Goal: Task Accomplishment & Management: Use online tool/utility

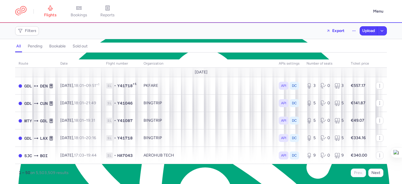
scroll to position [10, 0]
click at [53, 9] on icon at bounding box center [50, 8] width 6 height 6
click at [23, 34] on span "Filters" at bounding box center [26, 30] width 21 height 7
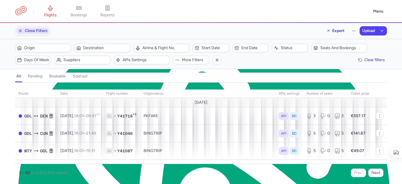
scroll to position [0, 0]
click at [75, 63] on span "Suppliers" at bounding box center [82, 60] width 54 height 7
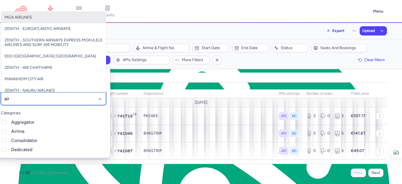
type input "airt"
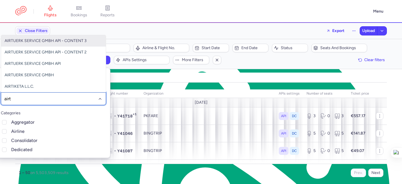
click at [65, 43] on span "AIRTUERK SERVICE GMBH API - CONTENT 3" at bounding box center [46, 40] width 82 height 5
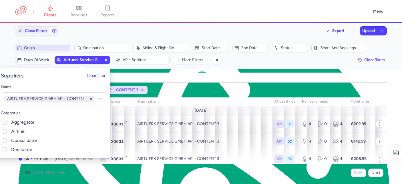
click at [40, 52] on button "Origin" at bounding box center [43, 48] width 56 height 9
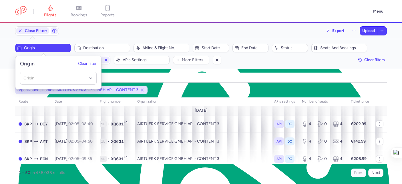
click at [40, 48] on span "Origin" at bounding box center [46, 48] width 45 height 5
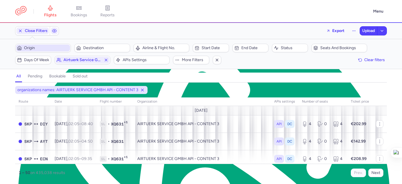
click at [41, 47] on span "Origin" at bounding box center [46, 48] width 45 height 5
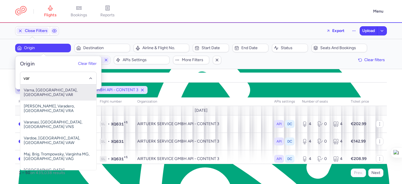
click at [53, 89] on span "Varna, Varna, Bulgaria VAR" at bounding box center [58, 93] width 76 height 16
type input "var"
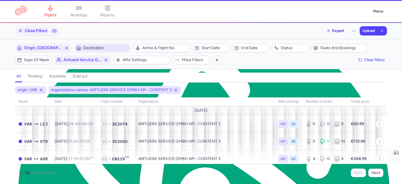
drag, startPoint x: 108, startPoint y: 47, endPoint x: 116, endPoint y: 45, distance: 7.9
click at [110, 47] on span "Destination" at bounding box center [105, 48] width 45 height 5
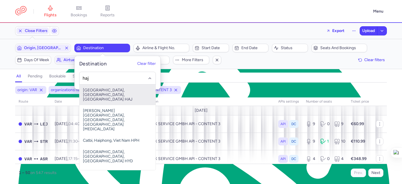
click at [132, 93] on span "Hanover Airport, Hanover, Germany HAJ" at bounding box center [117, 95] width 76 height 21
type input "haj"
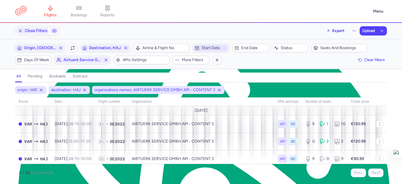
click at [203, 48] on span "Start date" at bounding box center [214, 48] width 25 height 5
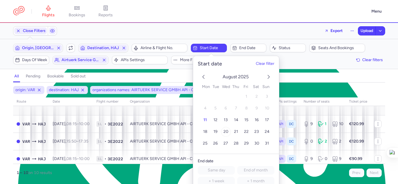
click at [226, 131] on span "20" at bounding box center [225, 132] width 5 height 5
click at [217, 134] on button "19" at bounding box center [215, 132] width 10 height 10
drag, startPoint x: 311, startPoint y: 89, endPoint x: 169, endPoint y: 130, distance: 148.1
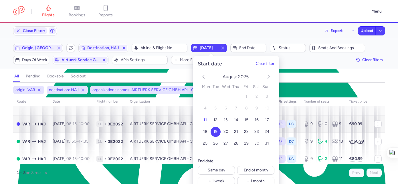
click at [310, 90] on div "origin: VAR destination: HAJ organizations names: AIRTUERK SERVICE GMBH API - C…" at bounding box center [199, 90] width 374 height 10
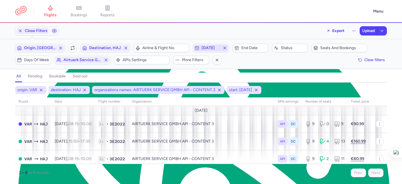
click at [212, 50] on span "2025-08-19" at bounding box center [211, 48] width 18 height 5
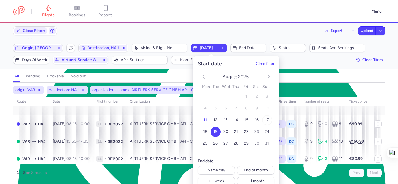
click at [267, 120] on span "17" at bounding box center [267, 120] width 4 height 5
click at [321, 79] on div "all pending bookable sold out" at bounding box center [199, 78] width 372 height 10
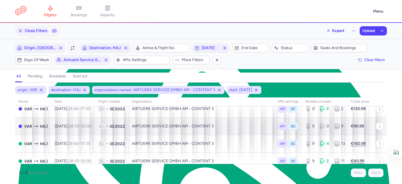
scroll to position [23, 0]
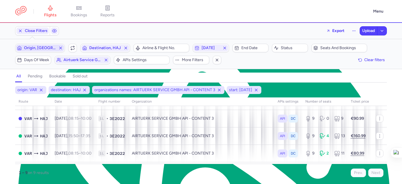
click at [30, 45] on span "Origin, VAR" at bounding box center [40, 48] width 48 height 7
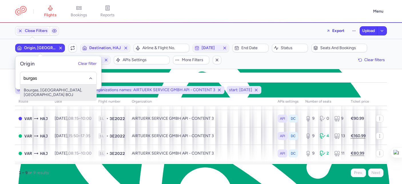
click at [56, 89] on span "Bourgas, Burgas, Bulgaria BOJ" at bounding box center [58, 93] width 76 height 16
type input "burgas"
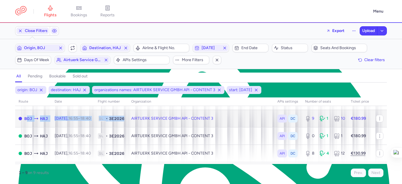
drag, startPoint x: 129, startPoint y: 117, endPoint x: 22, endPoint y: 117, distance: 107.2
type textarea "BOJHAJ Wed, 20 Aug, 16:55 – 18:40 1L • 3E2026"
click at [22, 117] on tr "BOJ HAJ Wed, 20 Aug, 16:55 – 18:40 +0 1L • 3E2026 AIRTUERK SERVICE GMBH API - C…" at bounding box center [201, 118] width 372 height 17
select select "days"
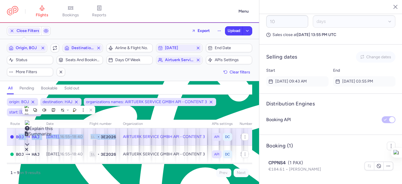
scroll to position [28, 0]
click at [243, 135] on icon "button" at bounding box center [245, 136] width 5 height 5
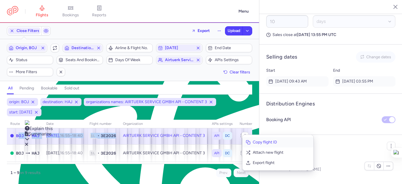
click at [270, 143] on span "Copy flight ID" at bounding box center [281, 143] width 57 height 6
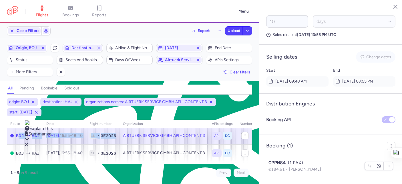
click at [22, 49] on span "Origin, BOJ" at bounding box center [27, 48] width 23 height 5
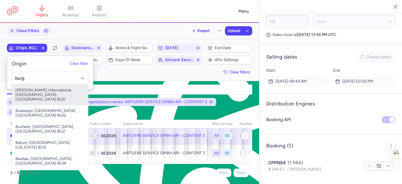
type input "burga"
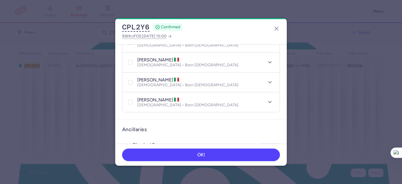
scroll to position [120, 0]
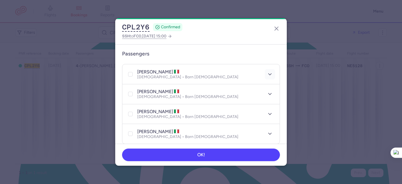
click at [268, 73] on polyline "button" at bounding box center [269, 73] width 3 height 1
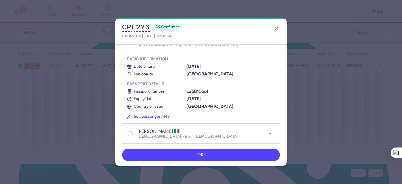
scroll to position [184, 0]
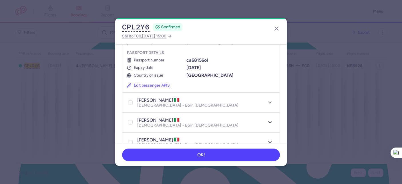
drag, startPoint x: 272, startPoint y: 29, endPoint x: 257, endPoint y: 26, distance: 14.5
click at [272, 29] on header "CPL2Y6 CONFIRMED SSH to FCO , 2025 Aug 29, 15:00" at bounding box center [201, 31] width 172 height 26
click at [274, 29] on icon "button" at bounding box center [276, 28] width 7 height 7
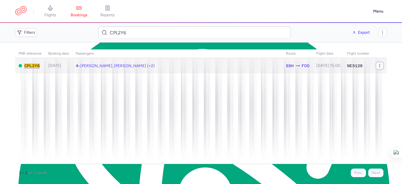
click at [378, 65] on icon "button" at bounding box center [379, 65] width 5 height 5
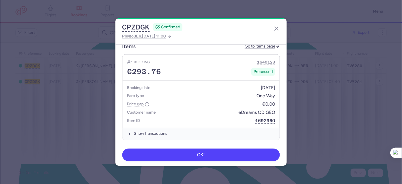
scroll to position [10, 0]
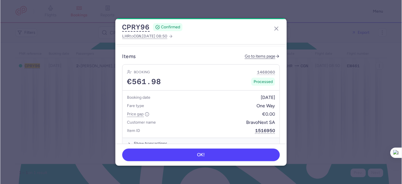
scroll to position [212, 0]
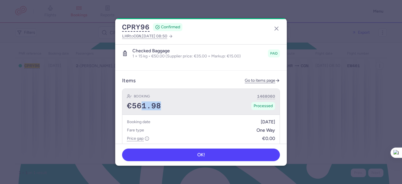
drag, startPoint x: 167, startPoint y: 106, endPoint x: 180, endPoint y: 108, distance: 13.2
type textarea "1.98"
click at [180, 108] on div "Booking 1468060 €561.98 Processed" at bounding box center [200, 102] width 157 height 26
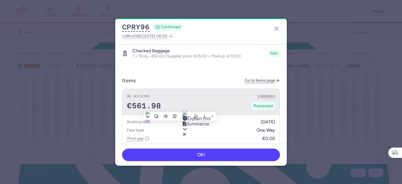
click at [128, 103] on span "€561.98" at bounding box center [144, 106] width 34 height 9
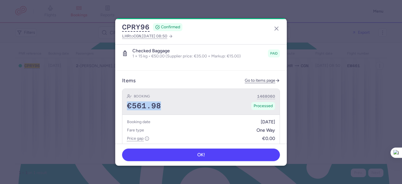
drag, startPoint x: 145, startPoint y: 102, endPoint x: 167, endPoint y: 103, distance: 22.3
click at [167, 103] on div "Booking 1468060 €561.98 Processed" at bounding box center [200, 102] width 157 height 26
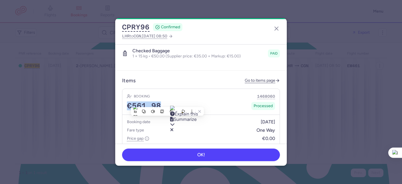
copy span "€561.98"
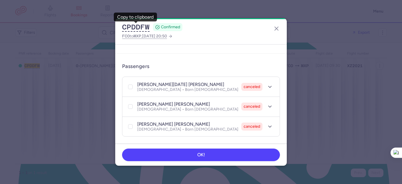
scroll to position [146, 0]
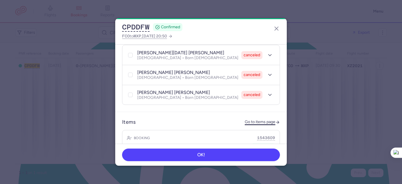
click at [258, 120] on link "Go to items page" at bounding box center [262, 122] width 35 height 5
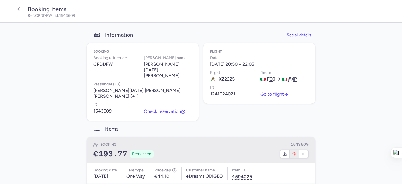
click at [294, 152] on icon "button" at bounding box center [294, 153] width 4 height 3
select select "262"
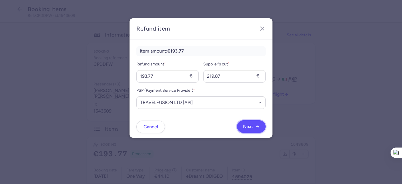
click at [258, 128] on icon "button" at bounding box center [257, 126] width 5 height 5
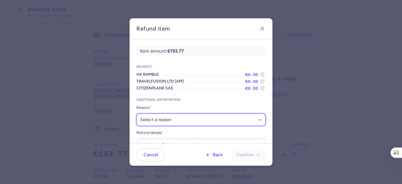
click at [168, 120] on select "Select a reason ✈️ Airline ceasing ops 💼 Ancillary issue 📄 APIS missing ⚙️ Citi…" at bounding box center [200, 120] width 129 height 13
select select "SCHEDULE_CHANGE_NOT_ACCEPTED"
click at [136, 114] on select "Select a reason ✈️ Airline ceasing ops 💼 Ancillary issue 📄 APIS missing ⚙️ Citi…" at bounding box center [200, 120] width 129 height 13
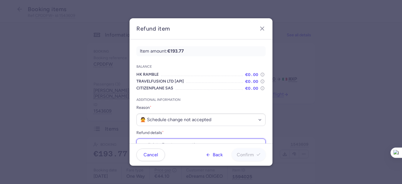
click at [164, 141] on input "Refund details *" at bounding box center [200, 145] width 129 height 13
paste input "https://app.frontapp.com/open/cnv_ewtu9mq?key=XufOMHglBbrsKqLAEcEZI917bk7uq19B"
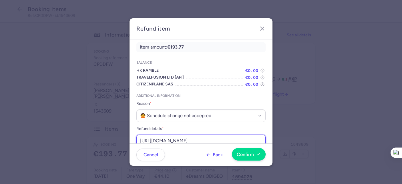
type input "https://app.frontapp.com/open/cnv_ewtu9mq?key=XufOMHglBbrsKqLAEcEZI917bk7uq19B"
click at [263, 159] on button "Confirm" at bounding box center [249, 154] width 34 height 13
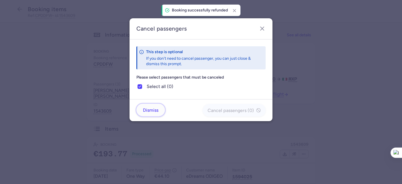
click at [154, 108] on span "Dismiss" at bounding box center [150, 110] width 15 height 5
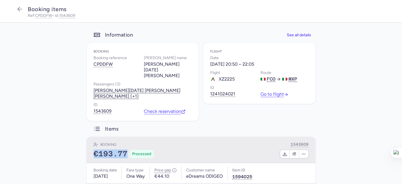
drag, startPoint x: 112, startPoint y: 148, endPoint x: 89, endPoint y: 131, distance: 28.7
type textarea "€193.77"
click at [93, 150] on div "€193.77 Processed" at bounding box center [123, 154] width 60 height 9
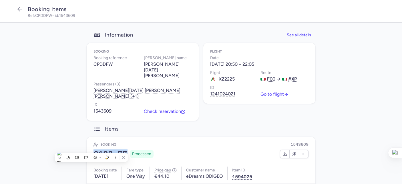
copy div "€193.77"
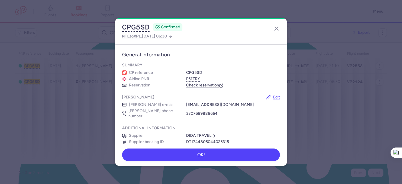
scroll to position [10, 0]
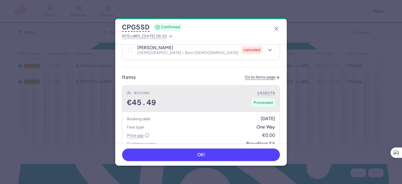
click at [216, 98] on div "€45.49 Processed" at bounding box center [201, 102] width 148 height 9
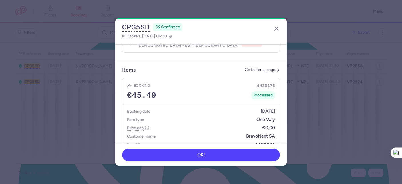
scroll to position [141, 0]
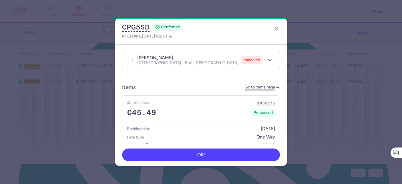
click at [258, 85] on link "Go to items page" at bounding box center [262, 87] width 35 height 5
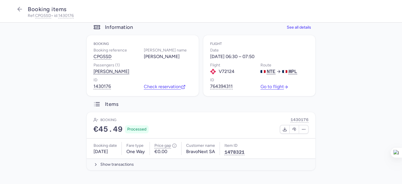
scroll to position [8, 0]
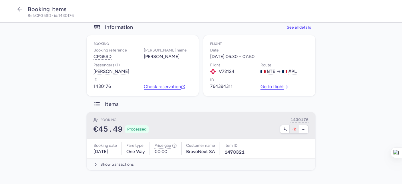
click at [291, 132] on button "button" at bounding box center [294, 129] width 9 height 8
select select "262"
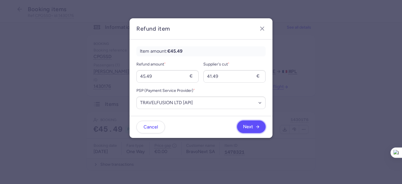
click at [248, 125] on span "Next" at bounding box center [248, 126] width 10 height 5
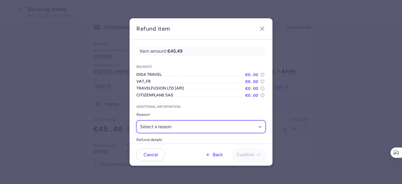
click at [175, 124] on select "Select a reason ✈️ Airline ceasing ops 💼 Ancillary issue 📄 APIS missing ⚙️ Citi…" at bounding box center [200, 126] width 129 height 13
select select "FLIGHT_CANCELED"
click at [136, 120] on select "Select a reason ✈️ Airline ceasing ops 💼 Ancillary issue 📄 APIS missing ⚙️ Citi…" at bounding box center [200, 126] width 129 height 13
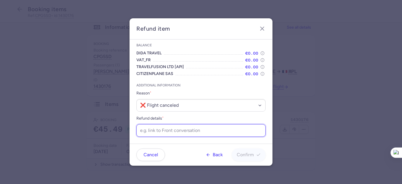
click at [192, 131] on input "Refund details *" at bounding box center [200, 130] width 129 height 13
click at [178, 133] on input "Refund details *" at bounding box center [200, 130] width 129 height 13
paste input "https://app.frontapp.com/open/cnv_ex6gu6a?key=wQ6rnPBAAxI5kvjzZvMaziosICDCdlOh"
type input "https://app.frontapp.com/open/cnv_ex6gu6a?key=wQ6rnPBAAxI5kvjzZvMaziosICDCdlOh"
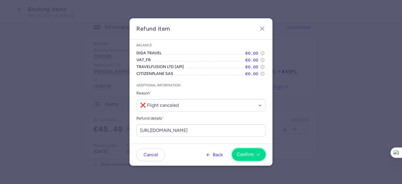
click at [248, 159] on button "Confirm" at bounding box center [249, 154] width 34 height 13
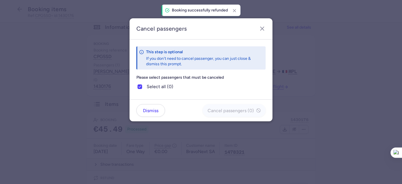
scroll to position [0, 0]
click at [154, 112] on span "Dismiss" at bounding box center [150, 110] width 15 height 5
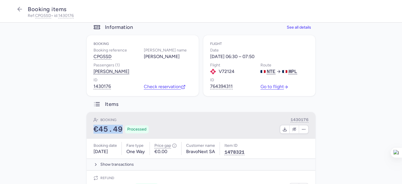
drag, startPoint x: 117, startPoint y: 130, endPoint x: 91, endPoint y: 131, distance: 25.8
type textarea "€45.49"
click at [93, 131] on div "€45.49 Processed" at bounding box center [120, 129] width 55 height 9
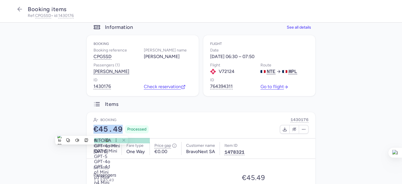
copy span "€45.49"
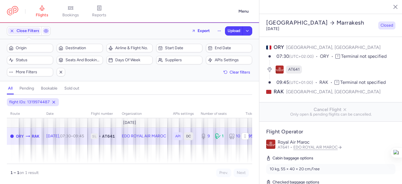
select select "days"
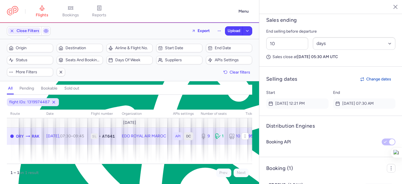
scroll to position [367, 0]
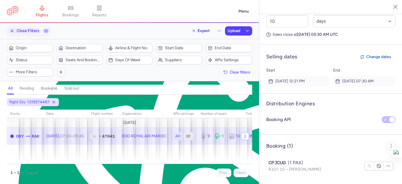
click at [246, 135] on icon "button" at bounding box center [245, 136] width 5 height 5
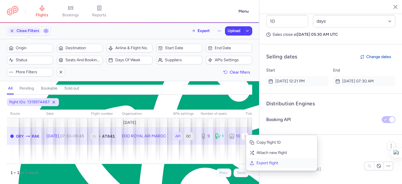
click at [265, 166] on span "Export flight" at bounding box center [284, 163] width 57 height 6
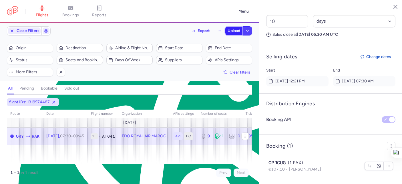
click at [232, 30] on span "Upload" at bounding box center [234, 31] width 13 height 5
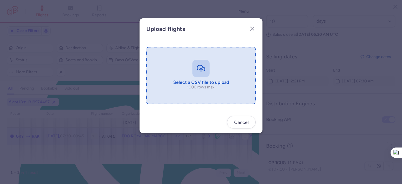
click at [193, 65] on input "file" at bounding box center [200, 75] width 109 height 57
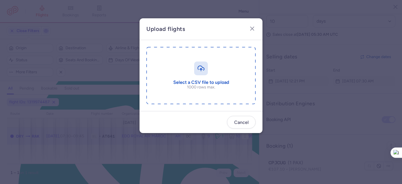
type input "C:\fakepath\export_flight_AT641_20250811,1513.csv"
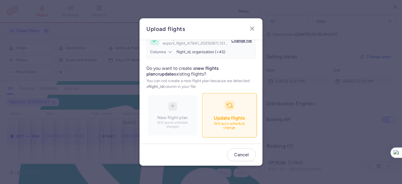
scroll to position [62, 0]
click at [202, 113] on button "Update flights Will auto schedule change" at bounding box center [229, 115] width 55 height 44
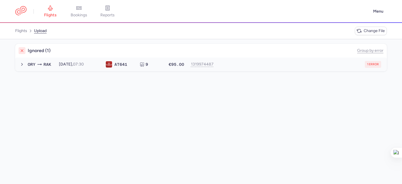
click at [230, 65] on div "1 error" at bounding box center [299, 64] width 163 height 7
click at [140, 77] on span "new forked flight will result in a duplicate with flight: 1319974488" at bounding box center [86, 75] width 116 height 5
type textarea "1319974488"
click at [140, 77] on span "new forked flight will result in a duplicate with flight: 1319974488" at bounding box center [86, 75] width 116 height 5
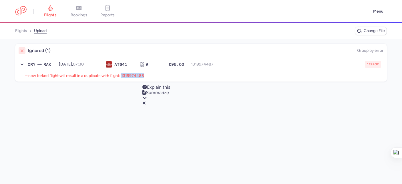
copy span "1319974488"
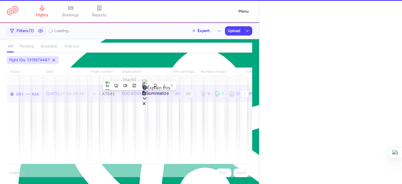
select select "days"
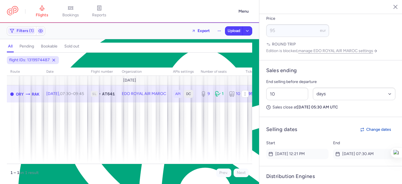
scroll to position [251, 0]
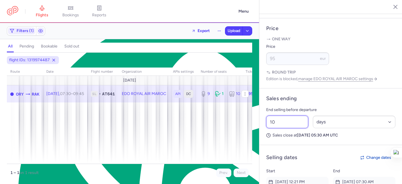
click at [281, 128] on input "10" at bounding box center [287, 122] width 42 height 13
type input "1"
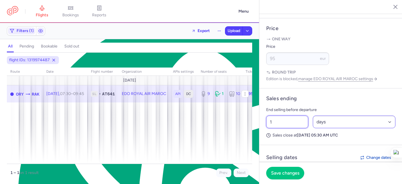
scroll to position [304, 0]
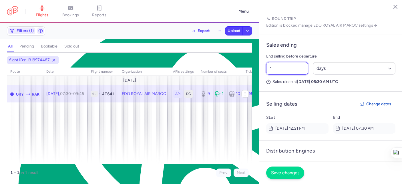
type input "1"
click at [286, 171] on span "Save changes" at bounding box center [285, 172] width 28 height 5
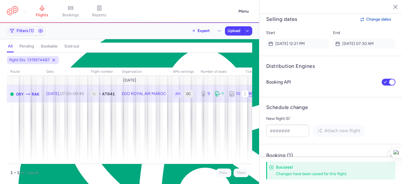
scroll to position [448, 0]
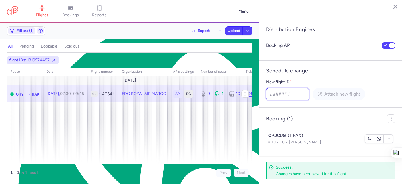
click at [281, 100] on input "New flight ID *" at bounding box center [287, 94] width 43 height 13
paste input "1319974488"
type input "1319974488"
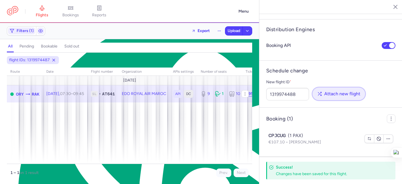
click at [347, 100] on button "Attach new flight" at bounding box center [338, 93] width 53 height 13
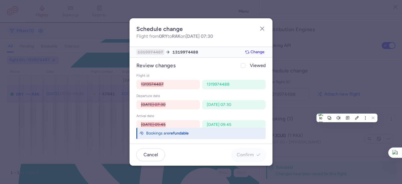
scroll to position [6, 0]
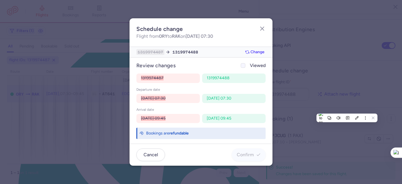
click at [244, 66] on icon at bounding box center [242, 65] width 3 height 3
click at [244, 66] on input "Viewed" at bounding box center [243, 65] width 5 height 5
checkbox input "true"
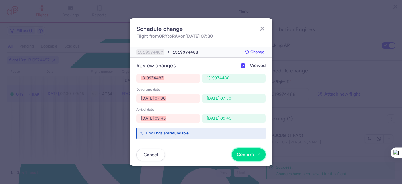
click at [250, 157] on button "Confirm" at bounding box center [249, 154] width 34 height 13
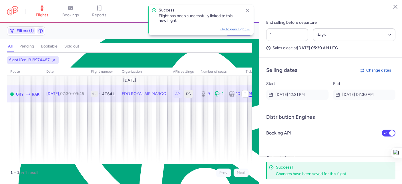
scroll to position [262, 0]
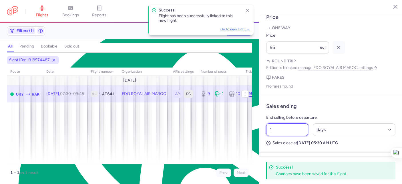
click at [280, 136] on input "1" at bounding box center [287, 129] width 42 height 13
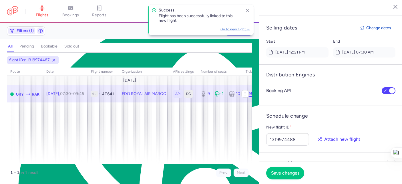
scroll to position [454, 0]
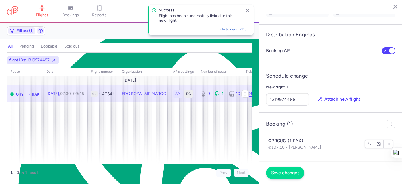
type input "10"
click at [271, 174] on span "Save changes" at bounding box center [285, 172] width 28 height 5
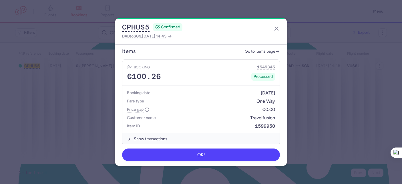
scroll to position [229, 0]
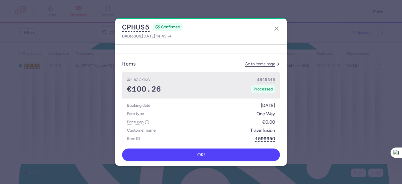
click at [227, 85] on div "€100.26 Processed" at bounding box center [201, 89] width 148 height 9
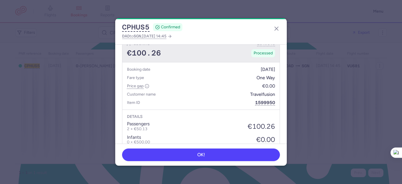
scroll to position [227, 0]
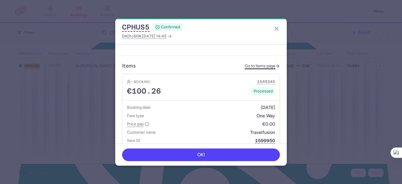
click at [257, 64] on link "Go to items page" at bounding box center [262, 66] width 35 height 5
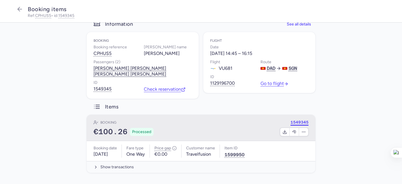
scroll to position [19, 0]
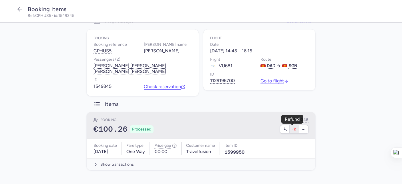
click at [294, 130] on icon "button" at bounding box center [294, 129] width 5 height 5
select select "262"
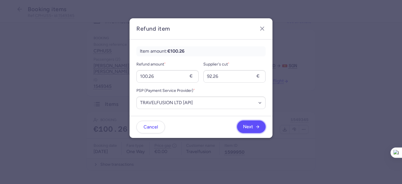
click at [249, 126] on span "Next" at bounding box center [248, 126] width 10 height 5
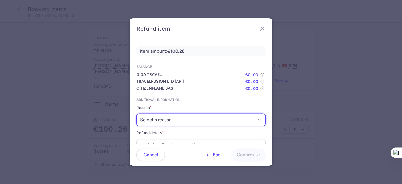
click at [190, 120] on select "Select a reason ✈️ Airline ceasing ops 💼 Ancillary issue 📄 APIS missing ⚙️ Citi…" at bounding box center [200, 120] width 129 height 13
select select "FLIGHT_CANCELED"
click at [136, 114] on select "Select a reason ✈️ Airline ceasing ops 💼 Ancillary issue 📄 APIS missing ⚙️ Citi…" at bounding box center [200, 120] width 129 height 13
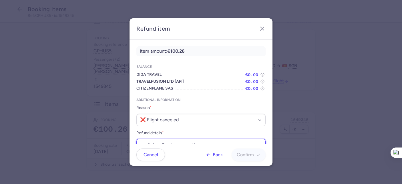
click at [174, 142] on input "Refund details *" at bounding box center [200, 145] width 129 height 13
paste input "[URL][DOMAIN_NAME]"
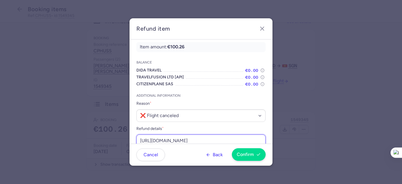
type input "[URL][DOMAIN_NAME]"
click at [241, 153] on span "Confirm" at bounding box center [245, 154] width 17 height 5
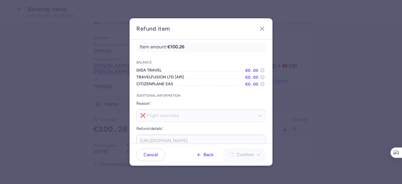
scroll to position [0, 0]
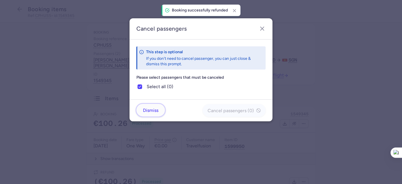
click at [149, 112] on span "Dismiss" at bounding box center [150, 110] width 15 height 5
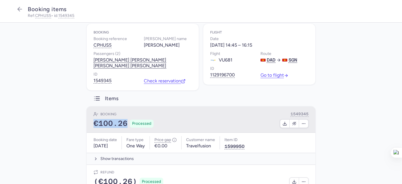
drag, startPoint x: 124, startPoint y: 129, endPoint x: 93, endPoint y: 127, distance: 31.5
type textarea "€100.26"
click at [93, 127] on span "€100.26" at bounding box center [110, 123] width 34 height 9
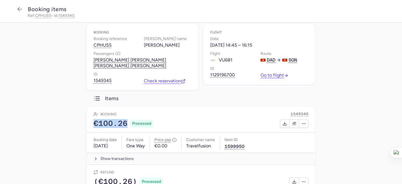
copy span "€100.26"
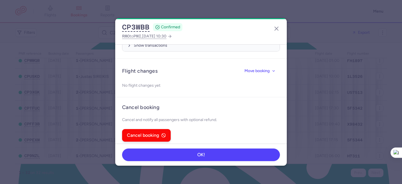
scroll to position [309, 0]
click at [143, 132] on span "Cancel booking" at bounding box center [143, 134] width 32 height 5
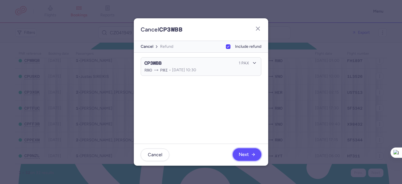
click at [248, 158] on button "Next" at bounding box center [247, 154] width 29 height 13
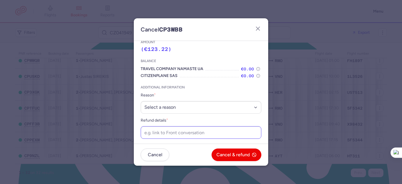
scroll to position [14, 0]
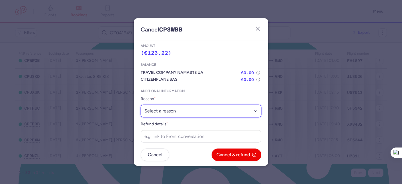
click at [172, 115] on select "Select a reason ⛔️ Unconfirmed booking ❌ Flight canceled 🙅 Schedule change not …" at bounding box center [201, 111] width 121 height 13
select select "flight_cancellation"
click at [141, 105] on select "Select a reason ⛔️ Unconfirmed booking ❌ Flight canceled 🙅 Schedule change not …" at bounding box center [201, 111] width 121 height 13
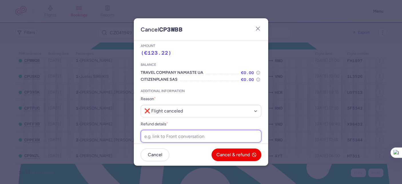
click at [167, 136] on input "Refund details *" at bounding box center [201, 136] width 121 height 13
paste input "https://app.frontapp.com/open/cnv_f23z6pu?key=ZJLo_sePyHHe8NG9wWUbkpUY3e7HjqRO"
type input "https://app.frontapp.com/open/cnv_f23z6pu?key=ZJLo_sePyHHe8NG9wWUbkpUY3e7HjqRO"
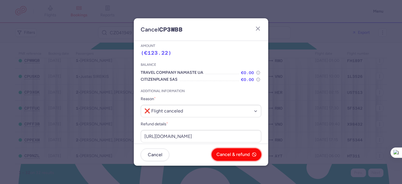
click at [238, 157] on button "Cancel & refund" at bounding box center [237, 154] width 50 height 13
click at [238, 156] on span "Yes, confirm" at bounding box center [237, 154] width 26 height 5
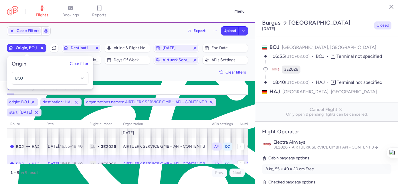
select select "days"
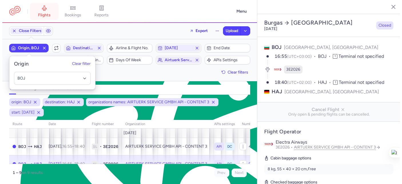
scroll to position [10, 0]
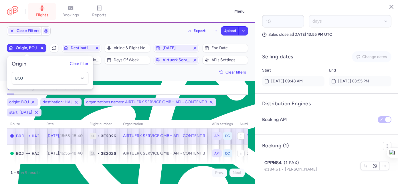
click at [43, 7] on icon at bounding box center [42, 8] width 6 height 6
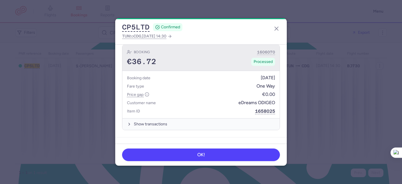
scroll to position [210, 0]
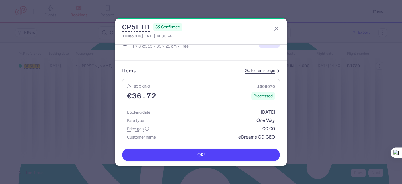
click at [259, 68] on link "Go to items page" at bounding box center [262, 70] width 35 height 5
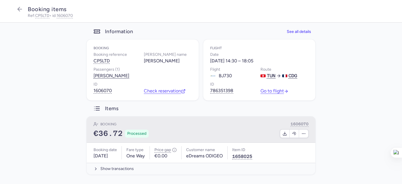
scroll to position [8, 0]
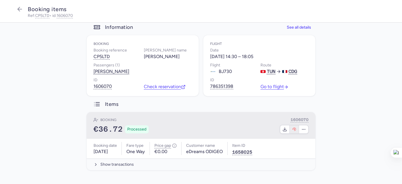
click at [290, 132] on button "button" at bounding box center [294, 129] width 9 height 8
select select "262"
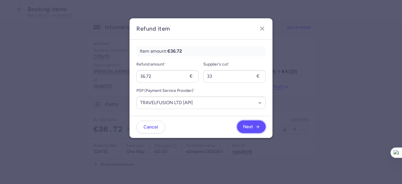
click at [244, 130] on button "Next" at bounding box center [251, 126] width 29 height 13
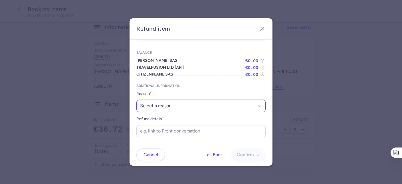
scroll to position [15, 0]
click at [166, 108] on select "Select a reason ✈️ Airline ceasing ops 💼 Ancillary issue 📄 APIS missing ⚙️ Citi…" at bounding box center [200, 105] width 129 height 13
select select "DENIED_BOARDING"
click at [136, 99] on select "Select a reason ✈️ Airline ceasing ops 💼 Ancillary issue 📄 APIS missing ⚙️ Citi…" at bounding box center [200, 105] width 129 height 13
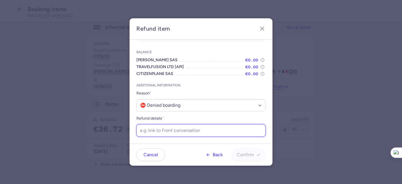
click at [168, 134] on input "Refund details *" at bounding box center [200, 130] width 129 height 13
paste input "[URL][DOMAIN_NAME]"
type input "https://app.frontapp.com/open/cnv_f1okole?key=8Y0W1HZbtefDmRLYrGNCHU1g7X2GTOhR"
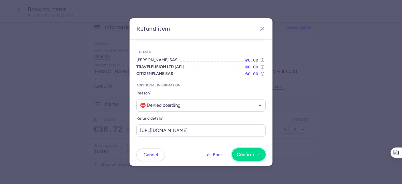
click at [244, 151] on button "Confirm" at bounding box center [249, 154] width 34 height 13
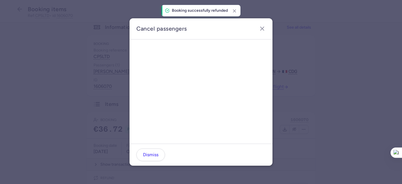
scroll to position [0, 0]
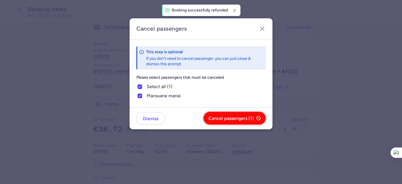
click at [229, 120] on span "Cancel passengers (1)" at bounding box center [230, 118] width 45 height 5
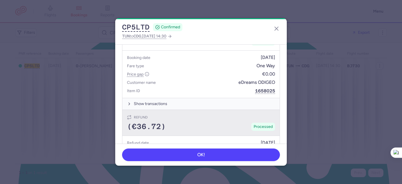
scroll to position [265, 0]
drag, startPoint x: 162, startPoint y: 122, endPoint x: 132, endPoint y: 124, distance: 29.8
type textarea "€36.72"
click at [132, 124] on span "(€36.72)" at bounding box center [146, 126] width 39 height 9
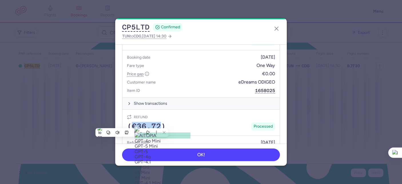
copy span "€36.72"
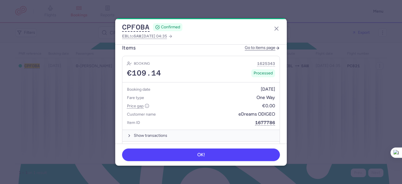
scroll to position [264, 0]
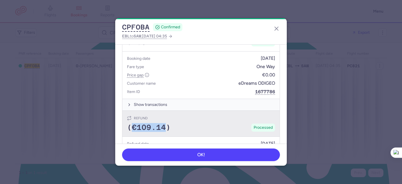
drag, startPoint x: 166, startPoint y: 121, endPoint x: 132, endPoint y: 120, distance: 34.0
type textarea "€109.14"
click at [132, 123] on span "(€109.14)" at bounding box center [149, 127] width 44 height 9
copy span "€109.14"
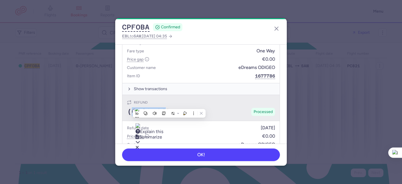
scroll to position [358, 0]
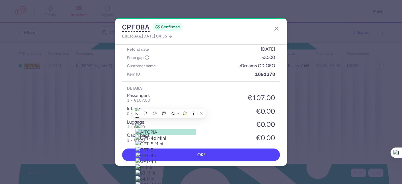
drag, startPoint x: 278, startPoint y: 29, endPoint x: 252, endPoint y: 24, distance: 26.7
click at [278, 29] on icon "button" at bounding box center [276, 28] width 7 height 7
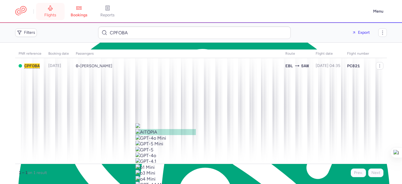
click at [48, 16] on span "flights" at bounding box center [50, 15] width 12 height 5
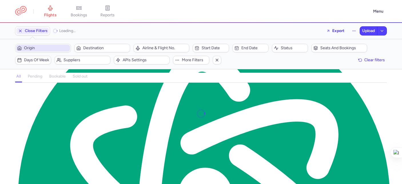
click at [33, 48] on span "Origin" at bounding box center [46, 48] width 45 height 5
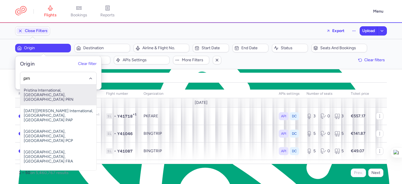
drag, startPoint x: 45, startPoint y: 91, endPoint x: 51, endPoint y: 81, distance: 11.6
click at [45, 91] on span "Pristina International, Pristina, Kosovo PRN" at bounding box center [58, 95] width 76 height 21
type input "prn"
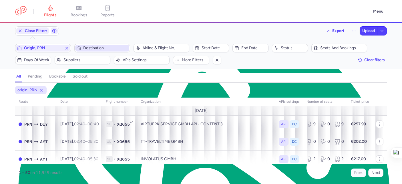
click at [94, 48] on span "Destination" at bounding box center [105, 48] width 45 height 5
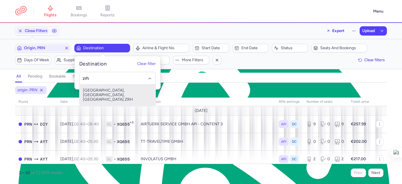
drag, startPoint x: 114, startPoint y: 89, endPoint x: 125, endPoint y: 83, distance: 12.8
click at [114, 89] on span "Zurich, Zürich, Switzerland ZRH" at bounding box center [117, 95] width 76 height 21
type input "zrh"
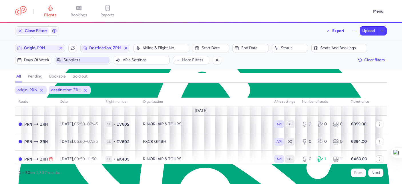
click at [75, 61] on span "Suppliers" at bounding box center [85, 60] width 45 height 5
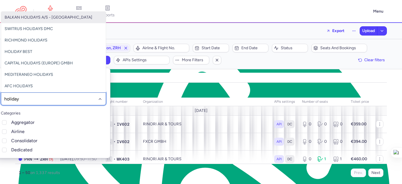
type input "holiday c"
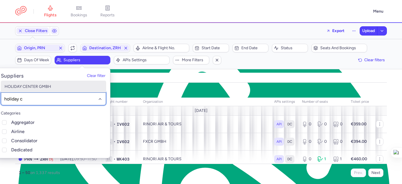
click at [35, 90] on span "HOLIDAY CENTER GMBH" at bounding box center [53, 86] width 105 height 11
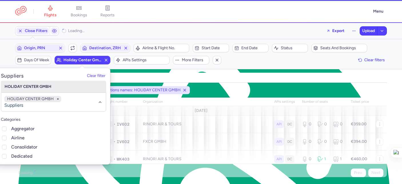
click at [184, 76] on div "all pending bookable sold out" at bounding box center [201, 78] width 372 height 10
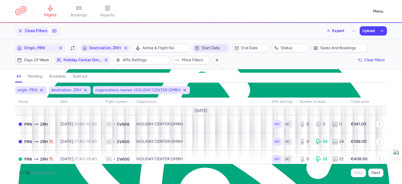
click at [211, 46] on span "Start date" at bounding box center [214, 48] width 25 height 5
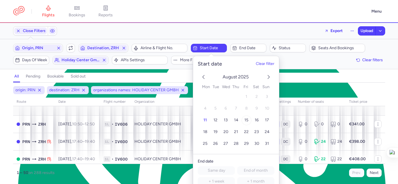
drag, startPoint x: 246, startPoint y: 121, endPoint x: 297, endPoint y: 97, distance: 56.9
click at [246, 121] on span "15" at bounding box center [246, 120] width 4 height 5
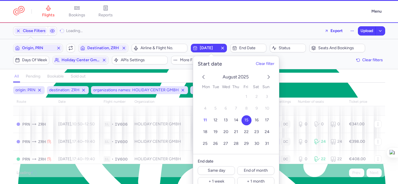
click at [306, 91] on div "origin: PRN destination: ZRH organizations names: HOLIDAY CENTER GMBH start: 20…" at bounding box center [199, 90] width 374 height 10
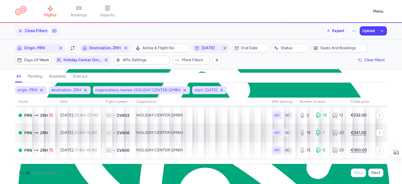
scroll to position [16, 0]
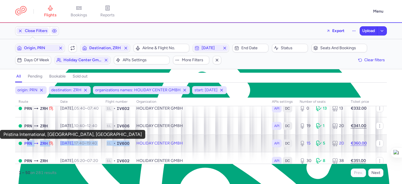
drag, startPoint x: 138, startPoint y: 142, endPoint x: 24, endPoint y: 143, distance: 113.5
click at [24, 152] on tr "PRN ZRH Fri, 15 Aug, 17:40 – 19:40 +0 1L • IV600 HOLIDAY CENTER GMBH API DC 15 …" at bounding box center [201, 160] width 372 height 17
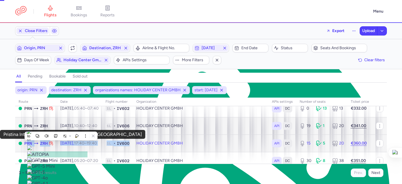
select select "hours"
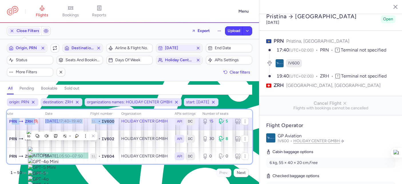
scroll to position [50, 0]
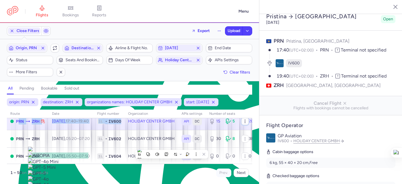
click at [243, 121] on icon "button" at bounding box center [245, 121] width 5 height 5
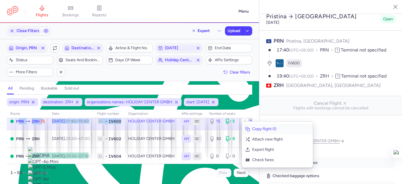
click at [258, 130] on span "Copy flight ID" at bounding box center [280, 129] width 57 height 6
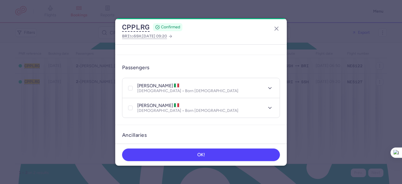
scroll to position [107, 0]
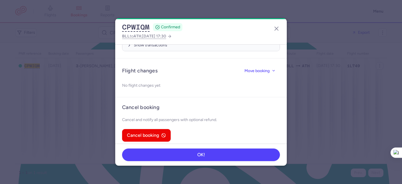
scroll to position [10, 0]
click at [163, 132] on span "Cancel booking" at bounding box center [146, 134] width 39 height 5
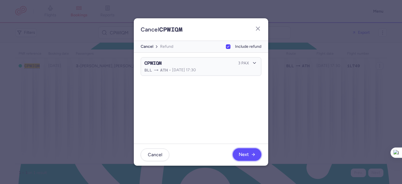
click at [252, 151] on button "Next" at bounding box center [247, 154] width 29 height 13
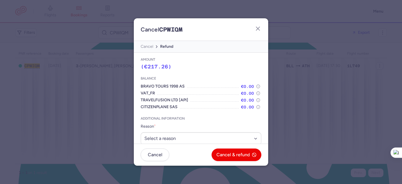
scroll to position [31, 0]
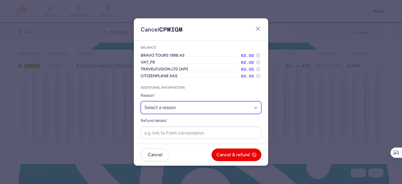
click at [192, 111] on select "Select a reason ⛔️ Unconfirmed booking ❌ Flight canceled 🙅 Schedule change not …" at bounding box center [201, 107] width 121 height 13
select select "unconfirmed_booking"
click at [141, 101] on select "Select a reason ⛔️ Unconfirmed booking ❌ Flight canceled 🙅 Schedule change not …" at bounding box center [201, 107] width 121 height 13
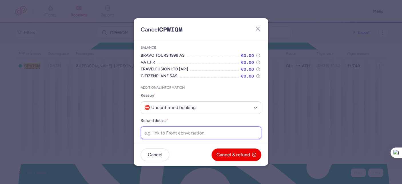
click at [178, 134] on input "Refund details *" at bounding box center [201, 132] width 121 height 13
paste input "https://app.frontapp.com/open/msg_q5fzdmq?key=EkdiFiln9jKiP_BbgdHQWIk4nlgwi87L"
type input "https://app.frontapp.com/open/msg_q5fzdmq?key=EkdiFiln9jKiP_BbgdHQWIk4nlgwi87L"
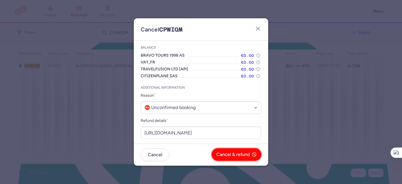
click at [238, 158] on button "Cancel & refund" at bounding box center [237, 154] width 50 height 13
click at [237, 157] on button "Yes, confirm" at bounding box center [240, 154] width 42 height 13
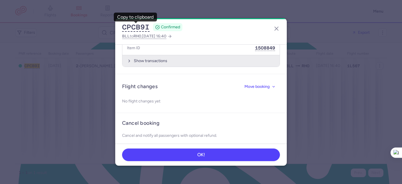
scroll to position [323, 0]
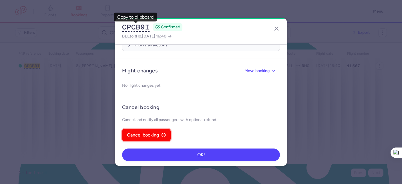
click at [148, 132] on span "Cancel booking" at bounding box center [143, 134] width 32 height 5
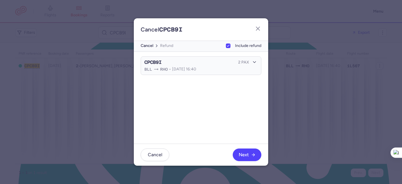
scroll to position [1, 0]
click at [242, 152] on span "Next" at bounding box center [244, 154] width 10 height 5
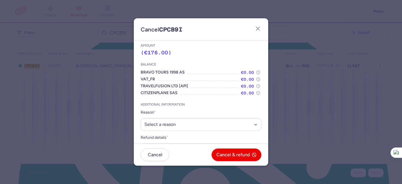
scroll to position [31, 0]
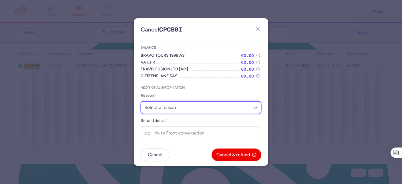
click at [190, 112] on select "Select a reason ⛔️ Unconfirmed booking ❌ Flight canceled 🙅 Schedule change not …" at bounding box center [201, 107] width 121 height 13
select select "unconfirmed_booking"
click at [141, 101] on select "Select a reason ⛔️ Unconfirmed booking ❌ Flight canceled 🙅 Schedule change not …" at bounding box center [201, 107] width 121 height 13
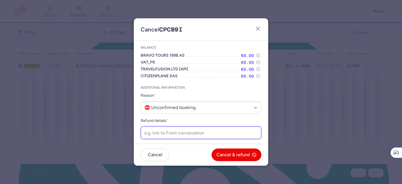
click at [176, 129] on input "Refund details *" at bounding box center [201, 132] width 121 height 13
paste input "https://app.frontapp.com/open/msg_q5fvg76?key=EkdiFiln9jKiP_BbgdHQWIk4nlgwi87L"
type input "https://app.frontapp.com/open/msg_q5fvg76?key=EkdiFiln9jKiP_BbgdHQWIk4nlgwi87L"
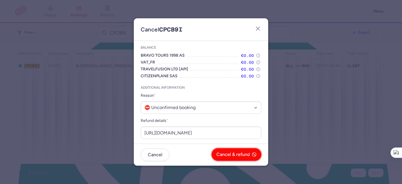
click at [230, 157] on span "Cancel & refund" at bounding box center [232, 154] width 33 height 5
click at [234, 154] on span "Yes, confirm" at bounding box center [237, 154] width 26 height 5
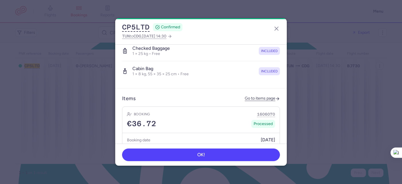
scroll to position [207, 0]
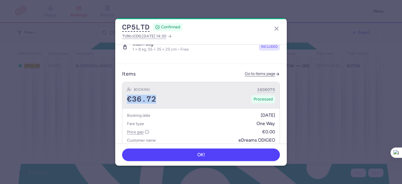
drag, startPoint x: 157, startPoint y: 92, endPoint x: 128, endPoint y: 93, distance: 29.7
type textarea "€36.72"
click at [128, 95] on div "€36.72 Processed" at bounding box center [201, 99] width 148 height 9
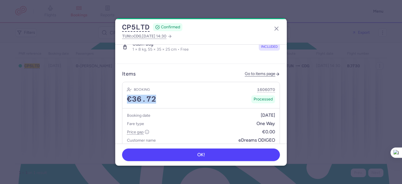
copy span "€36.72"
drag, startPoint x: 279, startPoint y: 28, endPoint x: 276, endPoint y: 26, distance: 3.5
click at [278, 28] on icon "button" at bounding box center [276, 28] width 7 height 7
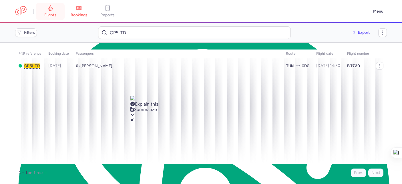
click at [55, 9] on link "flights" at bounding box center [50, 11] width 29 height 13
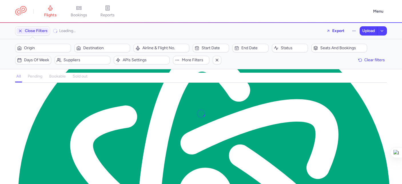
click at [33, 76] on div "all pending bookable sold out" at bounding box center [201, 78] width 372 height 10
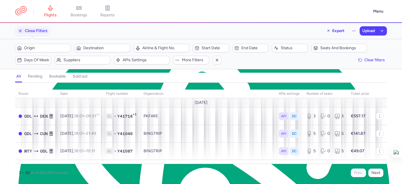
click at [35, 75] on h4 "pending" at bounding box center [35, 76] width 15 height 5
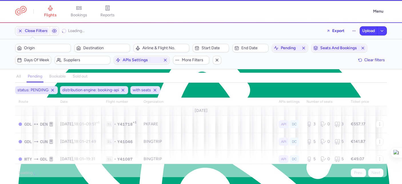
click at [35, 75] on div "all pending bookable sold out" at bounding box center [201, 78] width 372 height 10
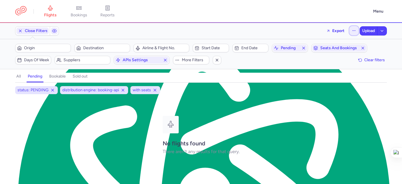
click at [354, 29] on icon "button" at bounding box center [354, 31] width 4 height 4
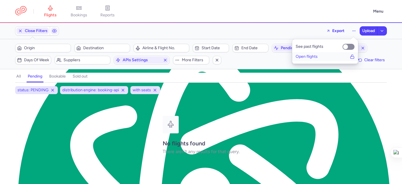
click at [306, 58] on span "Open flights" at bounding box center [307, 56] width 22 height 5
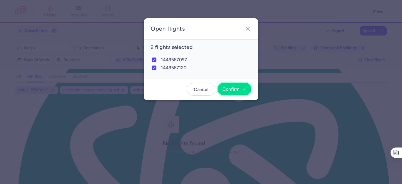
click at [240, 88] on span "Confirm" at bounding box center [234, 89] width 24 height 5
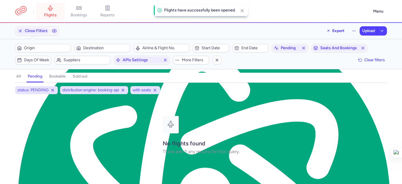
click at [46, 12] on link "flights" at bounding box center [50, 11] width 29 height 13
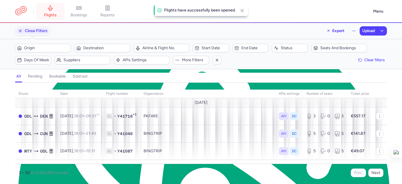
click at [55, 10] on link "flights" at bounding box center [50, 11] width 29 height 13
click at [22, 30] on icon "button" at bounding box center [20, 31] width 5 height 5
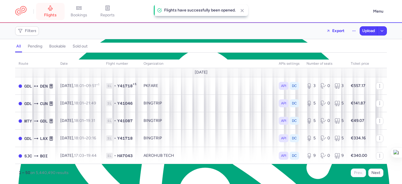
click at [54, 8] on link "flights" at bounding box center [50, 11] width 29 height 13
click at [52, 9] on icon at bounding box center [50, 8] width 6 height 6
click at [48, 15] on span "flights" at bounding box center [50, 15] width 13 height 5
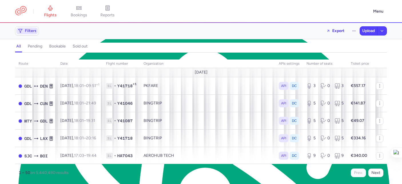
click at [22, 31] on icon "button" at bounding box center [20, 31] width 5 height 5
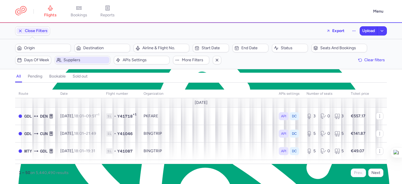
click at [98, 61] on span "Suppliers" at bounding box center [85, 60] width 45 height 5
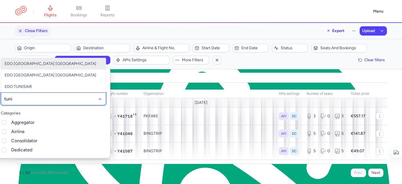
type input "tunis"
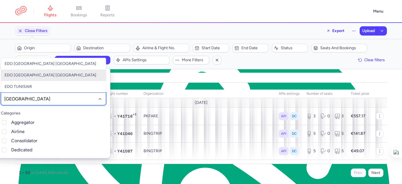
drag, startPoint x: 48, startPoint y: 75, endPoint x: 57, endPoint y: 68, distance: 11.8
click at [48, 75] on span "EDO TUNISAIR GERMANY" at bounding box center [51, 75] width 92 height 5
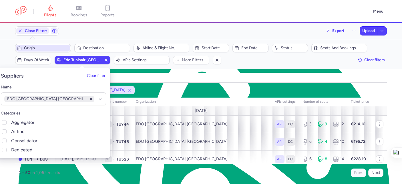
click at [36, 47] on span "Origin" at bounding box center [46, 48] width 45 height 5
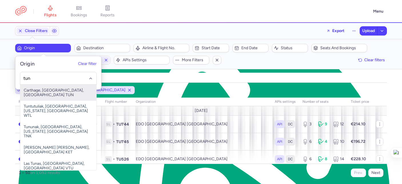
click at [54, 89] on span "Carthage, Tunis, Tunisia TUN" at bounding box center [58, 93] width 76 height 16
type input "tun"
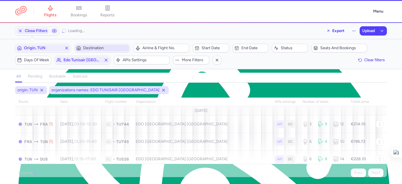
click at [92, 44] on button "Destination" at bounding box center [102, 48] width 56 height 9
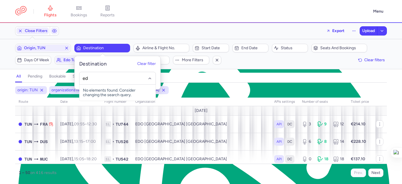
type input "e"
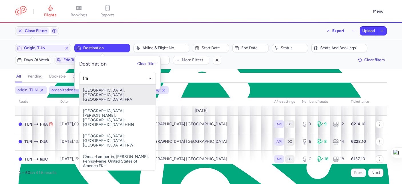
click at [121, 94] on span "Frankfurt International Airport, Frankfurt am Main, Germany FRA" at bounding box center [117, 95] width 76 height 21
type input "fra"
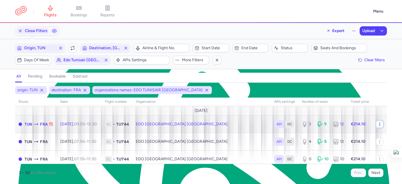
click at [377, 124] on icon "button" at bounding box center [379, 124] width 5 height 5
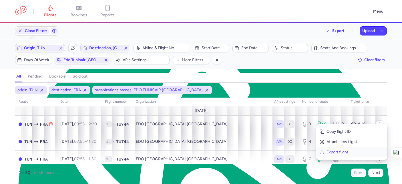
click at [337, 153] on span "Export flight" at bounding box center [355, 152] width 57 height 6
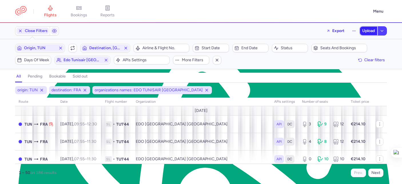
click at [368, 32] on span "Upload" at bounding box center [368, 31] width 13 height 5
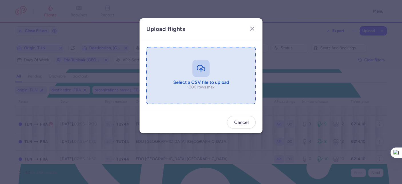
click at [219, 75] on input "file" at bounding box center [200, 75] width 109 height 57
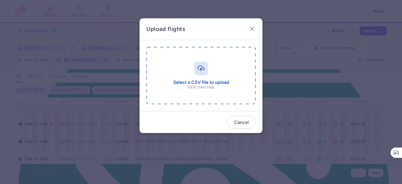
type input "C:\fakepath\export_flight_TU744_20250811,1626.csv"
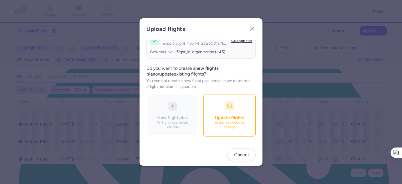
scroll to position [62, 0]
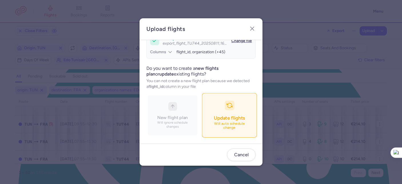
click at [202, 132] on button "Update flights Will auto schedule change" at bounding box center [229, 115] width 55 height 44
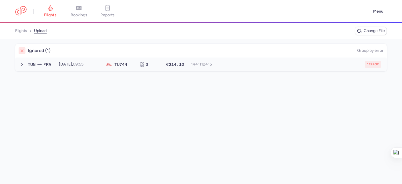
click at [270, 64] on div "1 error" at bounding box center [299, 64] width 163 height 7
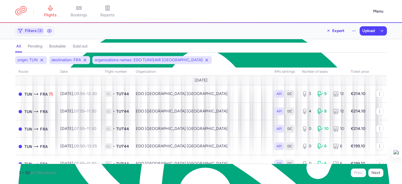
click at [31, 31] on span "Filters (3)" at bounding box center [34, 31] width 18 height 5
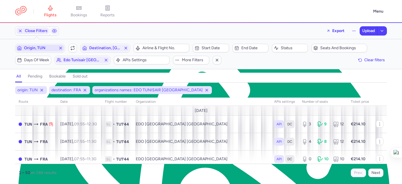
click at [44, 49] on span "Origin, TUN" at bounding box center [40, 48] width 32 height 5
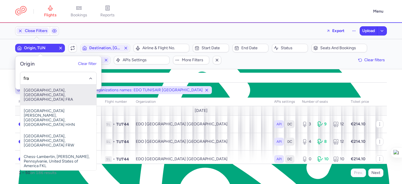
click at [57, 96] on span "Frankfurt International Airport, Frankfurt am Main, Germany FRA" at bounding box center [58, 95] width 76 height 21
type input "fra"
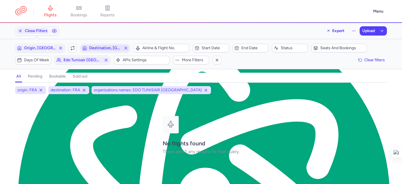
click at [109, 49] on span "Destination, FRA" at bounding box center [105, 48] width 32 height 5
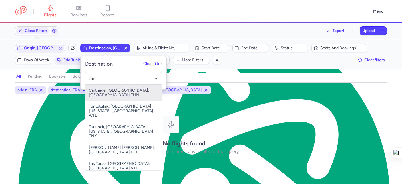
click at [110, 93] on span "Carthage, Tunis, Tunisia TUN" at bounding box center [123, 93] width 76 height 16
type input "tun"
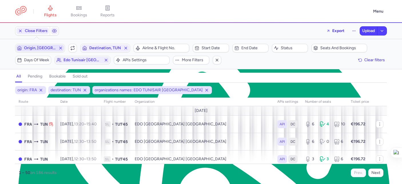
click at [47, 50] on span "Origin, FRA" at bounding box center [40, 48] width 32 height 5
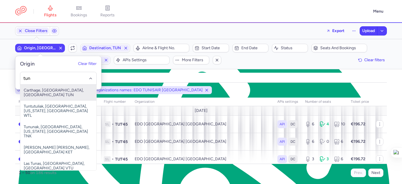
drag, startPoint x: 71, startPoint y: 90, endPoint x: 80, endPoint y: 83, distance: 11.9
click at [71, 90] on span "Carthage, Tunis, Tunisia TUN" at bounding box center [58, 93] width 76 height 16
type input "tun"
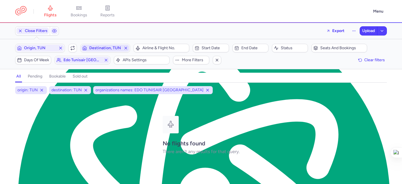
click at [105, 50] on span "Destination, TUN" at bounding box center [105, 48] width 32 height 5
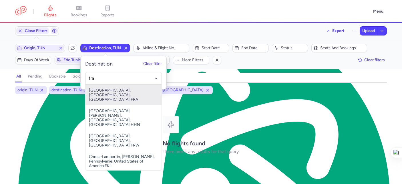
drag, startPoint x: 116, startPoint y: 92, endPoint x: 130, endPoint y: 85, distance: 15.5
click at [116, 92] on span "Frankfurt International Airport, Frankfurt am Main, Germany FRA" at bounding box center [123, 95] width 76 height 21
type input "fra"
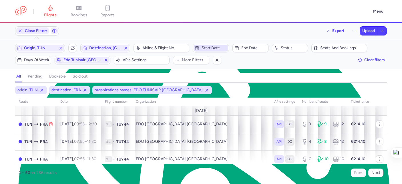
click at [217, 46] on span "Start date" at bounding box center [214, 48] width 25 height 5
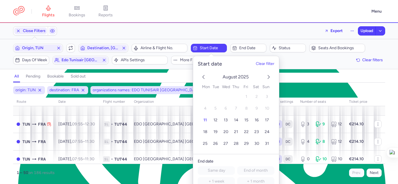
click at [269, 75] on icon "next month" at bounding box center [268, 76] width 7 height 7
click at [223, 95] on button "3" at bounding box center [226, 97] width 10 height 10
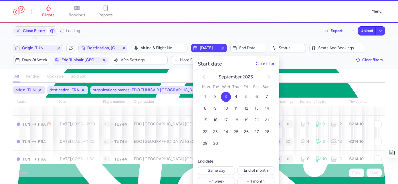
click at [312, 74] on div "all pending bookable sold out" at bounding box center [199, 78] width 372 height 10
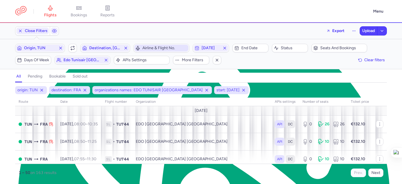
click at [168, 49] on span "Airline & Flight No." at bounding box center [164, 48] width 45 height 5
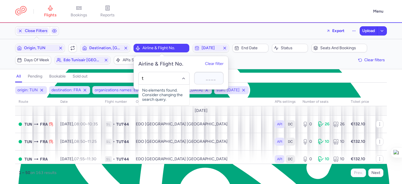
type input "tu"
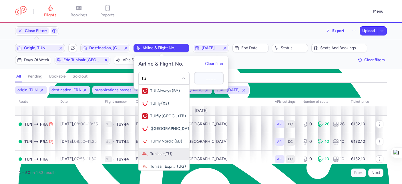
click at [165, 152] on span "(TU)" at bounding box center [168, 154] width 8 height 5
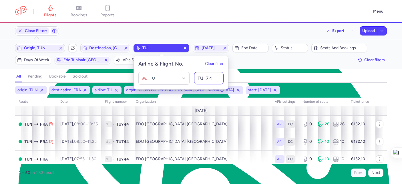
type input "744"
click at [270, 69] on div "Close Filters Export Upload Filters (5) – 163 results Origin, TUN Include retur…" at bounding box center [201, 103] width 402 height 161
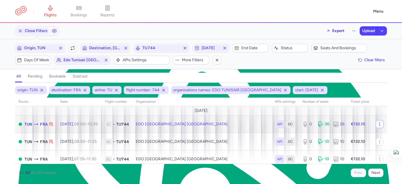
click at [377, 124] on icon "button" at bounding box center [379, 124] width 5 height 5
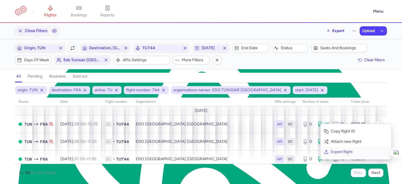
click at [347, 149] on span "Export flight" at bounding box center [359, 152] width 57 height 6
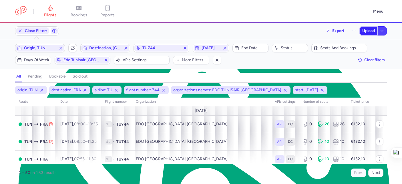
click at [367, 34] on button "Upload" at bounding box center [368, 31] width 17 height 9
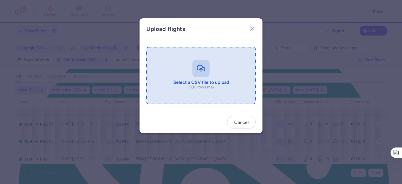
click at [236, 80] on input "file" at bounding box center [200, 75] width 109 height 57
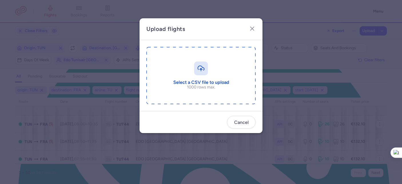
type input "C:\fakepath\export_flight_TU744_20250811,1632.csv"
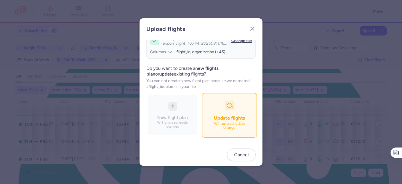
scroll to position [62, 0]
click at [210, 113] on button "Update flights Will auto schedule change" at bounding box center [229, 115] width 55 height 44
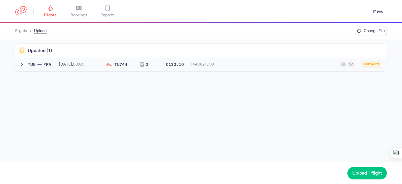
click at [303, 62] on div "2 updates" at bounding box center [300, 64] width 164 height 7
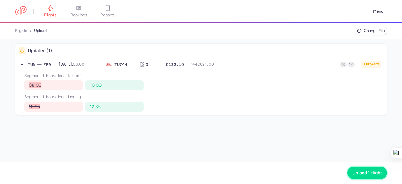
click at [368, 167] on button "Upload 1 flight" at bounding box center [366, 172] width 39 height 13
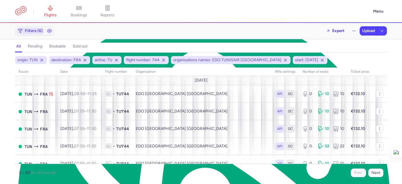
click at [30, 32] on span "Filters (6)" at bounding box center [34, 31] width 18 height 5
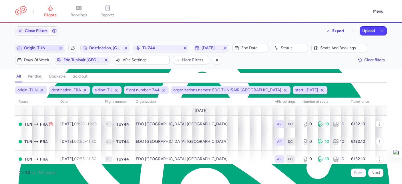
click at [31, 50] on span "Origin, TUN" at bounding box center [40, 48] width 48 height 7
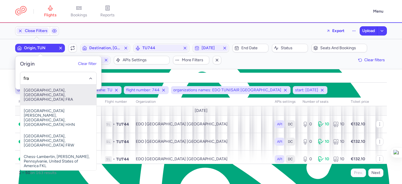
click at [48, 94] on span "Frankfurt International Airport, Frankfurt am Main, Germany FRA" at bounding box center [58, 95] width 76 height 21
type input "fra"
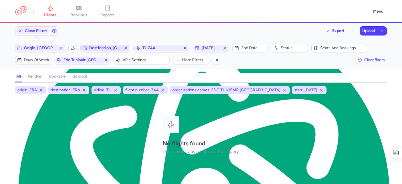
click at [101, 47] on span "Destination, FRA" at bounding box center [105, 48] width 32 height 5
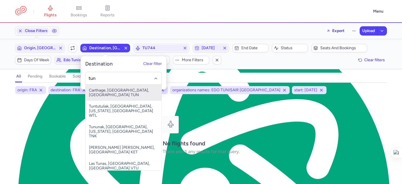
drag, startPoint x: 120, startPoint y: 91, endPoint x: 131, endPoint y: 74, distance: 19.6
click at [120, 90] on span "Carthage, Tunis, Tunisia TUN" at bounding box center [123, 93] width 76 height 16
type input "tun"
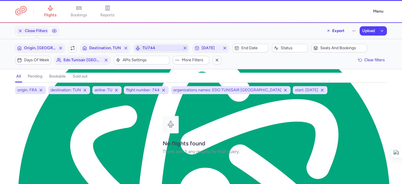
click at [164, 51] on span "TU744" at bounding box center [161, 48] width 54 height 7
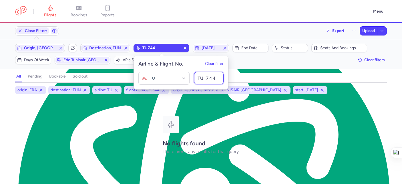
click at [217, 79] on input "744" at bounding box center [208, 78] width 29 height 13
type input "745"
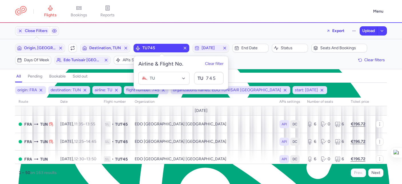
click at [284, 70] on div "Close Filters Export Upload Filters (6) – 163 results Origin, FRA Include retur…" at bounding box center [201, 103] width 402 height 161
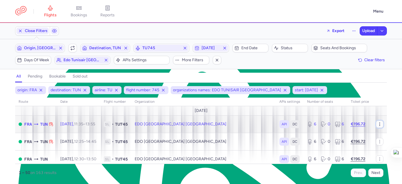
click at [377, 124] on icon "button" at bounding box center [379, 124] width 5 height 5
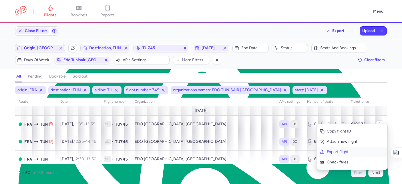
click at [359, 151] on span "Export flight" at bounding box center [355, 152] width 57 height 6
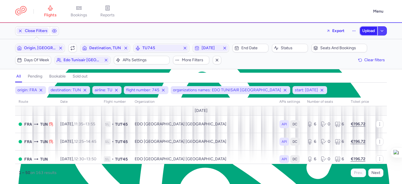
click at [370, 29] on span "Upload" at bounding box center [368, 31] width 13 height 5
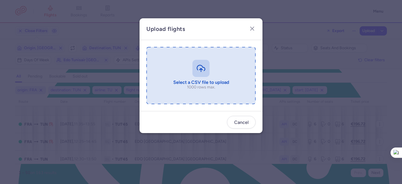
click at [225, 62] on input "file" at bounding box center [200, 75] width 109 height 57
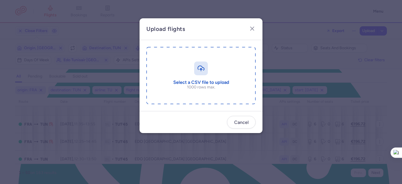
type input "C:\fakepath\export_flight_TU745_20250811,1633.csv"
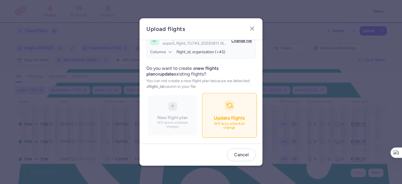
scroll to position [62, 0]
click at [214, 120] on span "Update flights" at bounding box center [229, 118] width 31 height 6
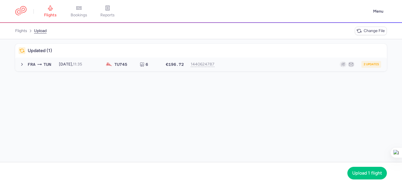
click at [284, 69] on button "FRA TUN 2025-09-03, 11:35 TU 745 6 €196.72 1440624787 2 updates 2025-09-03, 11:…" at bounding box center [201, 64] width 372 height 14
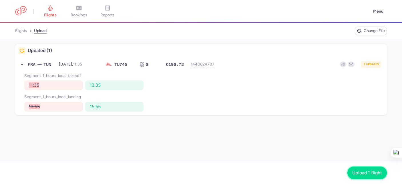
drag, startPoint x: 371, startPoint y: 170, endPoint x: 346, endPoint y: 152, distance: 30.7
click at [371, 170] on button "Upload 1 flight" at bounding box center [366, 173] width 39 height 13
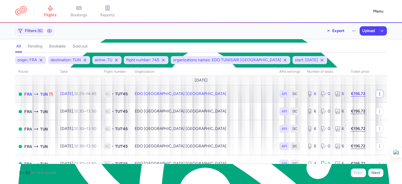
click at [377, 94] on icon "button" at bounding box center [379, 93] width 5 height 5
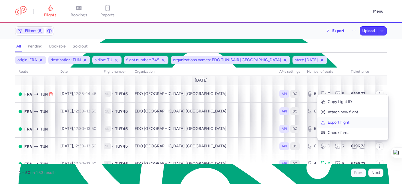
click at [341, 125] on button "Export flight" at bounding box center [352, 122] width 71 height 10
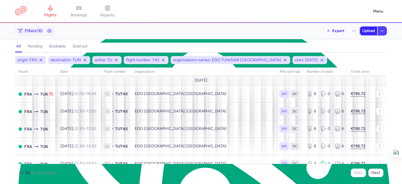
click at [373, 29] on span "Upload" at bounding box center [368, 31] width 13 height 5
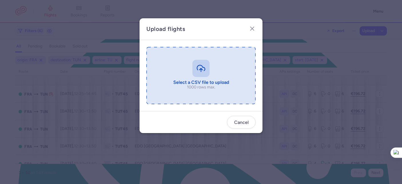
click at [249, 63] on input "file" at bounding box center [200, 75] width 109 height 57
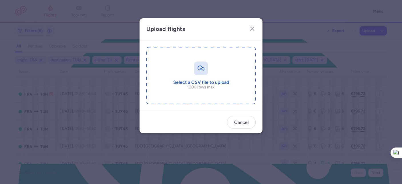
type input "C:\fakepath\export_flight_TU745_20250811,1635.csv"
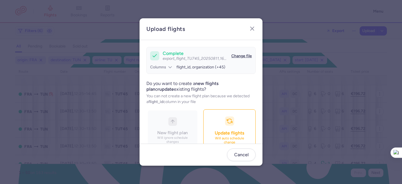
scroll to position [62, 0]
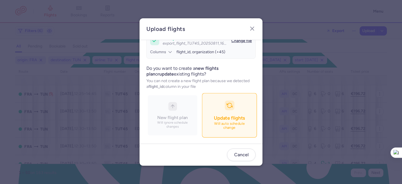
click at [225, 109] on div "button" at bounding box center [230, 106] width 10 height 10
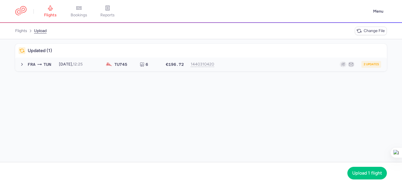
click at [279, 65] on div "2 updates" at bounding box center [300, 64] width 164 height 7
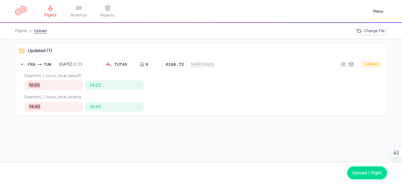
click at [364, 172] on span "Upload 1 flight" at bounding box center [367, 172] width 30 height 5
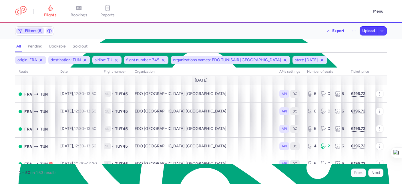
click at [30, 28] on span "Filters (6)" at bounding box center [30, 30] width 28 height 7
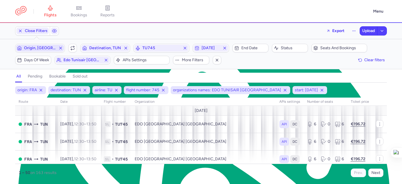
click at [30, 49] on span "Origin, FRA" at bounding box center [40, 48] width 32 height 5
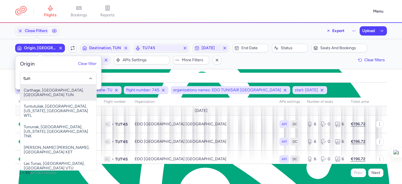
click at [43, 86] on span "Carthage, Tunis, Tunisia TUN" at bounding box center [58, 93] width 76 height 16
type input "tun"
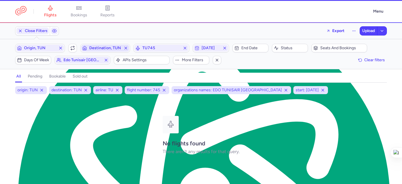
click at [99, 49] on span "Destination, TUN" at bounding box center [105, 48] width 32 height 5
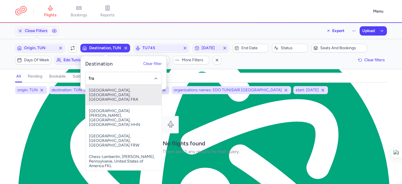
click at [129, 99] on span "Frankfurt International Airport, Frankfurt am Main, Germany FRA" at bounding box center [123, 95] width 76 height 21
type input "fra"
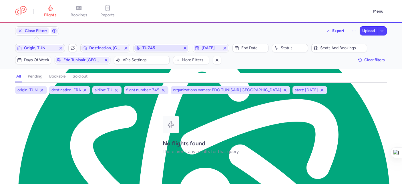
click at [158, 49] on span "TU745" at bounding box center [161, 48] width 38 height 5
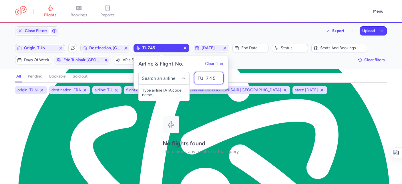
click at [214, 80] on input "745" at bounding box center [208, 78] width 29 height 13
type input "744"
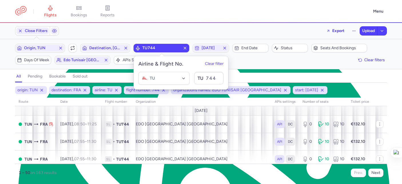
click at [287, 65] on div "Filters (6) – 163 results Origin, TUN Include return Destination, FRA TU744 202…" at bounding box center [201, 54] width 402 height 30
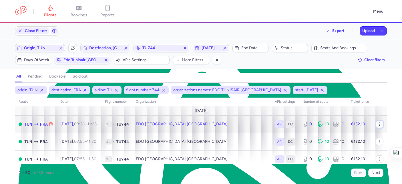
click at [377, 123] on icon "button" at bounding box center [379, 124] width 5 height 5
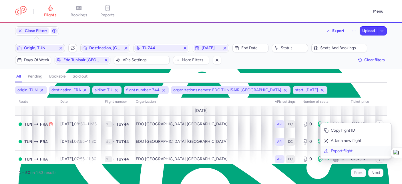
click at [349, 154] on button "Export flight" at bounding box center [356, 151] width 71 height 10
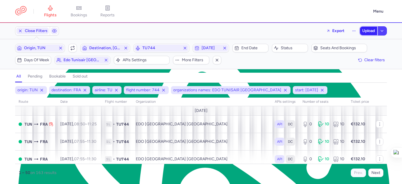
click at [365, 31] on span "Upload" at bounding box center [368, 31] width 13 height 5
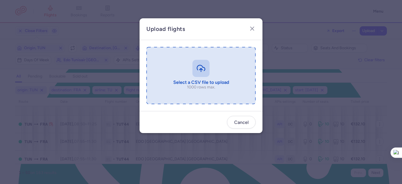
click at [221, 79] on input "file" at bounding box center [200, 75] width 109 height 57
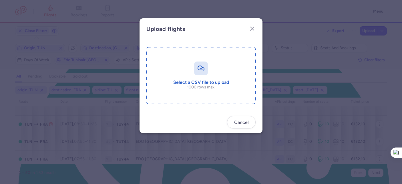
type input "C:\fakepath\export_flight_TU744_20250811,1636.csv"
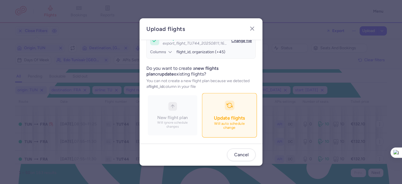
scroll to position [62, 0]
click at [217, 111] on button "Update flights Will auto schedule change" at bounding box center [229, 115] width 55 height 44
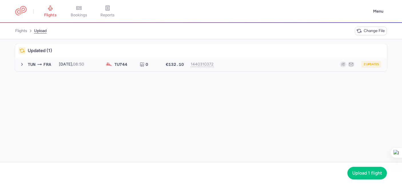
click at [248, 64] on div "2 updates" at bounding box center [300, 64] width 164 height 7
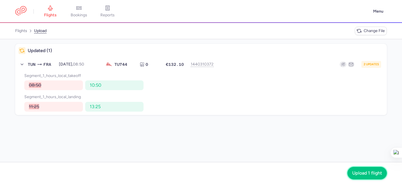
drag, startPoint x: 369, startPoint y: 176, endPoint x: 355, endPoint y: 143, distance: 35.6
click at [369, 176] on button "Upload 1 flight" at bounding box center [366, 173] width 39 height 13
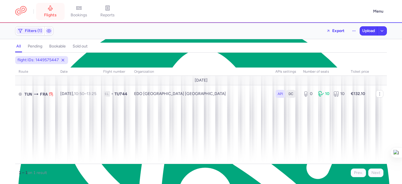
click at [47, 15] on span "flights" at bounding box center [50, 15] width 13 height 5
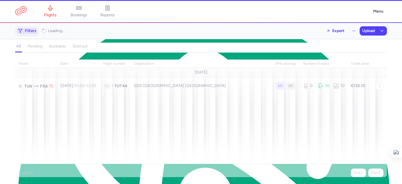
click at [29, 31] on span "Filters" at bounding box center [31, 31] width 12 height 5
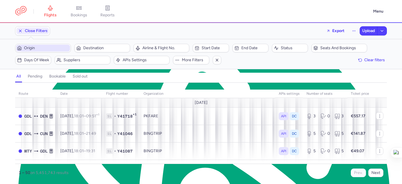
click at [38, 51] on span "Origin" at bounding box center [43, 48] width 54 height 7
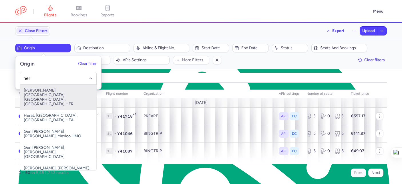
click at [51, 90] on span "Nikos Kazantzakis Airport, Irákleion, Greece HER" at bounding box center [58, 97] width 76 height 25
type input "her"
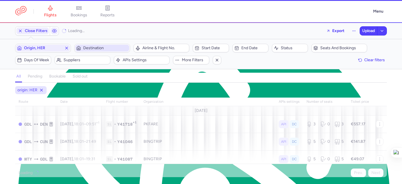
click at [100, 48] on span "Destination" at bounding box center [105, 48] width 45 height 5
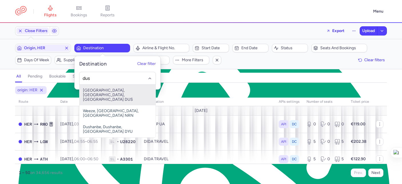
click at [131, 94] on span "Düsseldorf International Airport, Düsseldorf, Germany DUS" at bounding box center [117, 95] width 76 height 21
type input "dus"
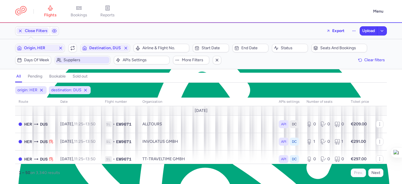
click at [87, 61] on span "Suppliers" at bounding box center [85, 60] width 45 height 5
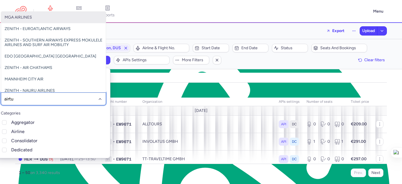
type input "airtue"
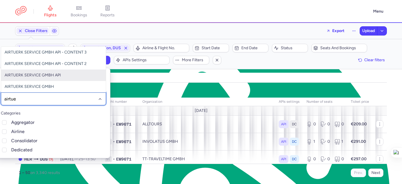
click at [55, 77] on span "AIRTUERK SERVICE GMBH API" at bounding box center [33, 75] width 56 height 5
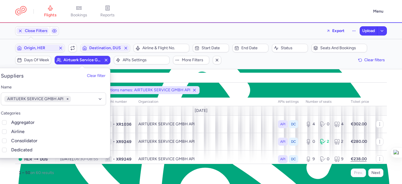
click at [174, 76] on div "all pending bookable sold out" at bounding box center [201, 78] width 372 height 10
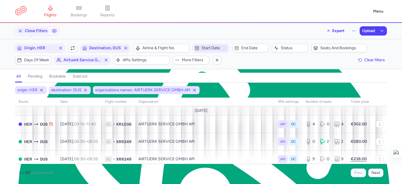
click at [212, 49] on span "Start date" at bounding box center [214, 48] width 25 height 5
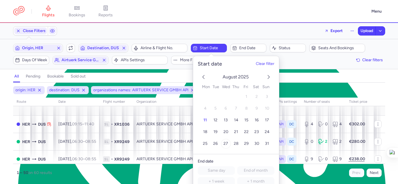
click at [225, 142] on span "27" at bounding box center [225, 143] width 5 height 5
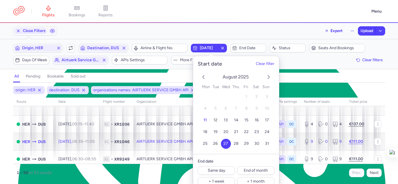
click at [51, 140] on td "HER DUS" at bounding box center [34, 141] width 42 height 17
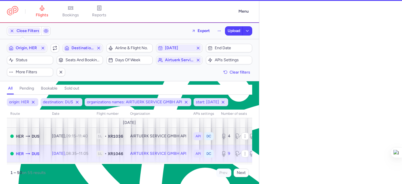
select select "days"
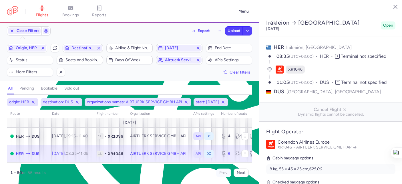
click at [391, 9] on icon "button" at bounding box center [391, 7] width 6 height 6
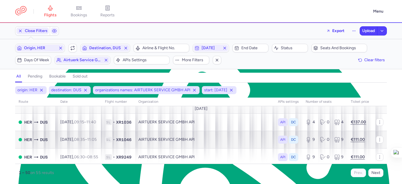
scroll to position [2, 0]
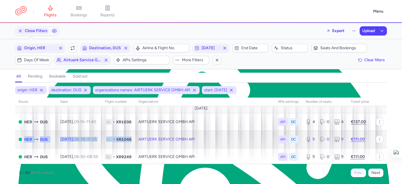
drag, startPoint x: 141, startPoint y: 139, endPoint x: 21, endPoint y: 137, distance: 120.1
click at [21, 148] on tr "HER DUS Thu, 28 Aug, 08:35 – 11:05 +0 1L • XR1046 AIRTUERK SERVICE GMBH API API…" at bounding box center [201, 156] width 372 height 17
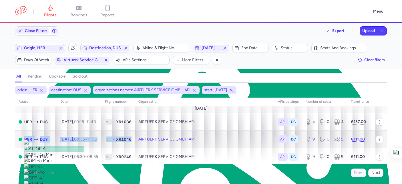
select select "days"
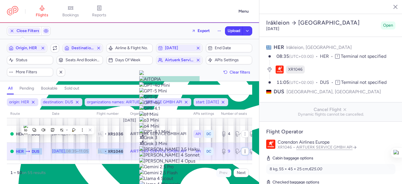
click at [241, 151] on button "button" at bounding box center [244, 151] width 7 height 7
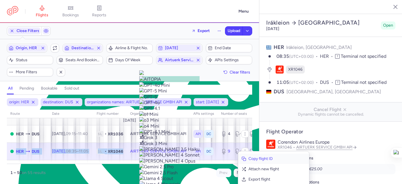
click at [243, 158] on icon "button" at bounding box center [244, 158] width 5 height 5
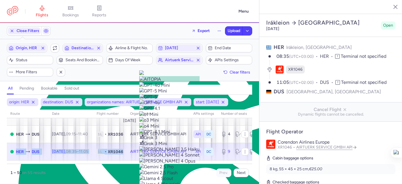
scroll to position [1, 0]
click at [243, 153] on icon "button" at bounding box center [245, 152] width 5 height 5
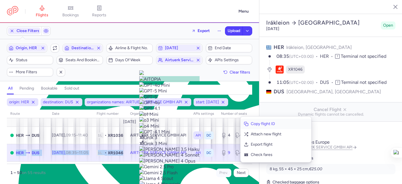
click at [263, 124] on span "Copy flight ID" at bounding box center [279, 124] width 57 height 6
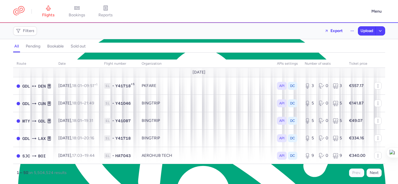
scroll to position [10, 0]
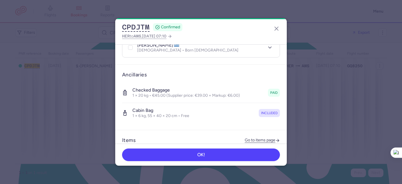
scroll to position [143, 0]
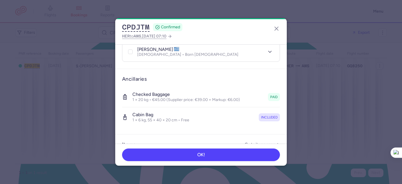
drag, startPoint x: 280, startPoint y: 26, endPoint x: 241, endPoint y: 28, distance: 38.6
click at [280, 26] on button "button" at bounding box center [276, 28] width 9 height 9
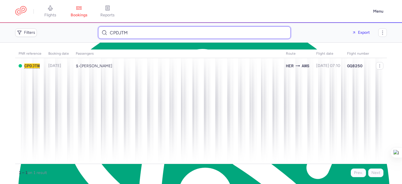
drag, startPoint x: 152, startPoint y: 33, endPoint x: 90, endPoint y: 27, distance: 62.6
click at [88, 26] on div "Filters CPDJTM Export" at bounding box center [201, 32] width 376 height 17
paste input "emailenm@gmail.com"
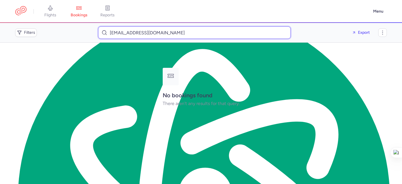
type input "emailenm@gmail.com"
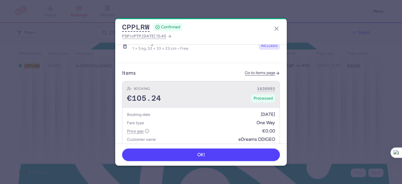
scroll to position [318, 0]
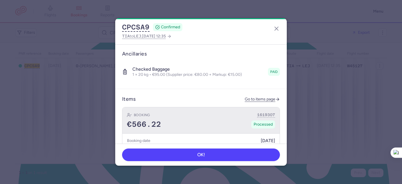
scroll to position [10, 0]
drag, startPoint x: 162, startPoint y: 119, endPoint x: 126, endPoint y: 119, distance: 35.7
type textarea "€566.22"
click at [126, 119] on div "Booking 1619307 €566.22 Processed" at bounding box center [200, 120] width 157 height 26
copy span "€566.22"
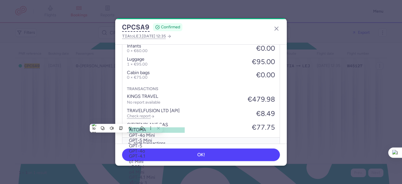
scroll to position [437, 0]
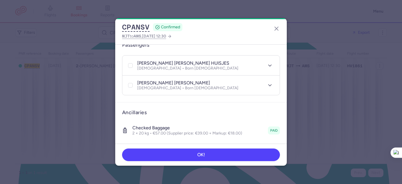
scroll to position [10, 0]
click at [267, 82] on icon "button" at bounding box center [270, 85] width 6 height 6
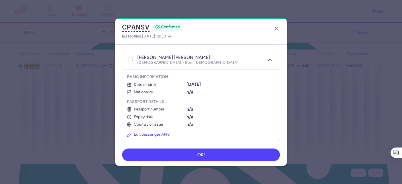
scroll to position [189, 0]
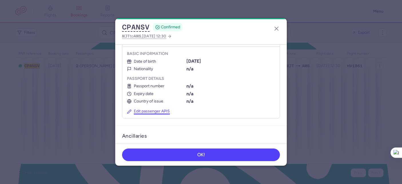
click at [148, 109] on button "Edit passenger APIS" at bounding box center [148, 111] width 43 height 5
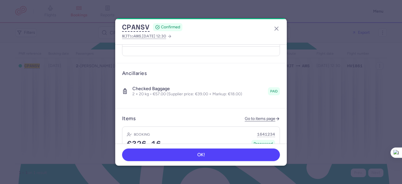
scroll to position [181, 0]
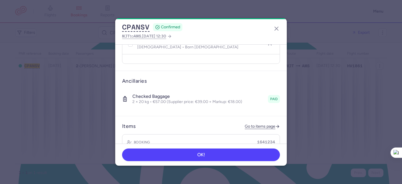
select select "12"
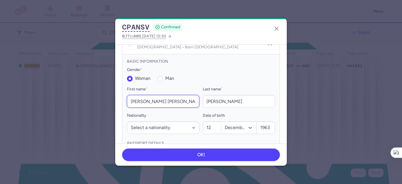
drag, startPoint x: 160, startPoint y: 93, endPoint x: 127, endPoint y: 89, distance: 32.6
click at [127, 95] on input "iris marianne" at bounding box center [163, 101] width 72 height 13
paste input "Iris Maria"
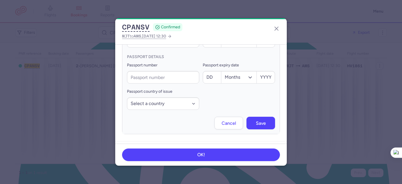
scroll to position [270, 0]
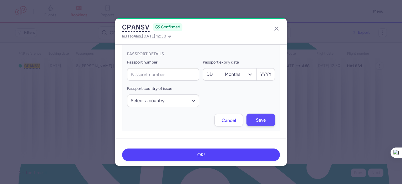
type input "Iris Maria"
click at [256, 118] on span "Save" at bounding box center [261, 120] width 10 height 5
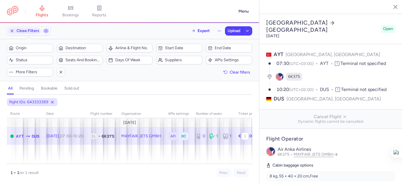
select select "hours"
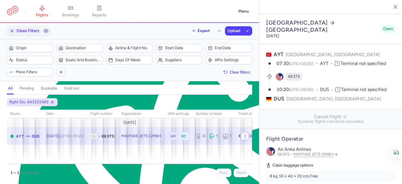
scroll to position [10, 0]
click at [246, 134] on icon "button" at bounding box center [245, 136] width 5 height 5
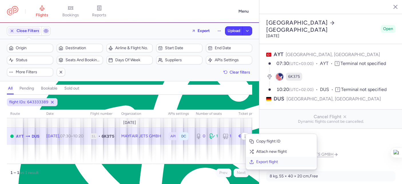
click at [259, 160] on span "Export flight" at bounding box center [284, 162] width 57 height 6
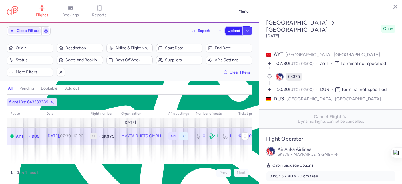
click at [229, 34] on button "Upload" at bounding box center [233, 31] width 17 height 9
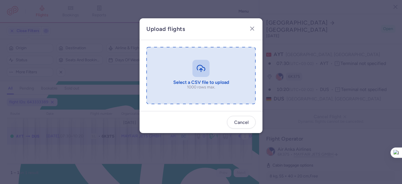
click at [216, 78] on input "file" at bounding box center [200, 75] width 109 height 57
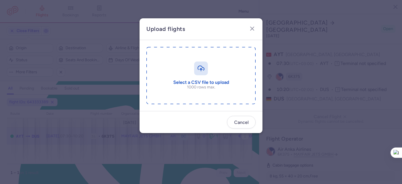
type input "C:\fakepath\export_flight_6K375_20250811,1726.csv"
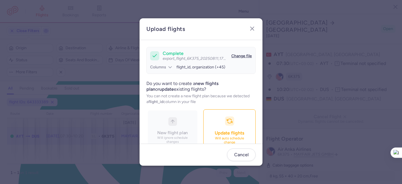
scroll to position [62, 0]
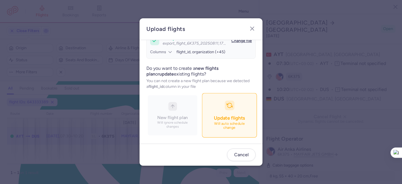
click at [210, 124] on p "Will auto schedule change" at bounding box center [230, 126] width 40 height 8
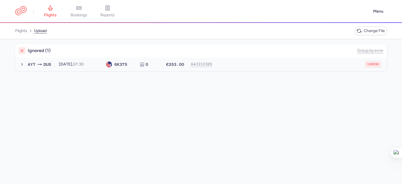
click at [253, 68] on button "AYT DUS 2025-08-24, 07:30 6K 375 0 €253.00 643333389 1 error 2025-08-24, 07:30 …" at bounding box center [201, 64] width 372 height 14
click at [133, 76] on span "new forked flight will result in a duplicate with flight: 1443974941" at bounding box center [86, 75] width 116 height 5
type textarea "1443974941"
click at [132, 76] on span "new forked flight will result in a duplicate with flight: 1443974941" at bounding box center [86, 75] width 116 height 5
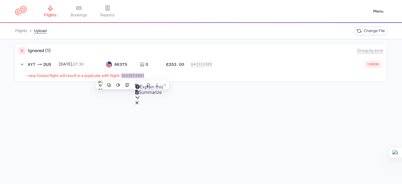
copy span "1443974941"
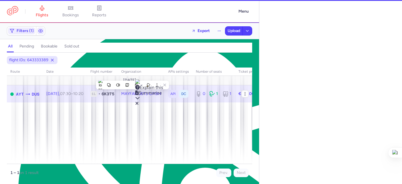
select select "hours"
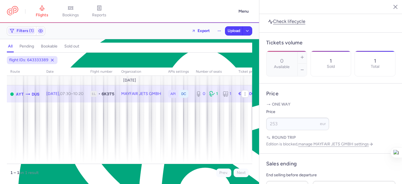
scroll to position [414, 0]
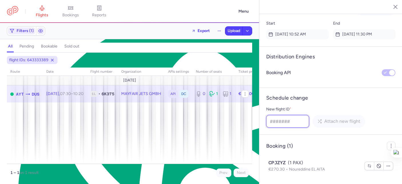
click at [289, 117] on input "New flight ID *" at bounding box center [287, 121] width 43 height 13
paste input "1443974941"
type input "1443974941"
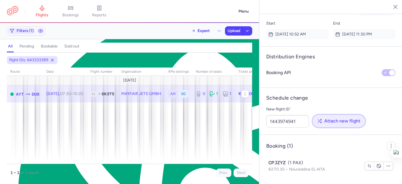
click at [338, 121] on span "Attach new flight" at bounding box center [342, 120] width 36 height 5
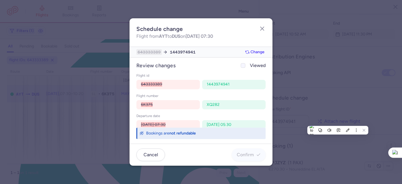
click at [246, 64] on div at bounding box center [243, 65] width 7 height 7
click at [245, 64] on input "Viewed" at bounding box center [243, 65] width 5 height 5
checkbox input "true"
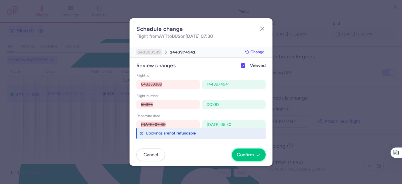
drag, startPoint x: 247, startPoint y: 156, endPoint x: 222, endPoint y: 131, distance: 35.0
click at [246, 156] on span "Confirm" at bounding box center [245, 154] width 17 height 5
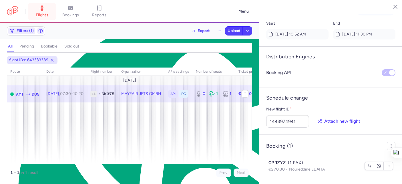
click at [42, 14] on span "flights" at bounding box center [42, 15] width 13 height 5
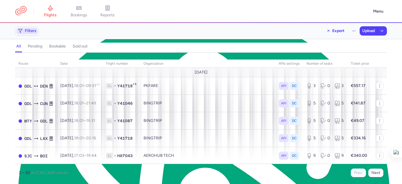
click at [24, 31] on span "Filters" at bounding box center [26, 30] width 21 height 7
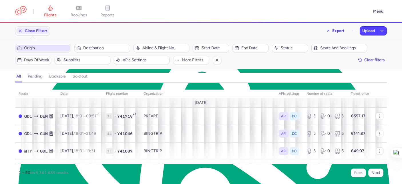
click at [33, 48] on span "Origin" at bounding box center [46, 48] width 45 height 5
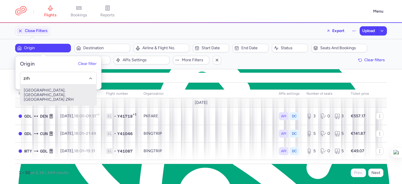
click at [69, 89] on span "Zurich, Zürich, Switzerland ZRH" at bounding box center [58, 95] width 76 height 21
type input "zrh"
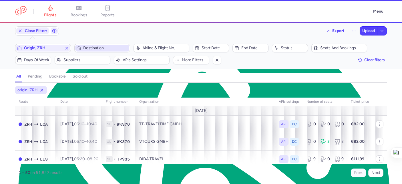
click at [100, 49] on span "Destination" at bounding box center [105, 48] width 45 height 5
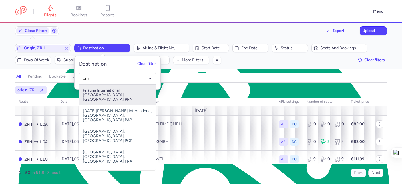
click at [120, 91] on span "Pristina International, Pristina, Kosovo PRN" at bounding box center [117, 95] width 76 height 21
type input "prn"
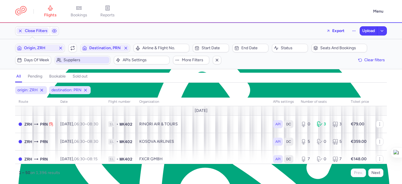
click at [74, 61] on span "Suppliers" at bounding box center [85, 60] width 45 height 5
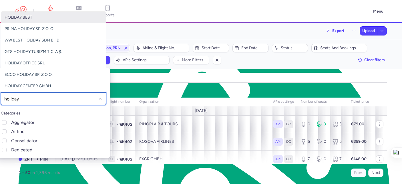
type input "holiday c"
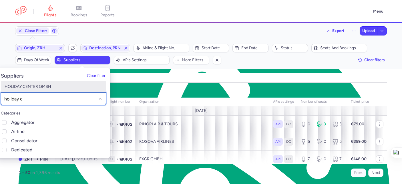
click at [40, 88] on span "HOLIDAY CENTER GMBH" at bounding box center [28, 86] width 47 height 5
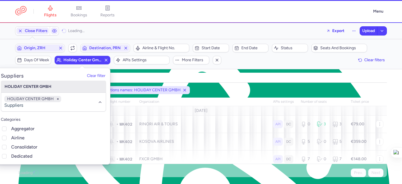
click at [153, 72] on div "all pending bookable sold out 3" at bounding box center [201, 76] width 372 height 12
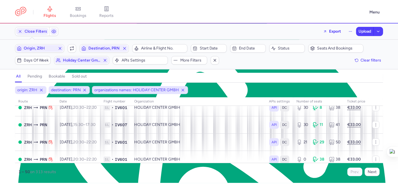
scroll to position [71, 0]
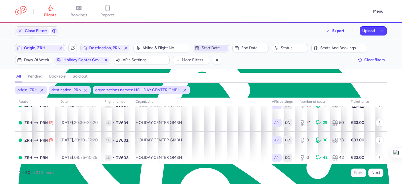
click at [206, 47] on span "Start date" at bounding box center [214, 48] width 25 height 5
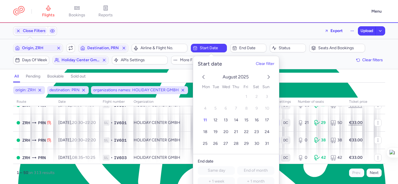
drag, startPoint x: 268, startPoint y: 77, endPoint x: 268, endPoint y: 83, distance: 6.3
click at [268, 77] on icon "next month" at bounding box center [268, 76] width 7 height 7
click at [226, 97] on span "3" at bounding box center [225, 96] width 2 height 5
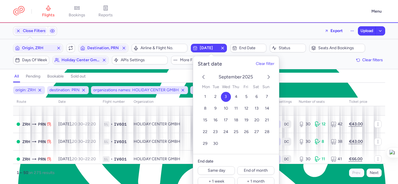
click at [338, 71] on div "all pending bookable sold out 4" at bounding box center [199, 76] width 372 height 12
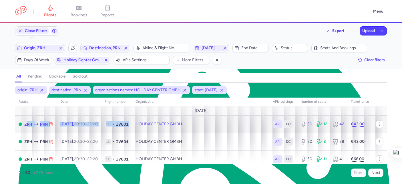
drag, startPoint x: 142, startPoint y: 123, endPoint x: 23, endPoint y: 125, distance: 119.5
click at [23, 133] on tr "ZRH PRN Wed, 3 Sep, 20:30 – 22:20 +0 1L • IV601 HOLIDAY CENTER GMBH API DC 30 1…" at bounding box center [201, 141] width 372 height 17
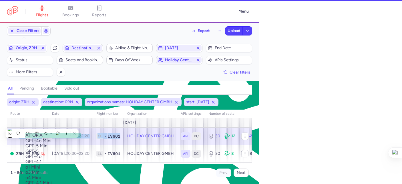
select select "hours"
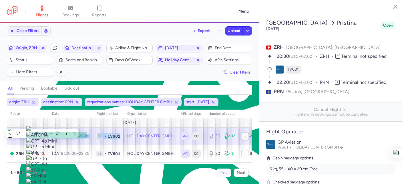
click at [243, 136] on icon "button" at bounding box center [245, 136] width 5 height 5
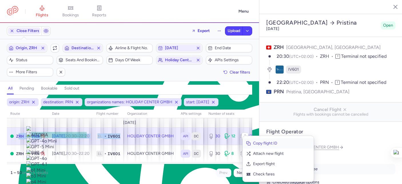
click at [256, 146] on span "Copy flight ID" at bounding box center [281, 143] width 57 height 6
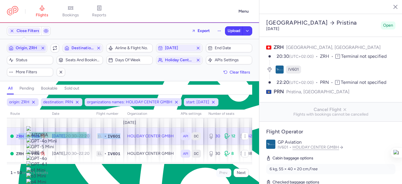
click at [30, 48] on span "Origin, ZRH" at bounding box center [27, 48] width 23 height 5
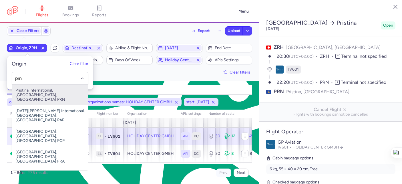
click at [44, 97] on span "Pristina International, Pristina, Kosovo PRN" at bounding box center [50, 95] width 76 height 21
type input "prn"
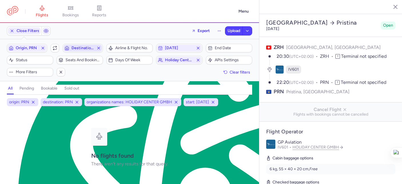
click at [83, 51] on span "Destination, PRN" at bounding box center [82, 48] width 39 height 7
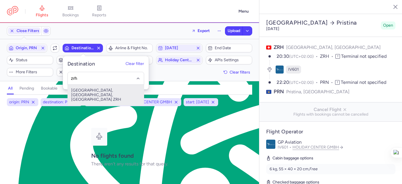
drag, startPoint x: 112, startPoint y: 88, endPoint x: 141, endPoint y: 59, distance: 41.0
click at [112, 87] on span "Zurich, Zürich, Switzerland ZRH" at bounding box center [106, 95] width 76 height 21
type input "zrh"
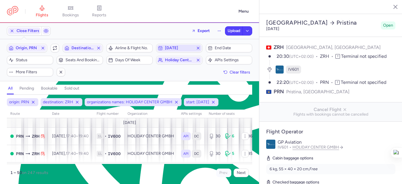
click at [174, 46] on span "2025-09-03" at bounding box center [179, 48] width 29 height 5
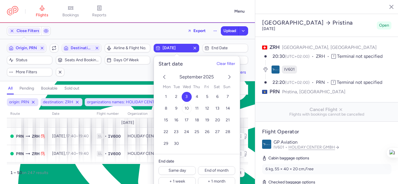
drag, startPoint x: 187, startPoint y: 109, endPoint x: 185, endPoint y: 107, distance: 3.1
click at [187, 109] on span "10" at bounding box center [186, 108] width 4 height 5
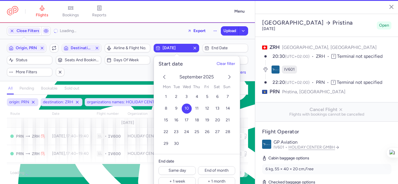
click at [115, 82] on div "Close Filters Loading... Export Upload Filters (4) – Loading... Origin, PRN Inc…" at bounding box center [127, 103] width 255 height 161
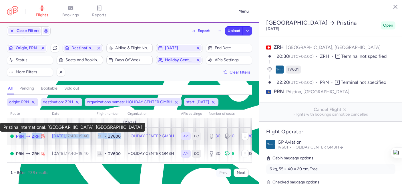
drag, startPoint x: 132, startPoint y: 135, endPoint x: 16, endPoint y: 135, distance: 116.1
click at [16, 145] on tr "PRN ZRH Wed, 10 Sep, 17:40 – 19:40 +0 1L • IV600 HOLIDAY CENTER GMBH API DC 30 …" at bounding box center [151, 153] width 289 height 17
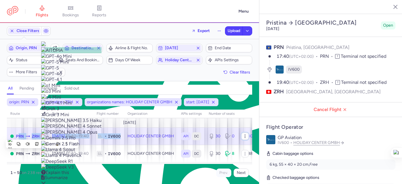
click at [243, 134] on icon "button" at bounding box center [245, 136] width 5 height 5
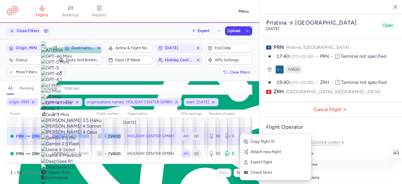
drag, startPoint x: 254, startPoint y: 144, endPoint x: 246, endPoint y: 138, distance: 11.0
click at [254, 144] on span "Copy flight ID" at bounding box center [278, 142] width 57 height 6
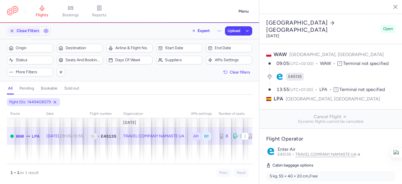
select select "days"
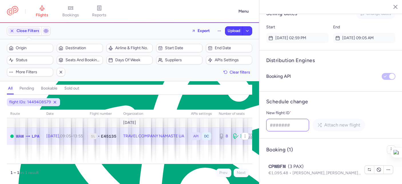
scroll to position [474, 0]
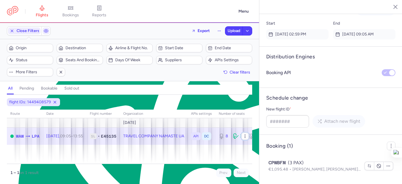
click at [247, 135] on icon "button" at bounding box center [245, 136] width 5 height 5
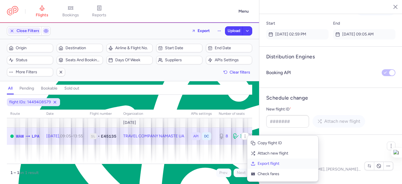
click at [268, 165] on span "Export flight" at bounding box center [286, 164] width 57 height 6
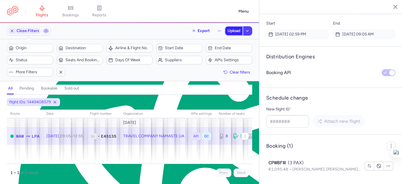
click at [232, 31] on span "Upload" at bounding box center [234, 31] width 13 height 5
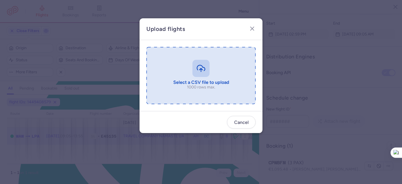
click at [197, 76] on input "file" at bounding box center [200, 75] width 109 height 57
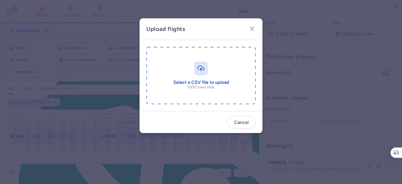
type input "C:\fakepath\export_flight_E45135_20250811,1740.csv"
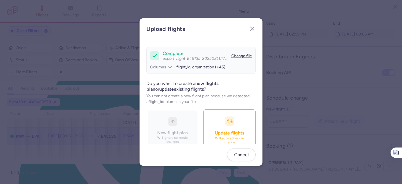
scroll to position [62, 0]
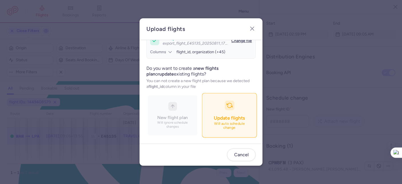
click at [209, 108] on button "Update flights Will auto schedule change" at bounding box center [229, 115] width 55 height 44
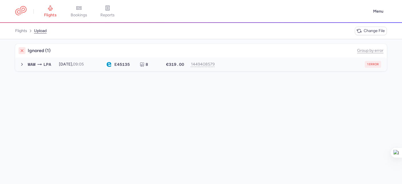
click at [257, 66] on div "1 error" at bounding box center [299, 64] width 163 height 7
click at [131, 80] on div "→ new forked flight will result in a duplicate with flight: 1352007444" at bounding box center [201, 76] width 372 height 10
click at [131, 76] on span "new forked flight will result in a duplicate with flight: 1352007444" at bounding box center [86, 75] width 117 height 5
type textarea "1352007444"
click at [131, 76] on span "new forked flight will result in a duplicate with flight: 1352007444" at bounding box center [86, 75] width 117 height 5
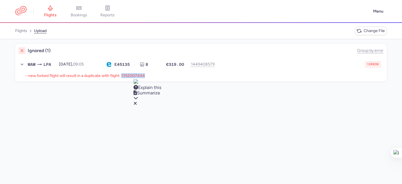
copy span "1352007444"
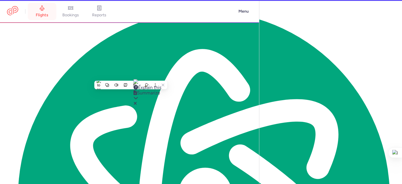
select select "days"
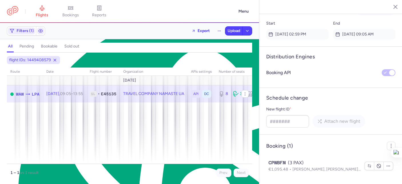
scroll to position [474, 0]
drag, startPoint x: 280, startPoint y: 126, endPoint x: 283, endPoint y: 127, distance: 3.4
click at [280, 126] on input "New flight ID *" at bounding box center [287, 121] width 43 height 13
paste input "1352007444"
type input "1352007444"
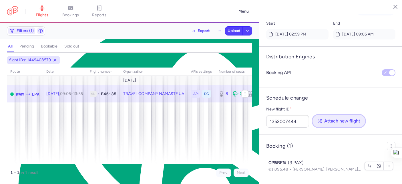
click at [336, 119] on span "Attach new flight" at bounding box center [342, 120] width 36 height 5
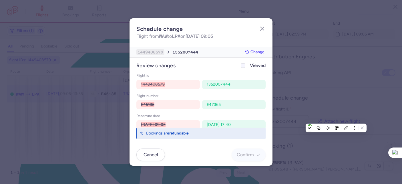
click at [246, 64] on div at bounding box center [243, 65] width 7 height 7
click at [245, 64] on input "Viewed" at bounding box center [243, 65] width 5 height 5
checkbox input "true"
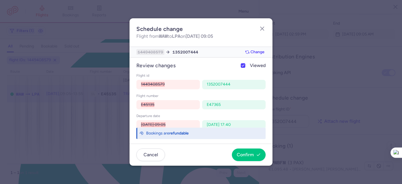
scroll to position [26, 0]
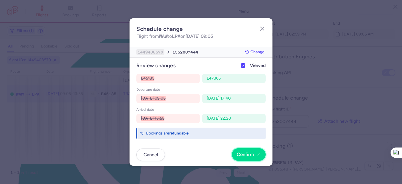
click at [252, 157] on button "Confirm" at bounding box center [249, 154] width 34 height 13
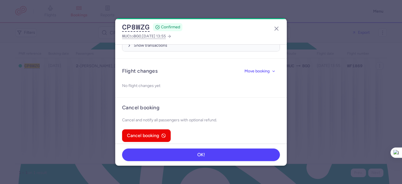
scroll to position [290, 0]
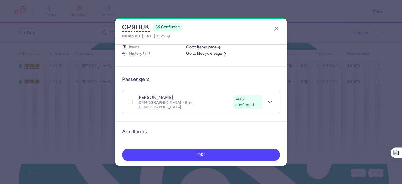
scroll to position [95, 0]
click at [267, 98] on icon "button" at bounding box center [270, 101] width 6 height 6
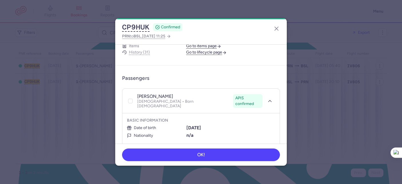
scroll to position [145, 0]
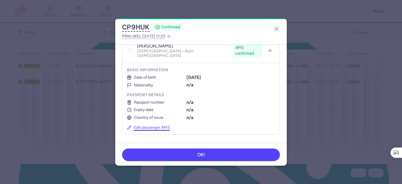
click at [142, 125] on button "Edit passenger APIS" at bounding box center [148, 127] width 43 height 5
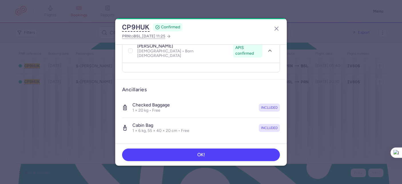
select select "3"
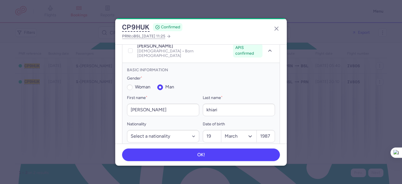
scroll to position [149, 0]
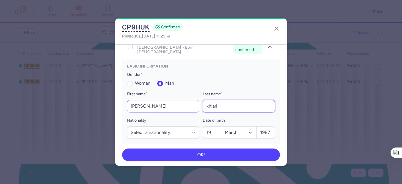
drag, startPoint x: 227, startPoint y: 90, endPoint x: 184, endPoint y: 91, distance: 43.2
click at [184, 91] on div "First name * ingrid Last name * khiari" at bounding box center [201, 102] width 148 height 22
paste input "FERIZI"
type input "FERIZI"
drag, startPoint x: 144, startPoint y: 91, endPoint x: 117, endPoint y: 87, distance: 27.3
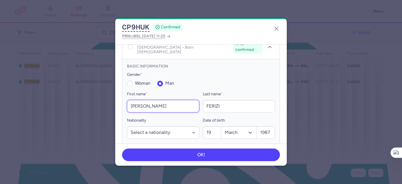
click at [117, 87] on article "Passengers ingrid KHIARI APIS confirmed Male • Born 19/03/1987 APIS confirmed B…" at bounding box center [201, 121] width 172 height 221
paste input "Naser"
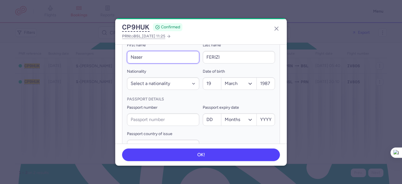
scroll to position [302, 0]
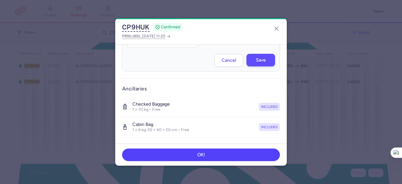
type input "Naser"
click at [256, 57] on span "Save" at bounding box center [261, 59] width 10 height 5
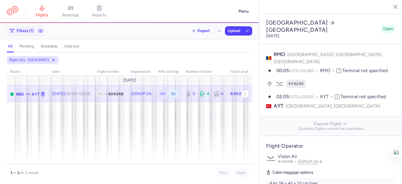
select select "hours"
click at [245, 92] on icon "button" at bounding box center [245, 93] width 5 height 5
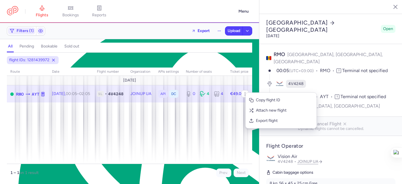
scroll to position [10, 0]
click at [265, 121] on span "Export flight" at bounding box center [284, 121] width 57 height 6
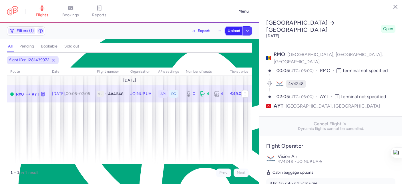
click at [233, 29] on span "Upload" at bounding box center [234, 31] width 13 height 5
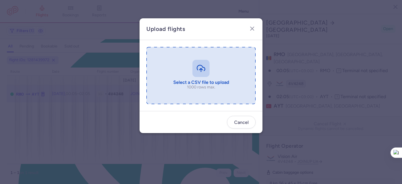
click at [205, 72] on input "file" at bounding box center [200, 75] width 109 height 57
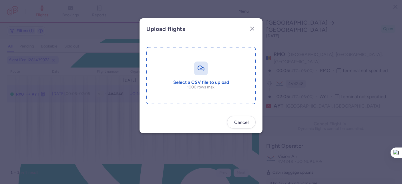
type input "C:\fakepath\export_flight_4V4248_20250811,1802.csv"
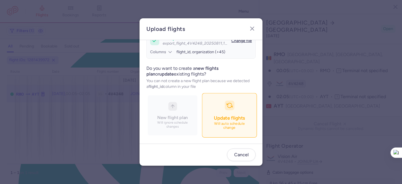
scroll to position [62, 0]
click at [207, 111] on button "Update flights Will auto schedule change" at bounding box center [229, 115] width 55 height 44
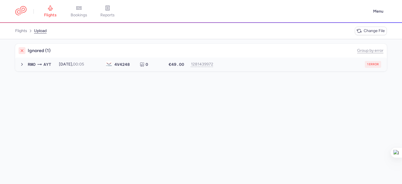
click at [247, 58] on button "RMO AYT 2025-08-13, 00:05 4V 4248 0 €49.00 1281439972 1 error 2025-08-13, 00:05…" at bounding box center [201, 64] width 372 height 14
click at [129, 76] on span "new forked flight will result in a duplicate with flight: 819096941" at bounding box center [84, 75] width 113 height 5
type textarea "819096941"
click at [129, 76] on span "new forked flight will result in a duplicate with flight: 819096941" at bounding box center [84, 75] width 113 height 5
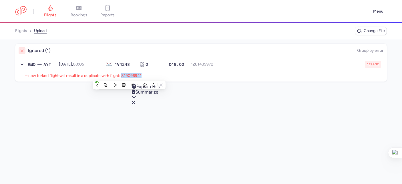
copy span "819096941"
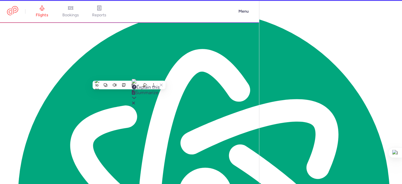
select select "hours"
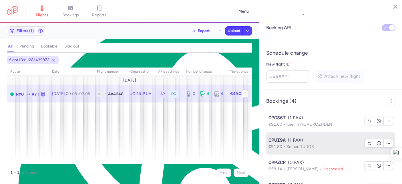
scroll to position [490, 0]
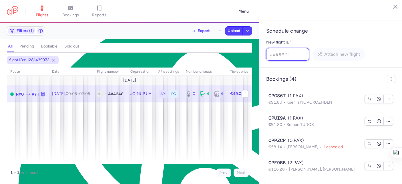
click at [276, 55] on input "New flight ID *" at bounding box center [287, 54] width 43 height 13
paste input "819096941"
type input "819096941"
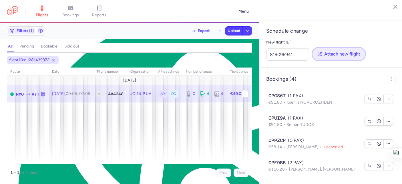
click at [342, 54] on span "Attach new flight" at bounding box center [342, 53] width 36 height 5
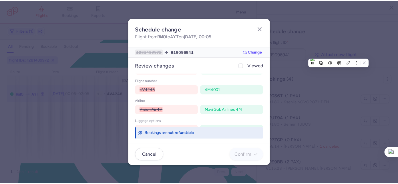
scroll to position [26, 0]
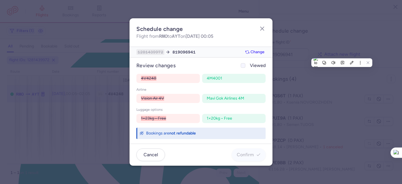
click at [243, 67] on icon at bounding box center [242, 65] width 3 height 3
click at [243, 67] on input "Viewed" at bounding box center [243, 65] width 5 height 5
checkbox input "true"
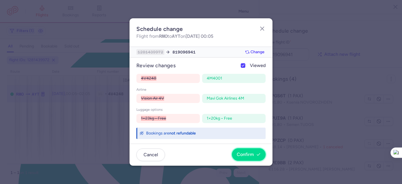
click at [253, 152] on span "Confirm" at bounding box center [245, 154] width 17 height 5
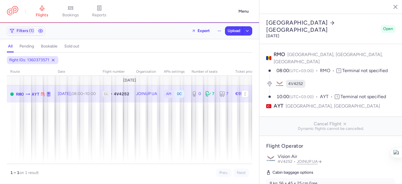
select select "hours"
click at [246, 94] on icon "button" at bounding box center [245, 93] width 5 height 5
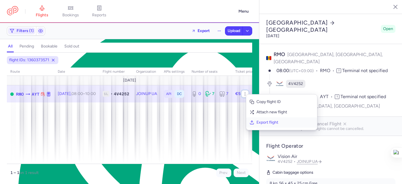
scroll to position [10, 0]
click at [263, 122] on span "Export flight" at bounding box center [284, 123] width 57 height 6
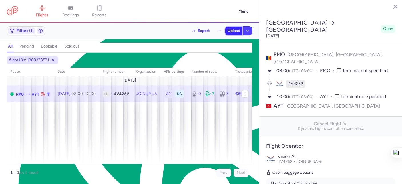
click at [231, 29] on span "Upload" at bounding box center [234, 31] width 13 height 5
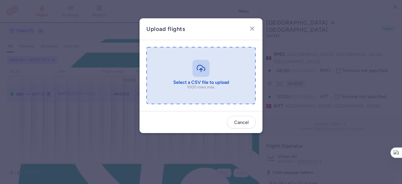
click at [218, 69] on input "file" at bounding box center [200, 75] width 109 height 57
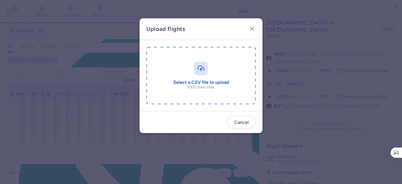
type input "C:\fakepath\export_flight_4V4252_20250811,1805.csv"
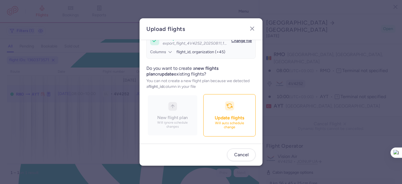
scroll to position [62, 0]
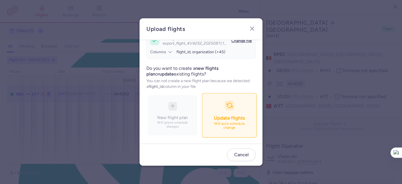
click at [208, 108] on button "Update flights Will auto schedule change" at bounding box center [229, 115] width 55 height 44
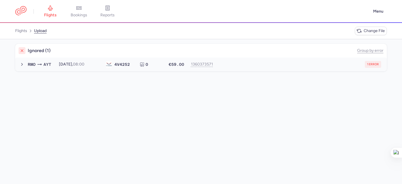
click at [243, 68] on button "RMO AYT [DATE] 08:00 4V 4252 0 €59.00 1360373571 1 error [DATE] 08:00 4V4252 0 …" at bounding box center [201, 64] width 372 height 14
click at [136, 73] on div "→ new forked flight will result in a duplicate with flight: 1281439996" at bounding box center [201, 76] width 372 height 10
type textarea "→ new forked flight will result in a duplicate with flight: 1281439996"
click at [136, 73] on span "new forked flight will result in a duplicate with flight: 1281439996" at bounding box center [85, 75] width 115 height 5
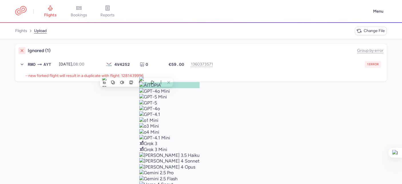
click at [132, 77] on span "new forked flight will result in a duplicate with flight: 1281439996" at bounding box center [85, 75] width 115 height 5
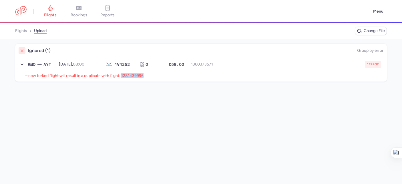
click at [132, 77] on span "new forked flight will result in a duplicate with flight: 1281439996" at bounding box center [85, 75] width 115 height 5
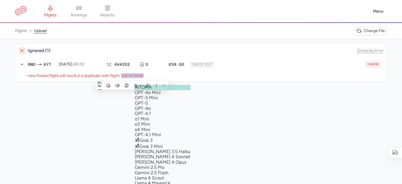
copy span "1281439996"
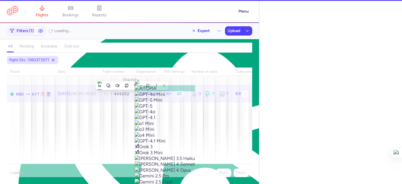
select select "hours"
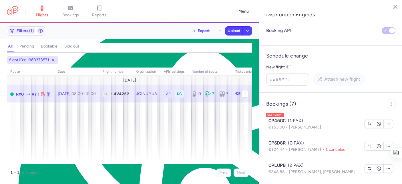
scroll to position [427, 0]
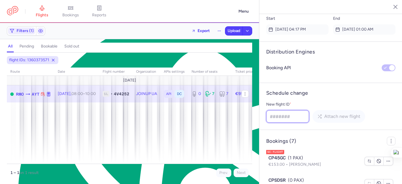
drag, startPoint x: 284, startPoint y: 115, endPoint x: 294, endPoint y: 120, distance: 11.5
click at [284, 115] on input "New flight ID *" at bounding box center [287, 116] width 43 height 13
paste input "1281439996"
type input "1281439996"
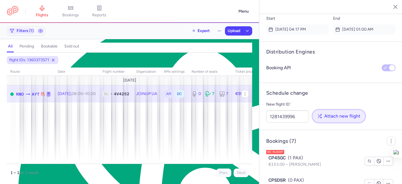
click at [348, 119] on span "Attach new flight" at bounding box center [342, 116] width 36 height 5
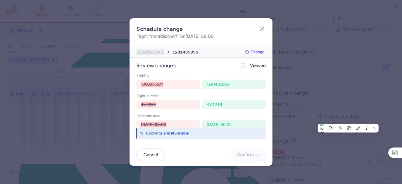
click at [245, 68] on div at bounding box center [243, 65] width 7 height 7
click at [245, 68] on input "Viewed" at bounding box center [243, 65] width 5 height 5
checkbox input "true"
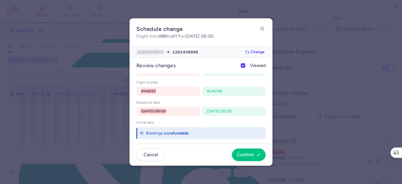
scroll to position [26, 0]
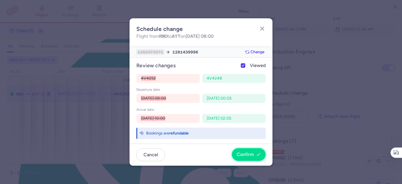
click at [248, 153] on span "Confirm" at bounding box center [245, 154] width 17 height 5
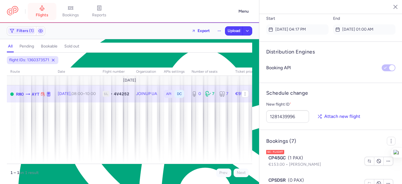
click at [45, 16] on span "flights" at bounding box center [42, 15] width 13 height 5
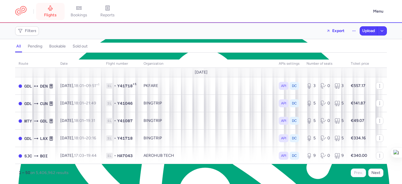
click at [52, 15] on span "flights" at bounding box center [50, 15] width 13 height 5
click at [33, 29] on span "Filters" at bounding box center [31, 31] width 12 height 5
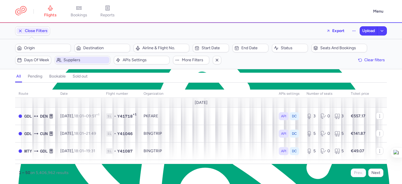
click at [88, 59] on span "Suppliers" at bounding box center [85, 60] width 45 height 5
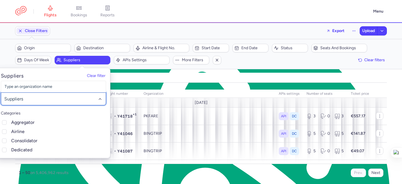
click at [49, 95] on div at bounding box center [53, 98] width 105 height 13
type input "join"
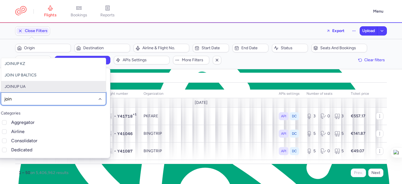
click at [35, 87] on span "JOINUP UA" at bounding box center [53, 86] width 105 height 11
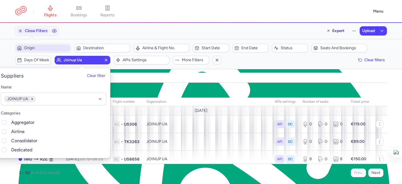
click at [37, 47] on span "Origin" at bounding box center [46, 48] width 45 height 5
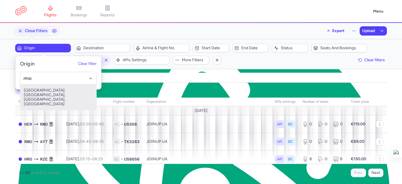
click at [49, 91] on span "[GEOGRAPHIC_DATA], [GEOGRAPHIC_DATA], [GEOGRAPHIC_DATA], [GEOGRAPHIC_DATA]" at bounding box center [58, 97] width 76 height 25
type input "rmo"
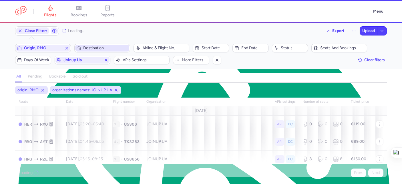
click at [99, 44] on button "Destination" at bounding box center [102, 48] width 56 height 9
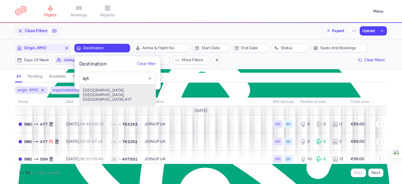
click at [122, 91] on span "[GEOGRAPHIC_DATA], [GEOGRAPHIC_DATA], [GEOGRAPHIC_DATA] AYT" at bounding box center [117, 95] width 76 height 21
type input "ayt"
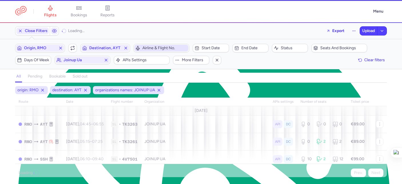
click at [153, 47] on span "Airline & Flight No." at bounding box center [164, 48] width 45 height 5
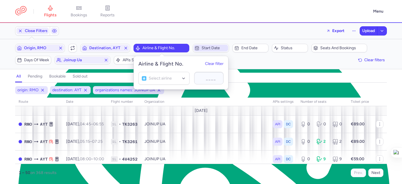
click at [210, 49] on span "Start date" at bounding box center [214, 48] width 25 height 5
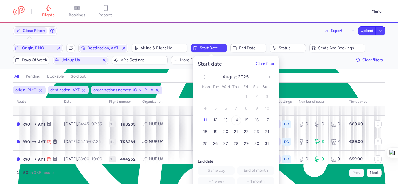
click at [233, 120] on button "14" at bounding box center [236, 120] width 10 height 10
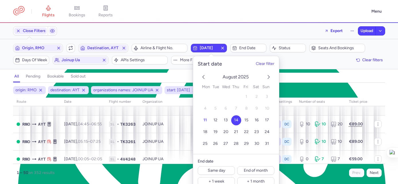
click at [318, 89] on div "origin: RMO destination: AYT organizations names: JOINUP UA start: 2025-08-14" at bounding box center [199, 90] width 374 height 10
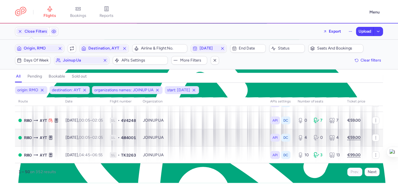
scroll to position [44, 0]
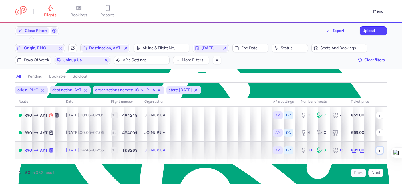
click at [377, 149] on icon "button" at bounding box center [379, 150] width 5 height 5
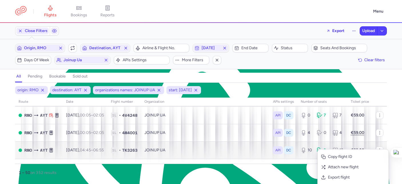
click at [340, 157] on span "Copy flight ID" at bounding box center [356, 157] width 57 height 6
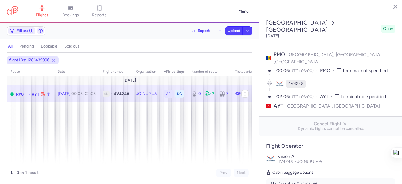
select select "hours"
click at [244, 93] on icon "button" at bounding box center [245, 93] width 5 height 5
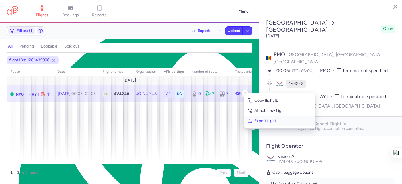
scroll to position [10, 0]
click at [267, 121] on span "Export flight" at bounding box center [282, 121] width 57 height 6
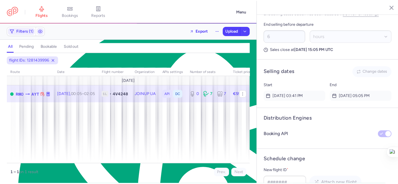
scroll to position [512, 0]
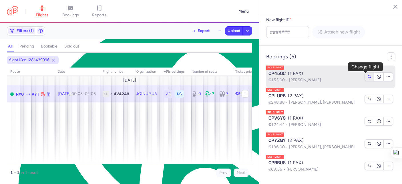
click at [368, 75] on icon "button" at bounding box center [369, 76] width 3 height 3
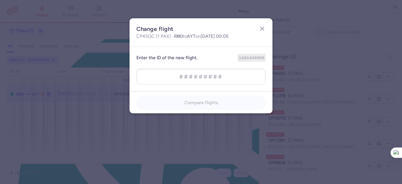
type input "1399480399"
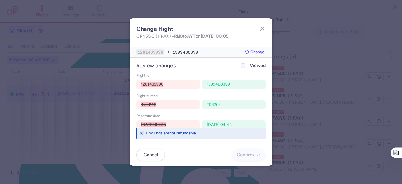
click at [244, 66] on icon at bounding box center [242, 65] width 3 height 3
click at [244, 66] on input "Viewed" at bounding box center [243, 65] width 5 height 5
checkbox input "true"
click at [250, 155] on span "Confirm" at bounding box center [245, 154] width 17 height 5
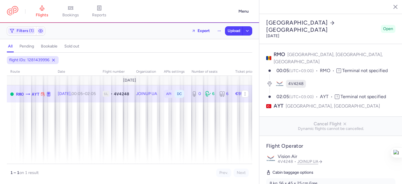
select select "hours"
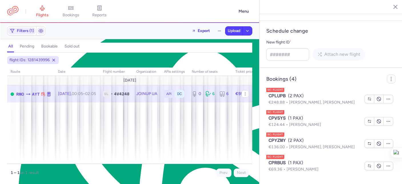
scroll to position [490, 0]
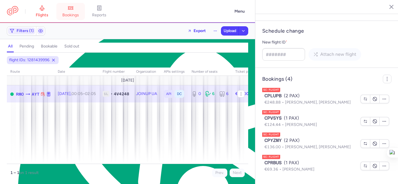
click at [72, 11] on link "bookings" at bounding box center [70, 11] width 29 height 13
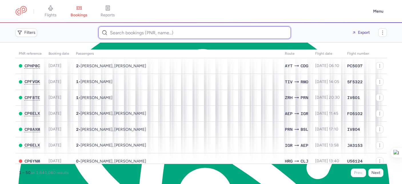
drag, startPoint x: 130, startPoint y: 38, endPoint x: 140, endPoint y: 39, distance: 9.5
click at [131, 38] on input at bounding box center [194, 32] width 193 height 13
paste input "Arunkallanai [PERSON_NAME]"
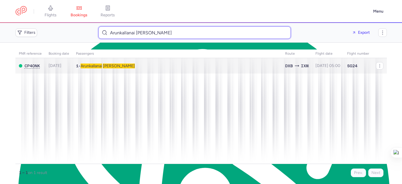
type input "Arunkallanai [PERSON_NAME]"
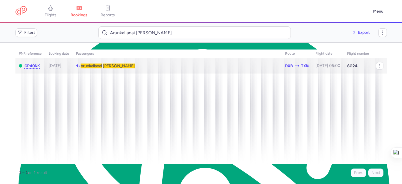
click at [312, 66] on td "1 • Arunkallanai [PERSON_NAME]" at bounding box center [328, 66] width 32 height 16
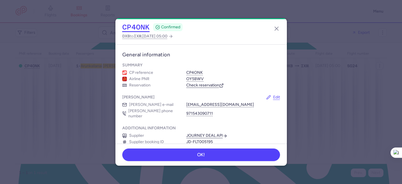
click at [139, 29] on button "CP4ONK" at bounding box center [135, 27] width 27 height 9
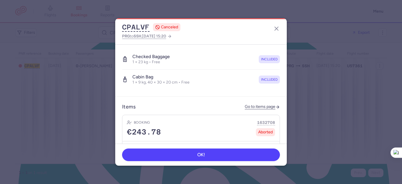
scroll to position [175, 0]
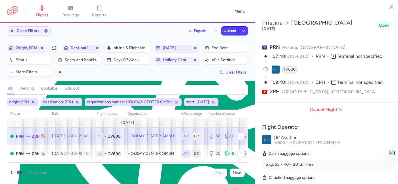
select select "hours"
click at [74, 18] on link "bookings" at bounding box center [70, 11] width 29 height 13
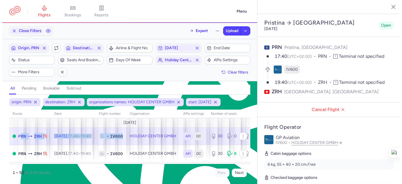
scroll to position [10, 0]
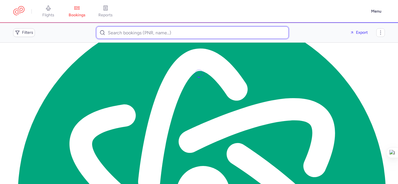
drag, startPoint x: 155, startPoint y: 34, endPoint x: 160, endPoint y: 35, distance: 5.6
click at [155, 34] on input at bounding box center [192, 32] width 193 height 13
paste input "Chhote Lal"
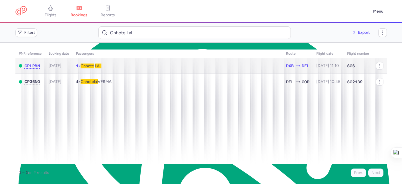
click at [163, 65] on td "1 • Chhote LAL" at bounding box center [178, 66] width 210 height 16
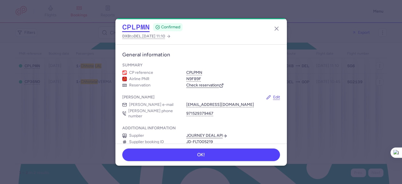
click at [140, 27] on button "CPLPMN" at bounding box center [135, 27] width 27 height 9
drag, startPoint x: 273, startPoint y: 27, endPoint x: 198, endPoint y: 30, distance: 75.3
click at [273, 27] on icon "button" at bounding box center [276, 28] width 7 height 7
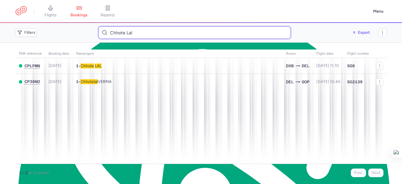
drag, startPoint x: 156, startPoint y: 33, endPoint x: 101, endPoint y: 30, distance: 55.3
click at [101, 30] on input "Chhote Lal" at bounding box center [194, 32] width 193 height 13
paste input "mr.brikifouad@gmail.com"
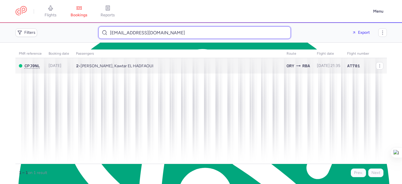
type input "mr.brikifouad@gmail.com"
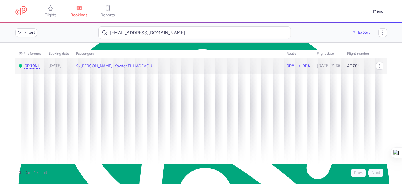
click at [314, 68] on td "2 • Fouad BRIKI, Kawtar EL HADFAOUI" at bounding box center [329, 66] width 30 height 16
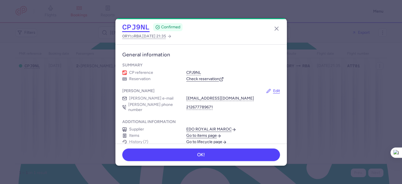
click at [131, 31] on button "CPJ9NL" at bounding box center [135, 27] width 27 height 9
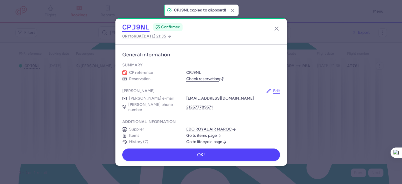
click at [131, 28] on button "CPJ9NL" at bounding box center [135, 27] width 27 height 9
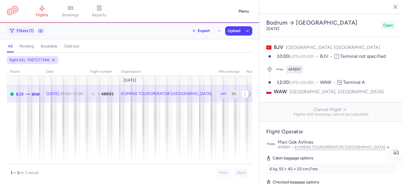
select select "days"
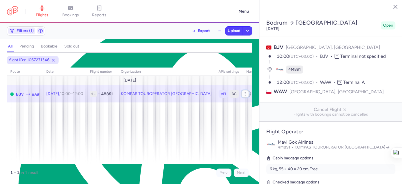
click at [245, 94] on circle "button" at bounding box center [245, 94] width 0 height 0
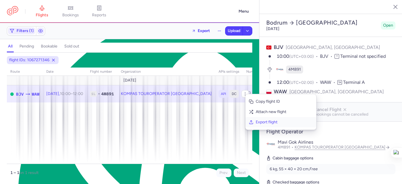
click at [262, 124] on span "Export flight" at bounding box center [284, 122] width 57 height 6
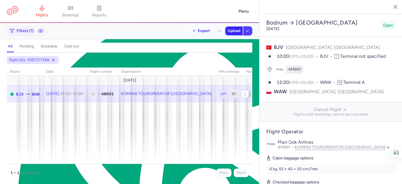
click at [234, 30] on span "Upload" at bounding box center [234, 31] width 13 height 5
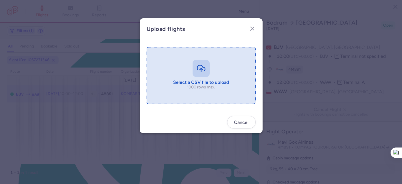
click at [206, 74] on input "file" at bounding box center [201, 75] width 109 height 57
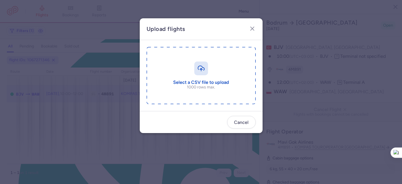
type input "C:\fakepath\export_flight_4M891_20250811,1848.csv"
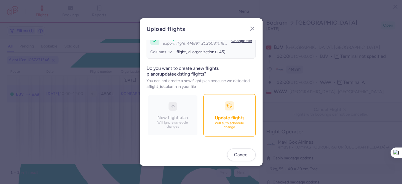
scroll to position [62, 0]
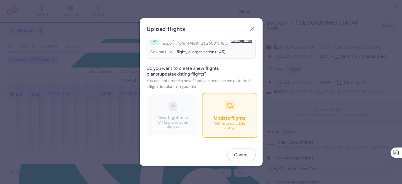
click at [214, 117] on span "Update flights" at bounding box center [229, 118] width 31 height 6
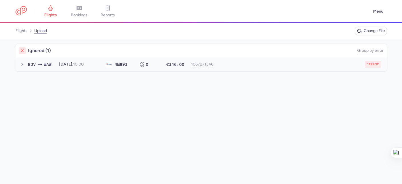
click at [259, 67] on div "1 error" at bounding box center [299, 64] width 163 height 7
click at [15, 12] on link at bounding box center [20, 11] width 11 height 11
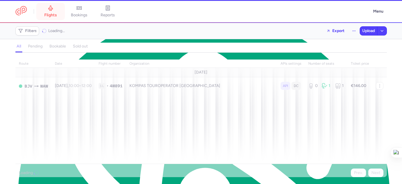
drag, startPoint x: 49, startPoint y: 11, endPoint x: 47, endPoint y: 14, distance: 3.3
click at [49, 11] on link "flights" at bounding box center [50, 11] width 29 height 13
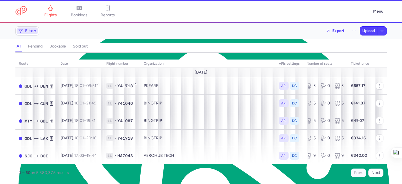
click at [29, 29] on span "Filters" at bounding box center [31, 31] width 12 height 5
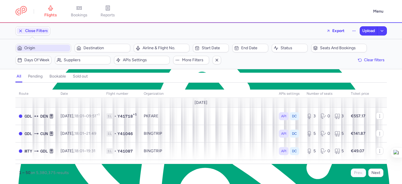
click at [38, 49] on span "Origin" at bounding box center [46, 48] width 45 height 5
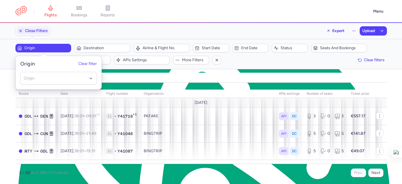
drag, startPoint x: 77, startPoint y: 57, endPoint x: 82, endPoint y: 57, distance: 5.4
click at [77, 57] on header "Origin Clear filter" at bounding box center [59, 61] width 86 height 11
click at [103, 59] on span "Suppliers" at bounding box center [86, 60] width 45 height 5
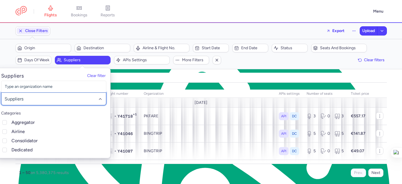
drag, startPoint x: 45, startPoint y: 96, endPoint x: 43, endPoint y: 90, distance: 6.2
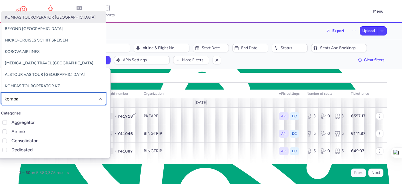
type input "kompas"
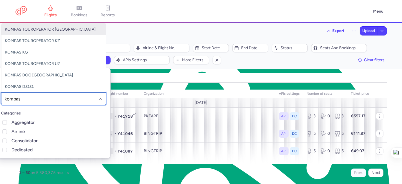
click at [35, 32] on span "KOMPAS TOUROPERATOR POLAND" at bounding box center [53, 29] width 105 height 11
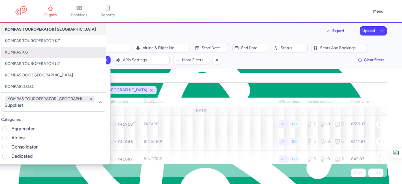
click at [155, 19] on header "flights bookings reports Menu" at bounding box center [201, 11] width 402 height 23
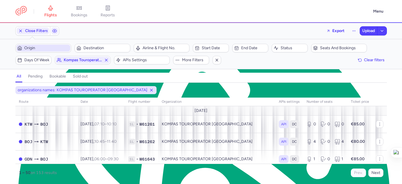
click at [43, 47] on span "Origin" at bounding box center [46, 48] width 45 height 5
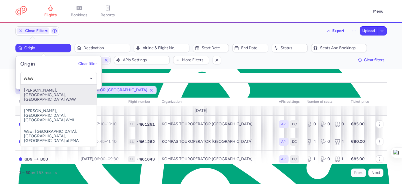
drag, startPoint x: 63, startPoint y: 91, endPoint x: 65, endPoint y: 89, distance: 3.1
click at [63, 91] on span "Frederic Chopin, Warsaw, Poland WAW" at bounding box center [59, 95] width 76 height 21
type input "waw"
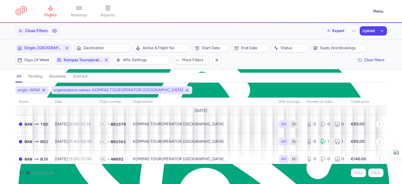
drag, startPoint x: 96, startPoint y: 47, endPoint x: 96, endPoint y: 41, distance: 5.7
click at [97, 47] on span "Destination" at bounding box center [105, 48] width 45 height 5
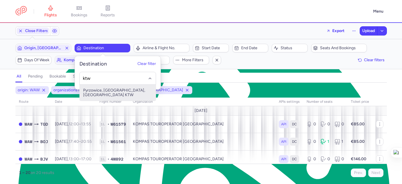
type input "ktw"
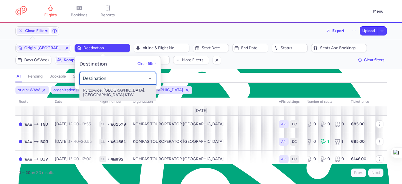
click at [113, 83] on div at bounding box center [117, 78] width 77 height 13
click at [124, 93] on span "Pyrzowice, Katowice, Poland KTW" at bounding box center [118, 93] width 76 height 16
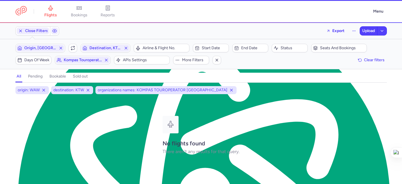
click at [263, 88] on div "origin: WAW destination: KTW organizations names: KOMPAS TOUROPERATOR POLAND" at bounding box center [201, 90] width 374 height 10
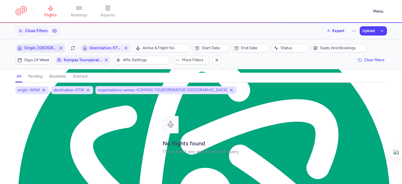
click at [36, 47] on span "Origin, WAW" at bounding box center [40, 48] width 32 height 5
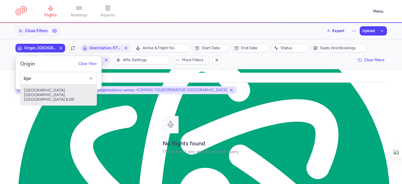
click at [51, 95] on span "Bajawa Soa Airport, Bajawa, Indonesia BJW" at bounding box center [59, 95] width 76 height 21
type input "bjw"
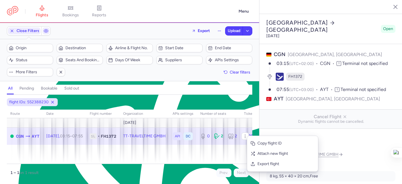
select select "days"
click at [265, 164] on span "Export flight" at bounding box center [286, 164] width 57 height 6
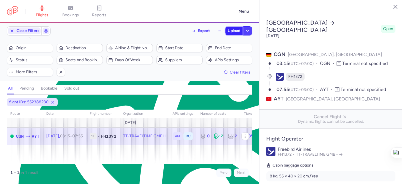
click at [234, 33] on span "Upload" at bounding box center [234, 31] width 13 height 5
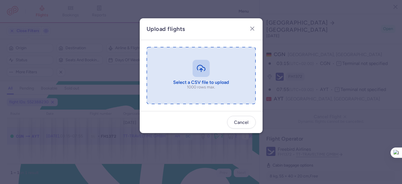
click at [210, 65] on input "file" at bounding box center [201, 75] width 109 height 57
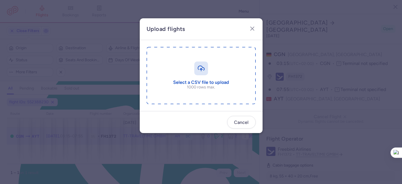
type input "C:\fakepath\export_flight_FH1372_20250811,1851.csv"
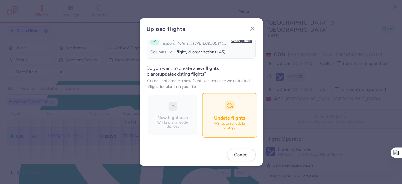
scroll to position [62, 0]
click at [202, 114] on button "Update flights Will auto schedule change" at bounding box center [229, 115] width 55 height 44
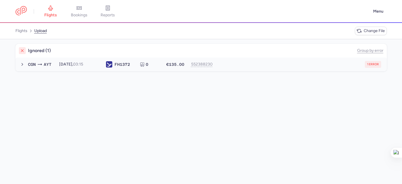
click at [262, 67] on div "1 error" at bounding box center [299, 64] width 163 height 7
click at [140, 77] on span "new forked flight will result in a duplicate with flight: 1260350317" at bounding box center [86, 75] width 115 height 5
type textarea "1260350317"
click at [140, 77] on span "new forked flight will result in a duplicate with flight: 1260350317" at bounding box center [86, 75] width 115 height 5
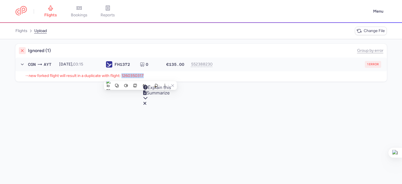
copy span "1260350317"
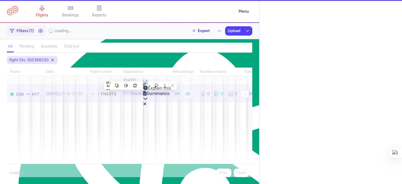
select select "days"
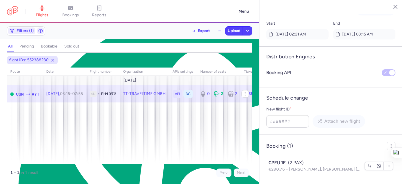
scroll to position [414, 0]
click at [286, 123] on input "New flight ID *" at bounding box center [287, 121] width 43 height 13
paste input "1260350317"
type input "1260350317"
click at [337, 123] on span "Attach new flight" at bounding box center [343, 120] width 36 height 5
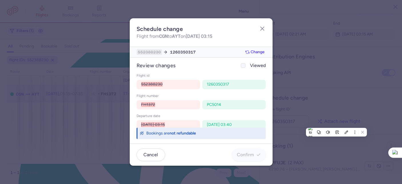
click at [242, 66] on icon at bounding box center [243, 65] width 3 height 3
click at [241, 66] on input "Viewed" at bounding box center [243, 65] width 5 height 5
checkbox input "true"
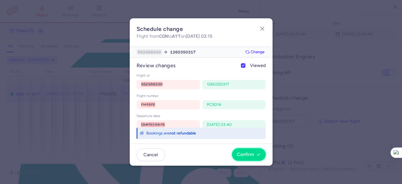
click at [251, 150] on button "Confirm" at bounding box center [249, 154] width 34 height 13
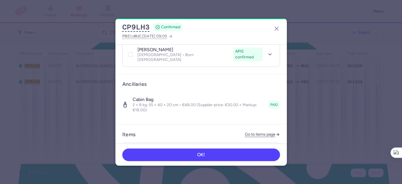
scroll to position [173, 0]
click at [258, 132] on link "Go to items page" at bounding box center [262, 134] width 35 height 5
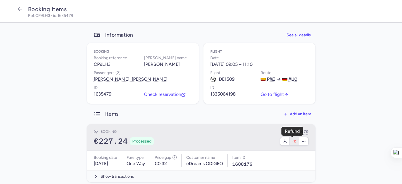
click at [292, 140] on icon "button" at bounding box center [294, 141] width 4 height 3
select select "262"
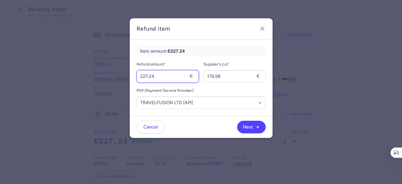
drag, startPoint x: 145, startPoint y: 76, endPoint x: 127, endPoint y: 73, distance: 17.9
click at [127, 73] on dialog "Refund item Item amount: €227.24 Refund amount * 227.24 € Supplier's cut * 176.…" at bounding box center [201, 91] width 384 height 147
type input "96"
drag, startPoint x: 198, startPoint y: 72, endPoint x: 191, endPoint y: 72, distance: 6.9
click at [191, 72] on div "Refund amount * 96 € Supplier's cut * 176.98 €" at bounding box center [201, 72] width 129 height 22
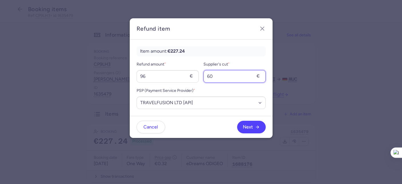
type input "60"
click at [249, 128] on span "Next" at bounding box center [248, 126] width 10 height 5
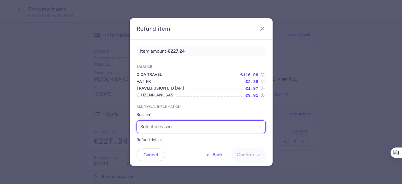
click at [170, 129] on select "Select a reason ✈️ Airline ceasing ops 💼 Ancillary issue 📄 APIS missing ⚙️ Citi…" at bounding box center [201, 126] width 129 height 13
select select "ANCILLARY_ISSUE"
click at [137, 120] on select "Select a reason ✈️ Airline ceasing ops 💼 Ancillary issue 📄 APIS missing ⚙️ Citi…" at bounding box center [201, 126] width 129 height 13
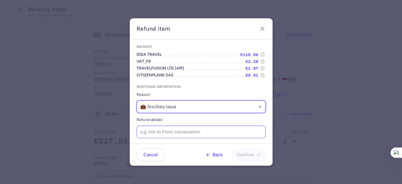
scroll to position [21, 0]
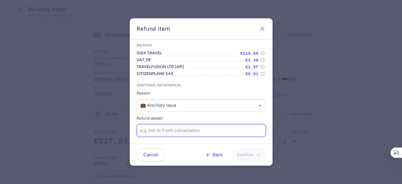
click at [178, 133] on input "Refund details *" at bounding box center [201, 130] width 129 height 13
paste input "[URL][DOMAIN_NAME]"
type input "[URL][DOMAIN_NAME]"
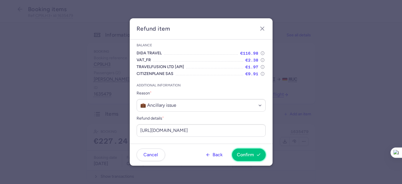
drag, startPoint x: 244, startPoint y: 154, endPoint x: 222, endPoint y: 150, distance: 22.1
click at [244, 154] on span "Confirm" at bounding box center [245, 154] width 17 height 5
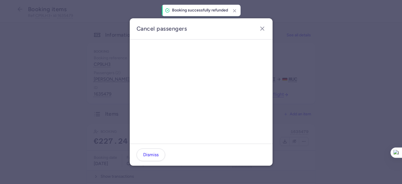
scroll to position [0, 0]
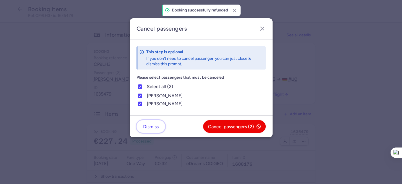
drag, startPoint x: 147, startPoint y: 129, endPoint x: 136, endPoint y: 117, distance: 16.8
click at [147, 129] on button "Dismiss" at bounding box center [151, 126] width 29 height 13
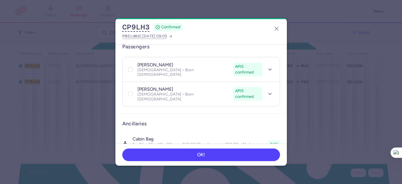
scroll to position [138, 0]
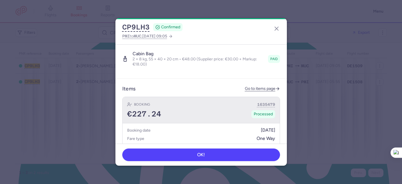
click at [174, 97] on div "Booking 1635479 €227.24 Processed" at bounding box center [201, 110] width 157 height 26
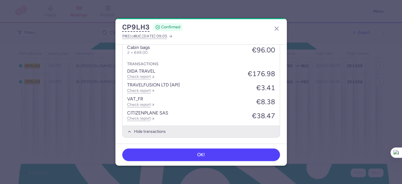
scroll to position [473, 0]
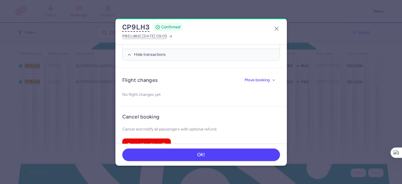
drag, startPoint x: 275, startPoint y: 28, endPoint x: 167, endPoint y: 23, distance: 107.9
click at [272, 27] on button "button" at bounding box center [276, 28] width 9 height 9
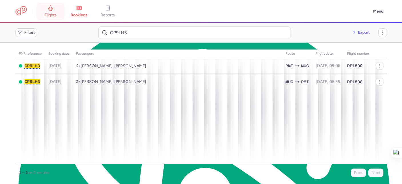
click at [49, 13] on span "flights" at bounding box center [51, 15] width 12 height 5
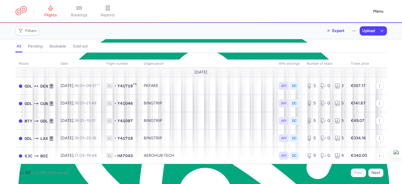
drag, startPoint x: 26, startPoint y: 50, endPoint x: 29, endPoint y: 49, distance: 3.1
click at [26, 50] on div "all pending bookable sold out" at bounding box center [201, 48] width 372 height 10
click at [29, 48] on h4 "pending" at bounding box center [35, 46] width 15 height 5
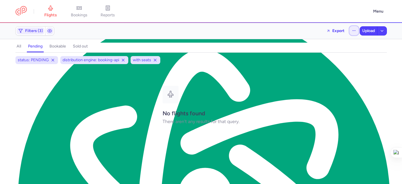
click at [357, 30] on button "button" at bounding box center [354, 30] width 9 height 9
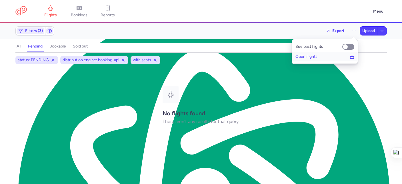
click at [316, 57] on span "Open flights" at bounding box center [307, 56] width 22 height 5
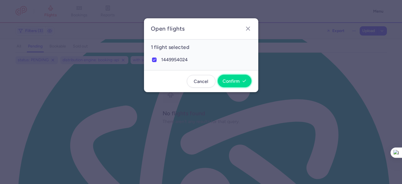
drag, startPoint x: 241, startPoint y: 83, endPoint x: 239, endPoint y: 81, distance: 3.0
click at [241, 83] on span "Confirm" at bounding box center [235, 81] width 24 height 5
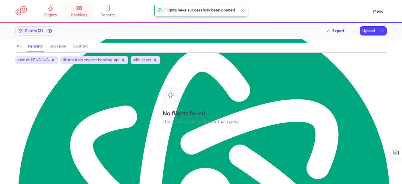
click at [75, 9] on link "bookings" at bounding box center [79, 11] width 29 height 13
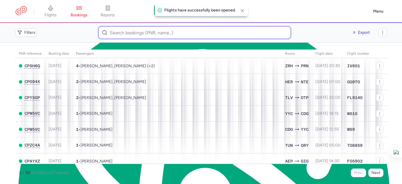
click at [129, 33] on input at bounding box center [194, 32] width 193 height 13
paste input "RAMA YOUSSEF, CHEIKH"
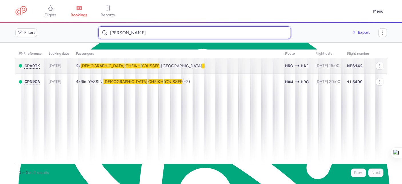
type input "RAMA YOUSSEF CHEIKH"
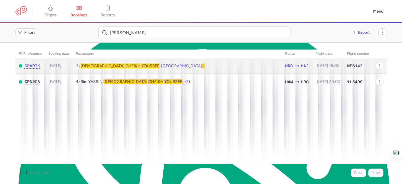
click at [189, 68] on td "2 • Rama CHEIKH YOUSSEF , Rima CHEIKH YOUSSEF" at bounding box center [177, 66] width 209 height 16
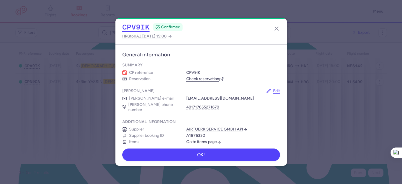
click at [138, 26] on button "CPV9IK" at bounding box center [135, 27] width 27 height 9
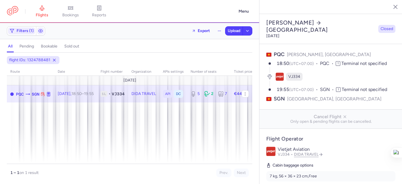
select select "days"
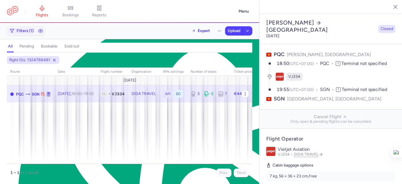
scroll to position [10, 0]
drag, startPoint x: 247, startPoint y: 93, endPoint x: 246, endPoint y: 100, distance: 7.4
click at [247, 93] on icon "button" at bounding box center [245, 93] width 5 height 5
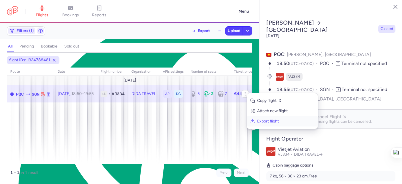
click at [252, 122] on icon "button" at bounding box center [252, 121] width 5 height 5
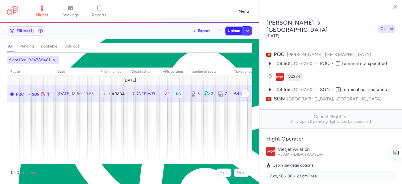
click at [231, 31] on span "Upload" at bounding box center [234, 31] width 13 height 5
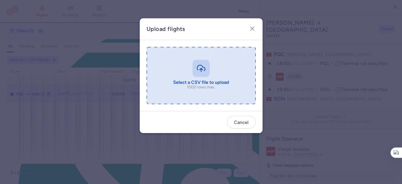
click at [204, 72] on input "file" at bounding box center [201, 75] width 109 height 57
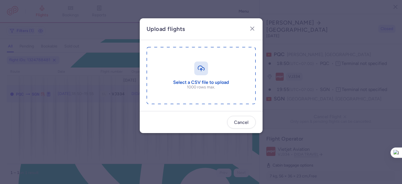
type input "C:\fakepath\export_flight_VJ334_20250811,1904.csv"
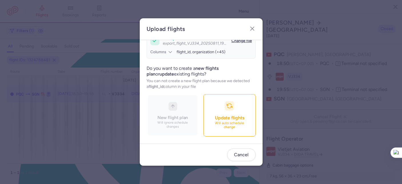
scroll to position [62, 0]
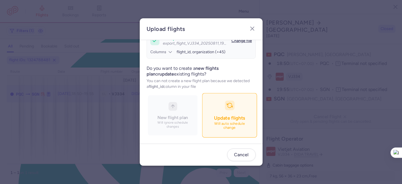
click at [226, 110] on button "Update flights Will auto schedule change" at bounding box center [229, 115] width 55 height 44
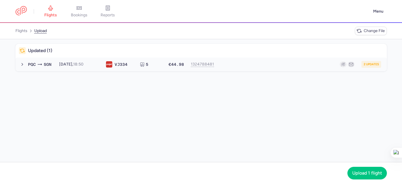
click at [255, 65] on div "2 updates" at bounding box center [300, 64] width 164 height 7
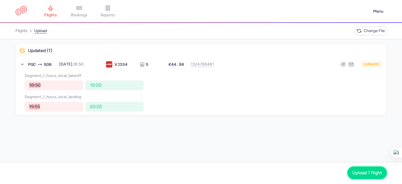
click at [363, 169] on button "Upload 1 flight" at bounding box center [367, 172] width 39 height 13
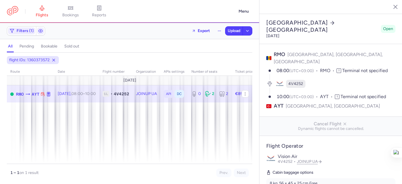
select select "hours"
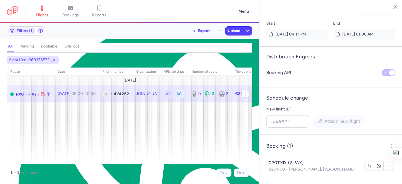
scroll to position [10, 0]
click at [242, 93] on button "button" at bounding box center [245, 93] width 7 height 7
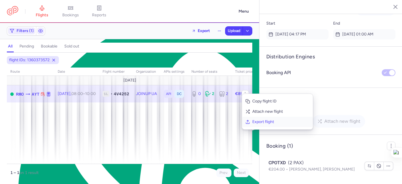
click at [256, 123] on span "Export flight" at bounding box center [280, 122] width 57 height 6
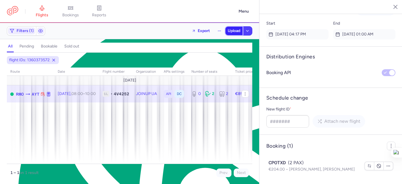
click at [232, 29] on span "Upload" at bounding box center [234, 31] width 13 height 5
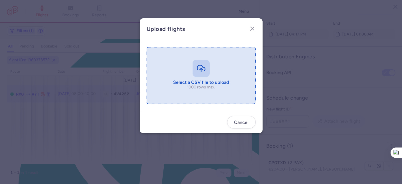
click at [212, 68] on input "file" at bounding box center [201, 75] width 109 height 57
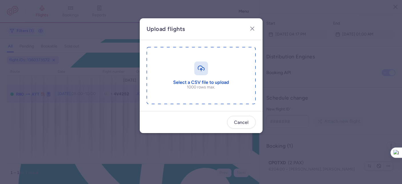
type input "C:\fakepath\export_flight_4V4252_20250811,1906.csv"
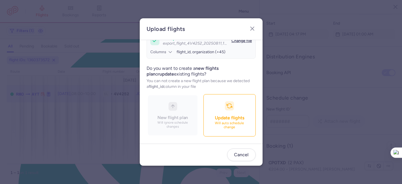
scroll to position [62, 0]
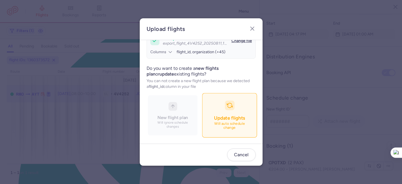
click at [225, 104] on div "button" at bounding box center [230, 106] width 10 height 10
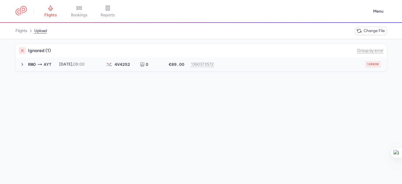
click at [265, 61] on div "1 error" at bounding box center [299, 64] width 163 height 7
click at [126, 77] on span "new forked flight will result in a duplicate with flight: 1399480402" at bounding box center [87, 75] width 117 height 5
type textarea "1399480402"
click at [127, 77] on span "new forked flight will result in a duplicate with flight: 1399480402" at bounding box center [87, 75] width 117 height 5
copy span "1399480402"
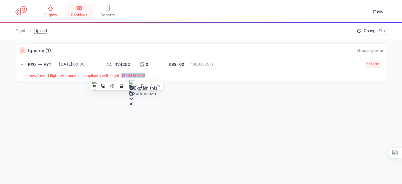
select select "hours"
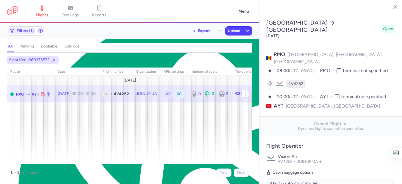
scroll to position [423, 0]
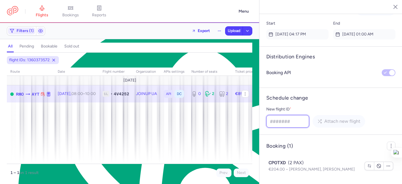
click at [288, 119] on input "New flight ID *" at bounding box center [287, 121] width 43 height 13
paste input "1399480402"
type input "1399480402"
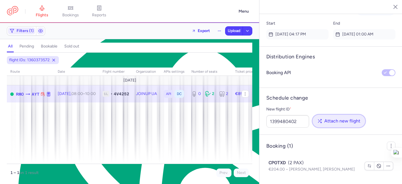
click at [335, 123] on span "Attach new flight" at bounding box center [343, 120] width 36 height 5
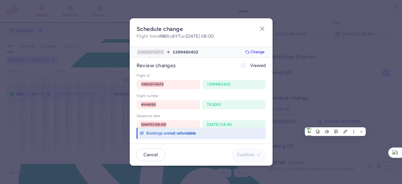
click at [242, 66] on icon at bounding box center [243, 65] width 3 height 3
click at [242, 66] on input "Viewed" at bounding box center [243, 65] width 5 height 5
checkbox input "true"
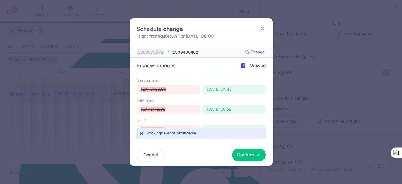
scroll to position [66, 0]
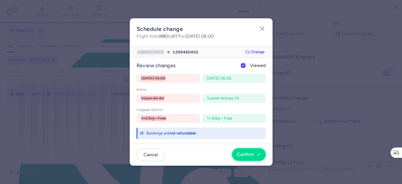
click at [252, 156] on span "Confirm" at bounding box center [245, 154] width 17 height 5
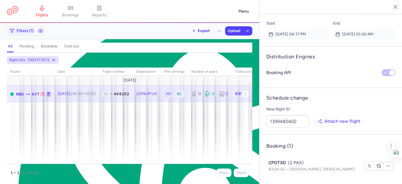
click at [74, 12] on link "bookings" at bounding box center [70, 11] width 29 height 13
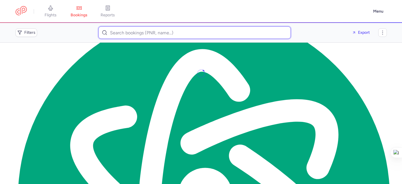
click at [141, 33] on input at bounding box center [194, 32] width 193 height 13
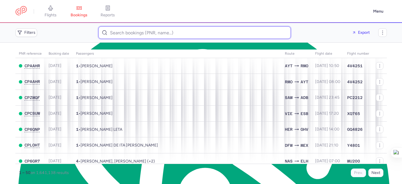
paste input "Csongir Nagy"
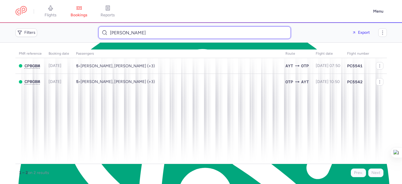
drag, startPoint x: 137, startPoint y: 32, endPoint x: 98, endPoint y: 27, distance: 38.9
click at [98, 27] on div "Csongir Nagy" at bounding box center [194, 32] width 193 height 13
paste input "csongik909@gmail.com"
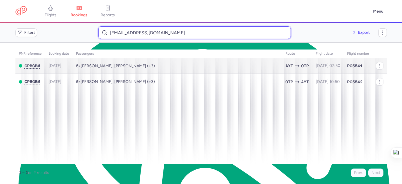
type input "csongik909@gmail.com"
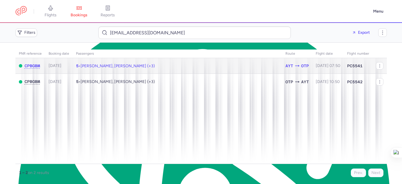
click at [142, 67] on span "Lorand FEHER, Csongor LACZKO (+3)" at bounding box center [118, 65] width 74 height 5
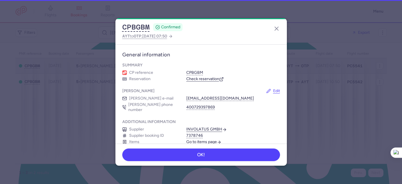
click at [192, 72] on button "CPBGBM" at bounding box center [194, 72] width 17 height 5
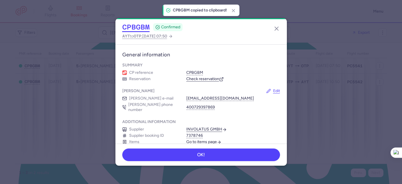
click at [142, 27] on button "CPBGBM" at bounding box center [135, 27] width 27 height 9
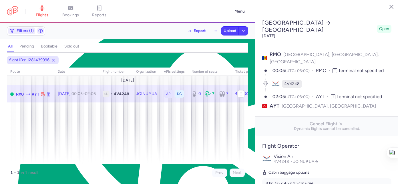
select select "hours"
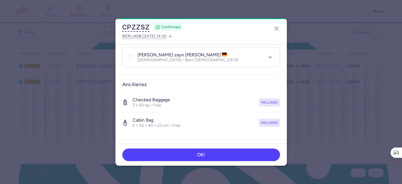
scroll to position [139, 0]
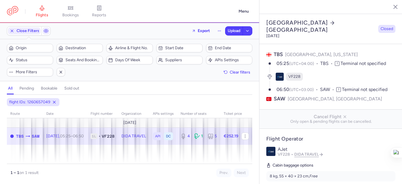
select select "days"
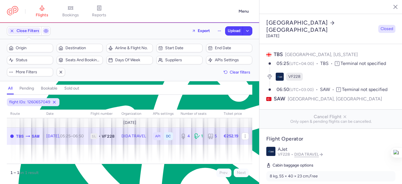
scroll to position [10, 0]
click at [249, 135] on button "button" at bounding box center [245, 135] width 7 height 7
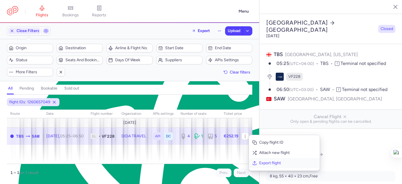
click at [262, 162] on span "Export flight" at bounding box center [287, 163] width 57 height 6
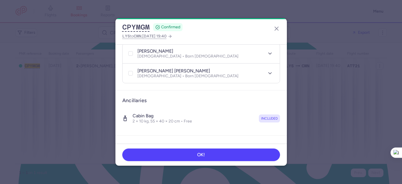
scroll to position [121, 0]
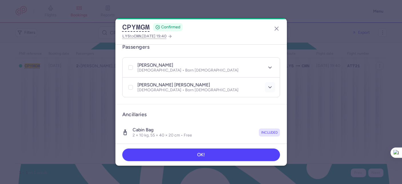
click at [267, 84] on icon "button" at bounding box center [270, 87] width 6 height 6
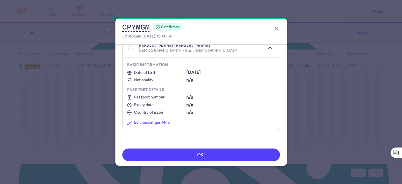
scroll to position [179, 0]
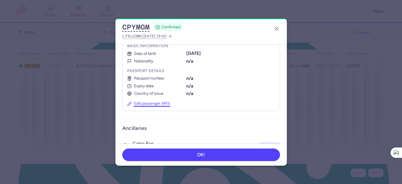
click at [148, 101] on button "Edit passenger APIS" at bounding box center [148, 103] width 43 height 5
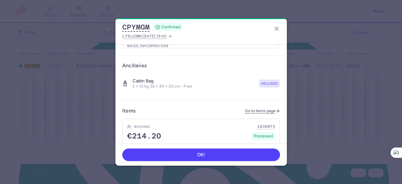
select select "12"
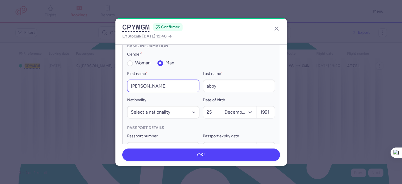
scroll to position [169, 0]
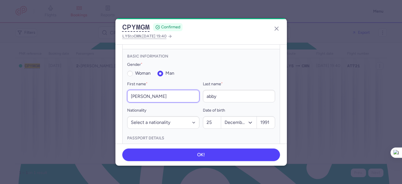
click at [158, 91] on input "mehdi abby" at bounding box center [163, 96] width 72 height 13
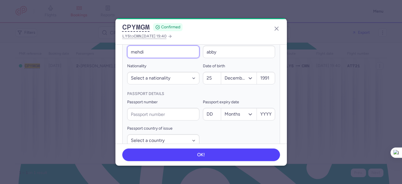
scroll to position [302, 0]
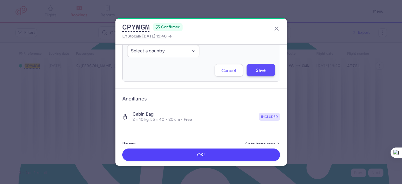
type input "mehdi"
click at [256, 68] on span "Save" at bounding box center [261, 70] width 10 height 5
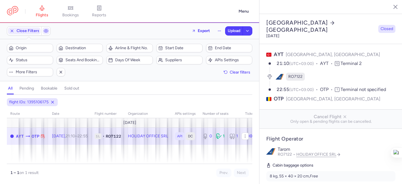
select select "days"
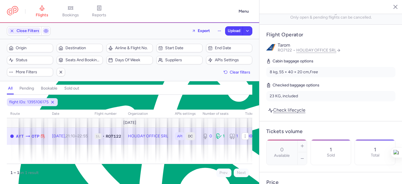
scroll to position [109, 0]
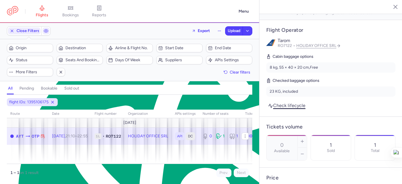
drag, startPoint x: 298, startPoint y: 85, endPoint x: 293, endPoint y: 87, distance: 5.0
click at [298, 101] on link "Check lifecycle" at bounding box center [286, 105] width 41 height 8
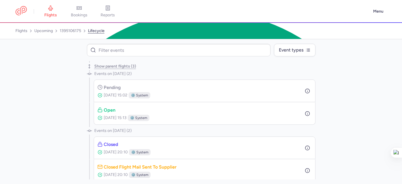
scroll to position [6, 0]
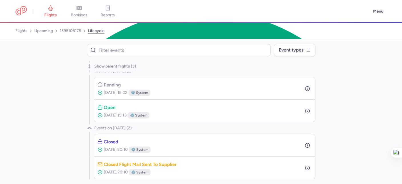
click at [307, 89] on circle "button" at bounding box center [307, 88] width 4 height 4
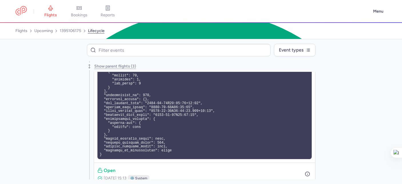
scroll to position [172, 0]
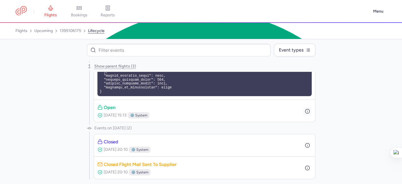
click at [305, 112] on icon "button" at bounding box center [307, 111] width 5 height 5
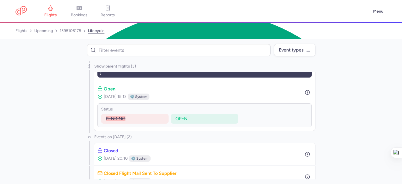
scroll to position [199, 0]
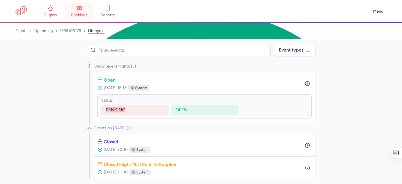
click at [81, 15] on span "bookings" at bounding box center [79, 15] width 17 height 5
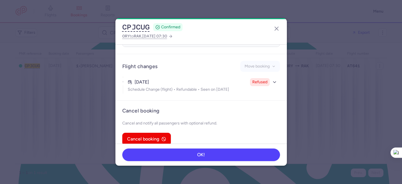
scroll to position [311, 0]
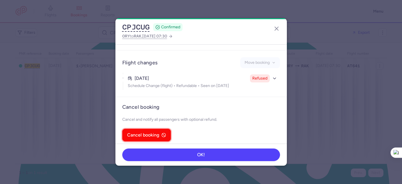
click at [149, 132] on span "Cancel booking" at bounding box center [143, 134] width 32 height 5
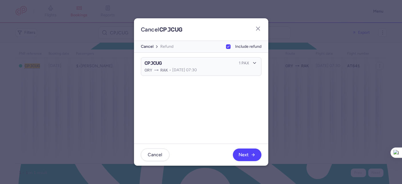
scroll to position [9, 0]
click at [242, 146] on footer "Cancel Next" at bounding box center [201, 155] width 134 height 22
click at [242, 152] on button "Next" at bounding box center [247, 154] width 29 height 13
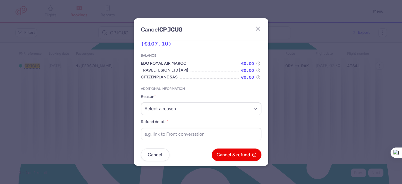
scroll to position [14, 0]
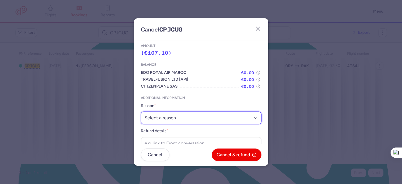
click at [190, 118] on select "Select a reason ⛔️ Unconfirmed booking ❌ Flight canceled 🙅 Schedule change not …" at bounding box center [201, 118] width 121 height 13
select select "refused_sc"
click at [141, 112] on select "Select a reason ⛔️ Unconfirmed booking ❌ Flight canceled 🙅 Schedule change not …" at bounding box center [201, 118] width 121 height 13
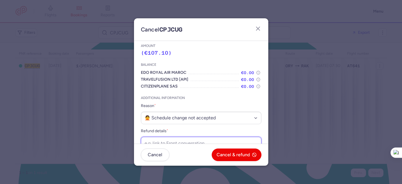
click at [178, 143] on input "Refund details *" at bounding box center [201, 143] width 121 height 13
paste input "https://app.frontapp.com/open/cnv_f23tnr6?key=FziVs0YvBhbtlXMlPbbsD2yWUvgEgIF8"
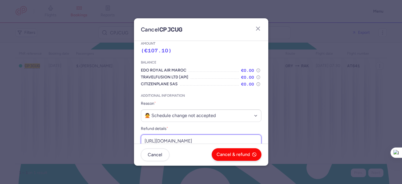
type input "https://app.frontapp.com/open/cnv_f23tnr6?key=FziVs0YvBhbtlXMlPbbsD2yWUvgEgIF8"
click at [231, 153] on span "Cancel & refund" at bounding box center [233, 154] width 33 height 5
drag, startPoint x: 244, startPoint y: 155, endPoint x: 238, endPoint y: 139, distance: 16.9
click at [244, 155] on span "Yes, confirm" at bounding box center [237, 154] width 26 height 5
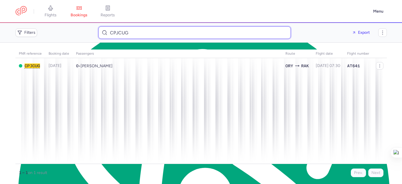
type textarea "UG"
drag, startPoint x: 122, startPoint y: 32, endPoint x: 114, endPoint y: 30, distance: 8.0
click at [105, 30] on div "CPJCUG" at bounding box center [194, 32] width 193 height 13
paste input "gasmimherez@gmail.com"
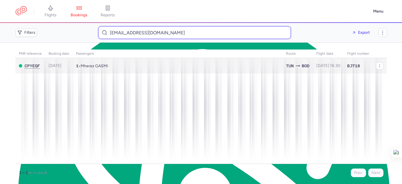
type input "gasmimherez@gmail.com"
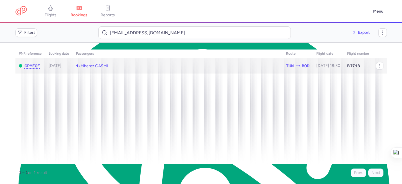
click at [148, 68] on td "1 • Mherez GASMI" at bounding box center [178, 66] width 210 height 16
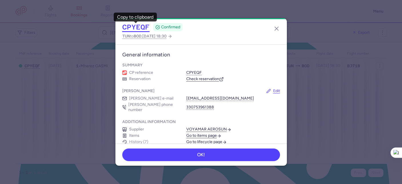
click at [138, 27] on button "CPYEQF" at bounding box center [135, 27] width 27 height 9
click at [280, 25] on button "button" at bounding box center [276, 28] width 9 height 9
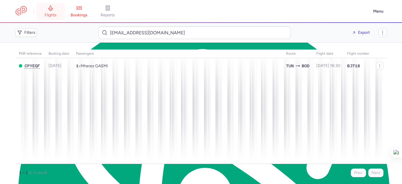
click at [51, 13] on span "flights" at bounding box center [51, 15] width 12 height 5
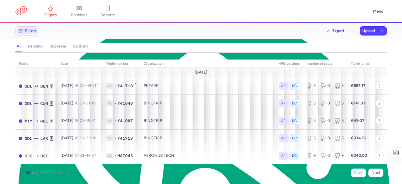
click at [27, 33] on span "Filters" at bounding box center [31, 31] width 12 height 5
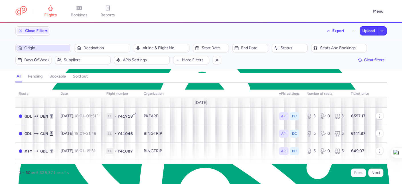
click at [40, 49] on span "Origin" at bounding box center [46, 48] width 45 height 5
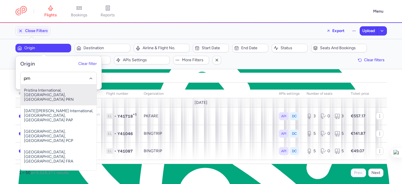
drag, startPoint x: 51, startPoint y: 92, endPoint x: 55, endPoint y: 89, distance: 4.9
click at [51, 92] on span "Pristina International, Pristina, Kosovo PRN" at bounding box center [59, 95] width 76 height 21
type input "prn"
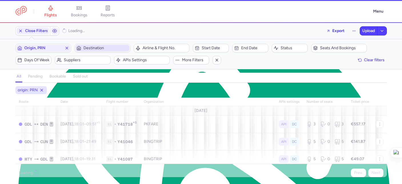
click at [101, 47] on span "Destination" at bounding box center [105, 48] width 45 height 5
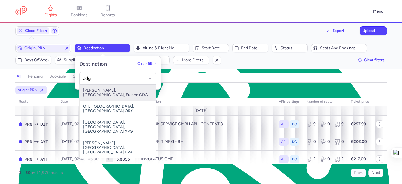
drag, startPoint x: 121, startPoint y: 90, endPoint x: 130, endPoint y: 46, distance: 45.2
click at [121, 90] on span "Charles De Gaulle, Paris, France CDG" at bounding box center [118, 93] width 76 height 16
type input "cdg"
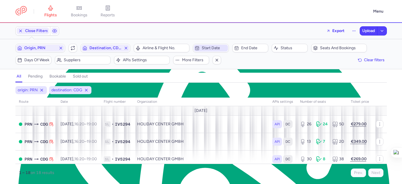
click at [220, 47] on span "Start date" at bounding box center [214, 48] width 25 height 5
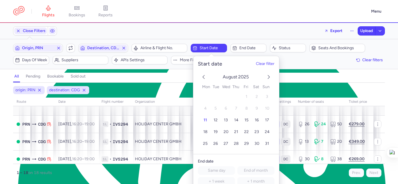
click at [268, 73] on div "August 2025 1 2 3 4 5 6 7 8 9 10 11 12 13 14 15 16 17 18 19 20 21 22 23 24 25 2…" at bounding box center [236, 110] width 86 height 87
click at [269, 77] on polyline "next month" at bounding box center [269, 76] width 2 height 3
click at [244, 97] on button "5" at bounding box center [246, 97] width 10 height 10
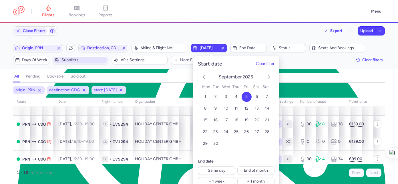
click at [71, 61] on span "Suppliers" at bounding box center [83, 60] width 45 height 5
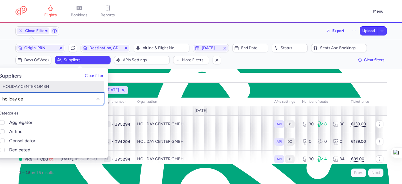
type input "holiday cen"
click at [47, 84] on span "HOLIDAY CENTER GMBH" at bounding box center [26, 86] width 47 height 5
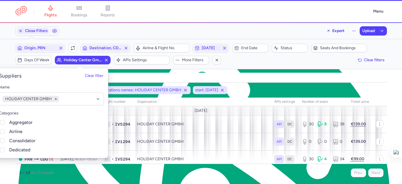
click at [240, 65] on div "Filters (4) – 15 results Origin, PRN Include return Destination, CDG Airline & …" at bounding box center [201, 54] width 402 height 30
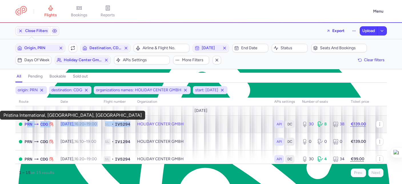
drag, startPoint x: 142, startPoint y: 125, endPoint x: 25, endPoint y: 125, distance: 117.5
click at [25, 133] on tr "PRN CDG Fri, 5 Sep, 16:20 – 19:00 +0 1L • IV5294 HOLIDAY CENTER GMBH API DC 30 …" at bounding box center [201, 141] width 372 height 17
select select "hours"
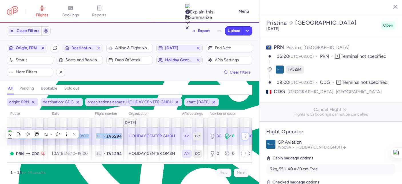
click at [243, 136] on icon "button" at bounding box center [245, 136] width 5 height 5
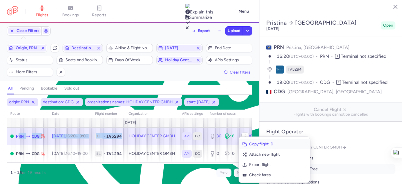
click at [262, 144] on span "Copy flight ID" at bounding box center [277, 144] width 57 height 6
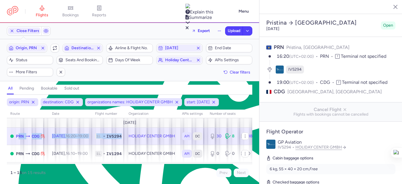
click at [66, 16] on span "bookings" at bounding box center [70, 15] width 17 height 5
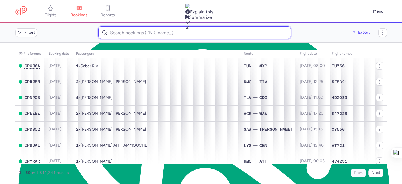
click at [115, 30] on input at bounding box center [194, 32] width 193 height 13
paste input "istrefiagnesa@gmail.com"
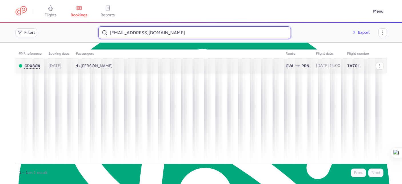
type input "istrefiagnesa@gmail.com"
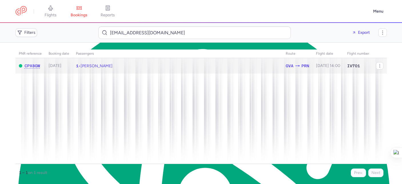
click at [313, 66] on td "1 • Sadie ISTREFI" at bounding box center [328, 66] width 31 height 16
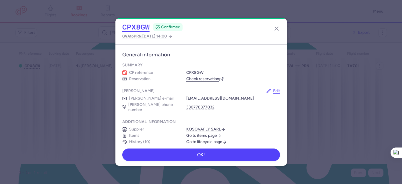
click at [141, 29] on button "CPX8GW" at bounding box center [135, 27] width 27 height 9
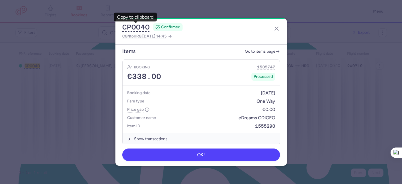
scroll to position [357, 0]
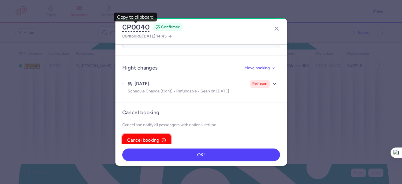
click at [147, 138] on span "Cancel booking" at bounding box center [143, 140] width 32 height 5
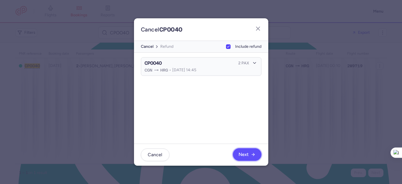
click at [242, 152] on span "Next" at bounding box center [244, 154] width 10 height 5
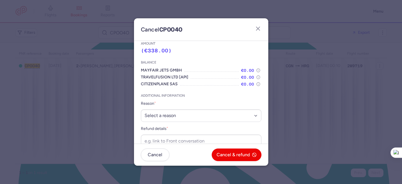
scroll to position [19, 0]
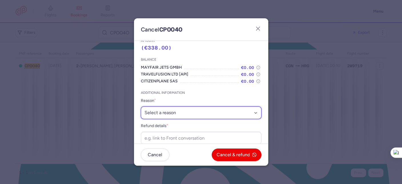
click at [174, 116] on select "Select a reason ⛔️ Unconfirmed booking ❌ Flight canceled 🙅 Schedule change not …" at bounding box center [201, 112] width 121 height 13
select select "refused_sc"
click at [141, 106] on select "Select a reason ⛔️ Unconfirmed booking ❌ Flight canceled 🙅 Schedule change not …" at bounding box center [201, 112] width 121 height 13
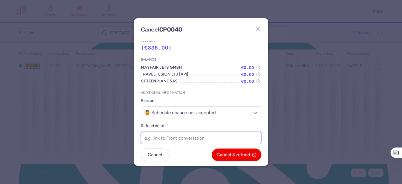
click at [172, 136] on input "Refund details *" at bounding box center [201, 138] width 121 height 13
paste input "https://app.frontapp.com/open/cnv_f24ya82?key=1JxmlY0-ew52nt2PsvkJa2YOPgNQ7bzM"
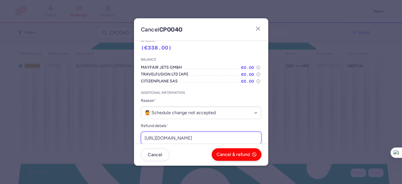
scroll to position [0, 79]
type input "https://app.frontapp.com/open/cnv_f24ya82?key=1JxmlY0-ew52nt2PsvkJa2YOPgNQ7bzM"
click at [226, 151] on button "Cancel & refund" at bounding box center [237, 154] width 50 height 13
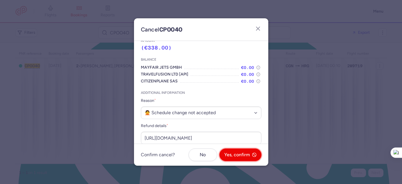
drag, startPoint x: 234, startPoint y: 155, endPoint x: 228, endPoint y: 129, distance: 26.8
click at [234, 155] on span "Yes, confirm" at bounding box center [237, 154] width 26 height 5
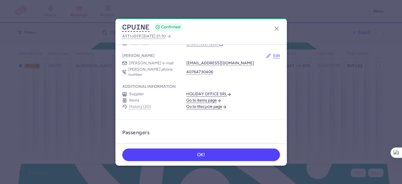
scroll to position [40, 0]
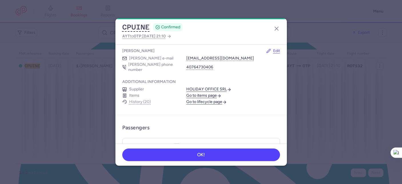
click at [208, 99] on link "Go to lifecycle page" at bounding box center [206, 101] width 41 height 5
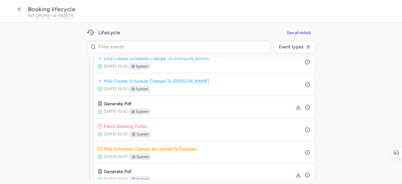
scroll to position [341, 0]
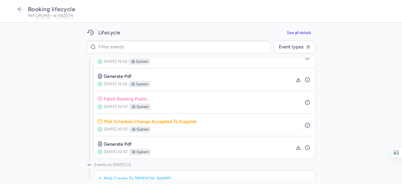
click at [305, 124] on icon "button" at bounding box center [307, 124] width 5 height 5
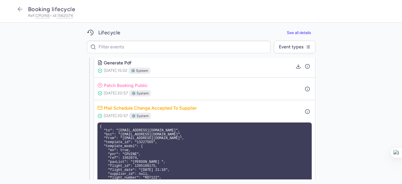
scroll to position [369, 0]
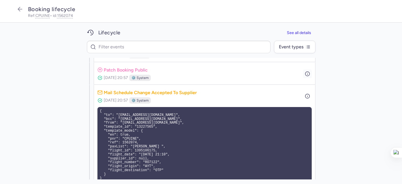
click at [306, 74] on icon "button" at bounding box center [307, 73] width 5 height 5
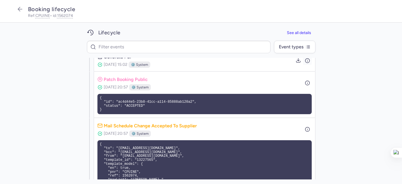
click at [305, 62] on icon "button" at bounding box center [307, 60] width 5 height 5
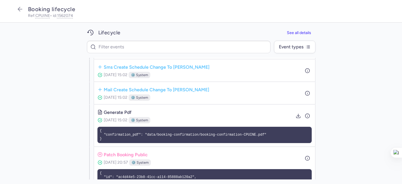
scroll to position [304, 0]
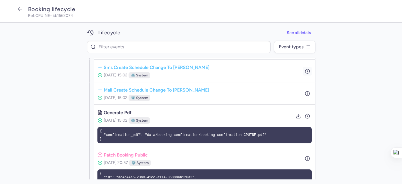
click at [305, 69] on circle "button" at bounding box center [307, 71] width 4 height 4
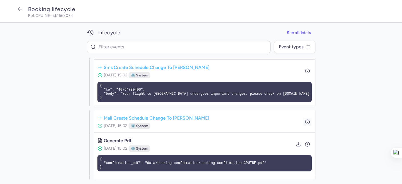
click at [306, 122] on icon "button" at bounding box center [307, 121] width 5 height 5
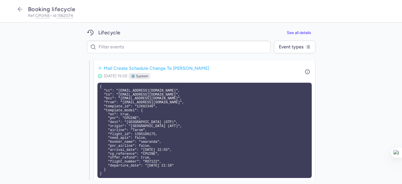
scroll to position [355, 0]
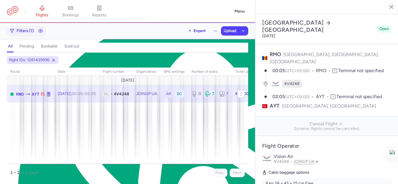
select select "hours"
click at [43, 12] on link "flights" at bounding box center [42, 11] width 29 height 13
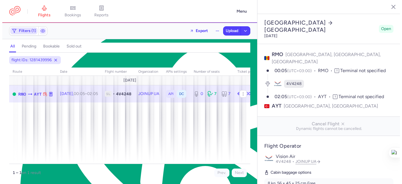
scroll to position [10, 0]
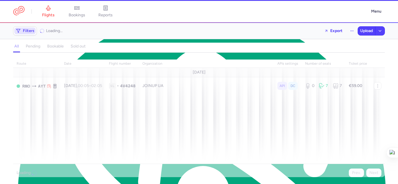
click at [16, 30] on icon "button" at bounding box center [18, 31] width 5 height 5
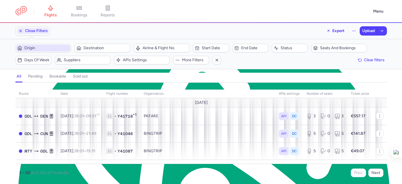
scroll to position [0, 0]
click at [57, 49] on span "Origin" at bounding box center [46, 48] width 45 height 5
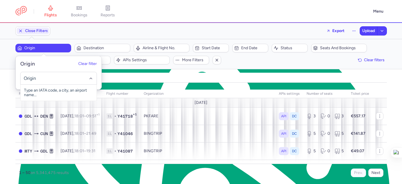
click at [141, 81] on div "all pending bookable sold out" at bounding box center [201, 78] width 372 height 10
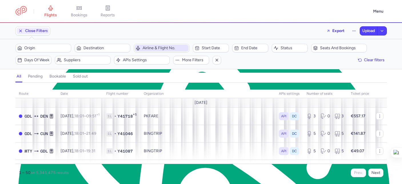
drag, startPoint x: 156, startPoint y: 47, endPoint x: 156, endPoint y: 50, distance: 3.4
click at [156, 47] on span "Airline & Flight No." at bounding box center [165, 48] width 45 height 5
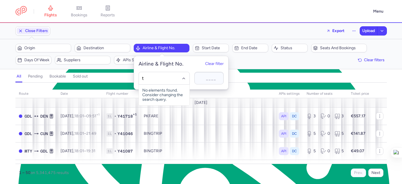
type input "tu"
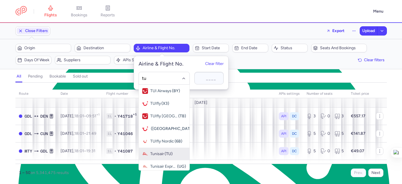
drag, startPoint x: 170, startPoint y: 152, endPoint x: 172, endPoint y: 148, distance: 5.0
click at [170, 152] on span "(TU)" at bounding box center [169, 154] width 8 height 5
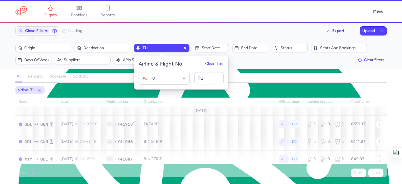
type input "744"
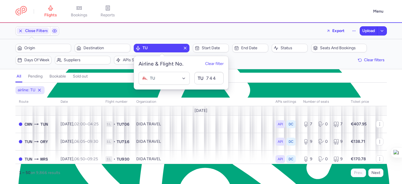
drag, startPoint x: 256, startPoint y: 78, endPoint x: 230, endPoint y: 75, distance: 27.1
click at [256, 78] on div "all pending bookable sold out" at bounding box center [201, 78] width 372 height 10
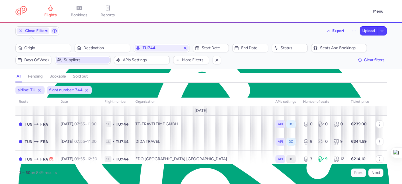
click at [97, 62] on span "Suppliers" at bounding box center [86, 60] width 45 height 5
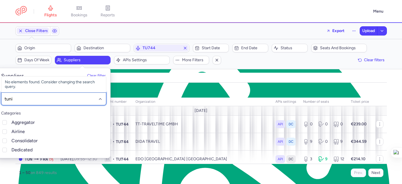
type input "tunis"
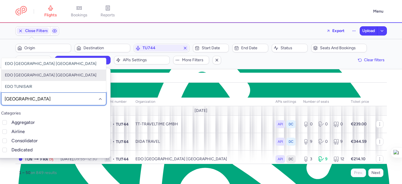
click at [58, 75] on span "EDO TUNISAIR GERMANY" at bounding box center [53, 74] width 105 height 11
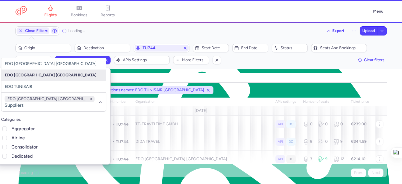
click at [260, 85] on div "airline: TU flight number: 744 organizations names: EDO TUNISAIR GERMANY" at bounding box center [201, 90] width 374 height 10
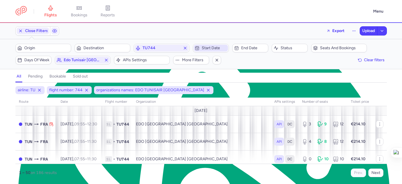
click at [217, 47] on span "Start date" at bounding box center [214, 48] width 25 height 5
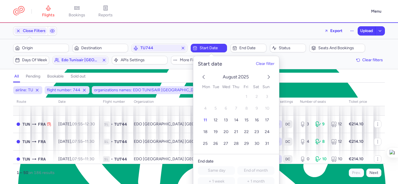
drag, startPoint x: 268, startPoint y: 77, endPoint x: 268, endPoint y: 80, distance: 3.5
click at [268, 77] on icon "next month" at bounding box center [268, 76] width 7 height 7
click at [215, 107] on span "9" at bounding box center [215, 108] width 2 height 5
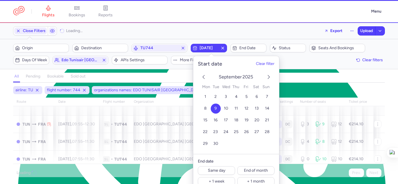
click at [329, 70] on div "all pending bookable sold out 4" at bounding box center [199, 76] width 372 height 12
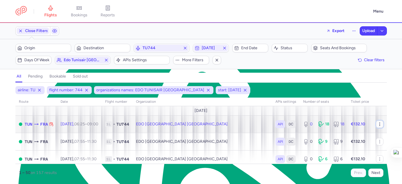
click at [378, 123] on icon "button" at bounding box center [380, 124] width 5 height 5
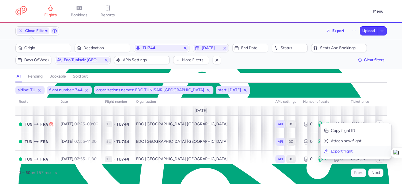
click at [348, 149] on span "Export flight" at bounding box center [359, 151] width 57 height 6
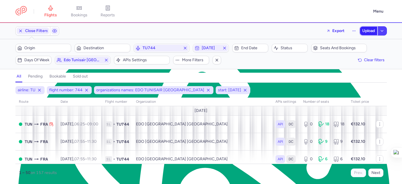
click at [371, 32] on span "Upload" at bounding box center [369, 31] width 13 height 5
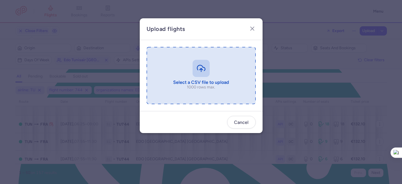
click at [220, 77] on input "file" at bounding box center [201, 75] width 109 height 57
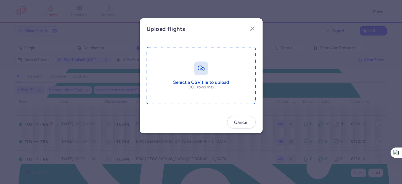
type input "C:\fakepath\export_flight_TU744_20250811,2028 2.csv"
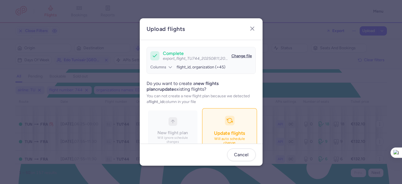
scroll to position [62, 0]
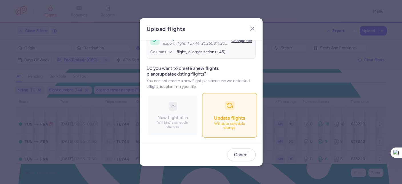
click at [229, 118] on button "Update flights Will auto schedule change" at bounding box center [229, 115] width 55 height 44
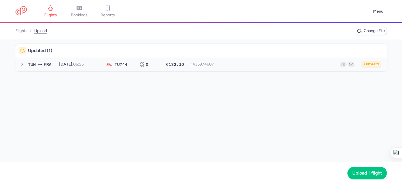
click at [260, 64] on div "2 updates" at bounding box center [300, 64] width 164 height 7
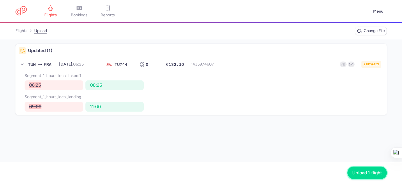
click at [370, 172] on span "Upload 1 flight" at bounding box center [368, 172] width 30 height 5
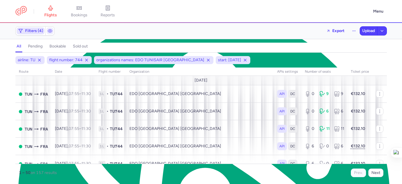
click at [26, 31] on span "Filters (4)" at bounding box center [34, 31] width 18 height 5
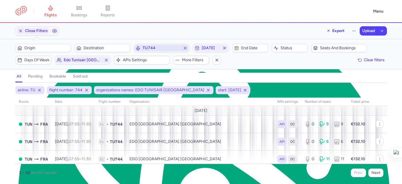
click at [163, 48] on span "TU744" at bounding box center [162, 48] width 38 height 5
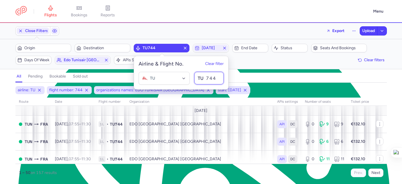
click at [222, 79] on input "744" at bounding box center [208, 78] width 29 height 13
type input "745"
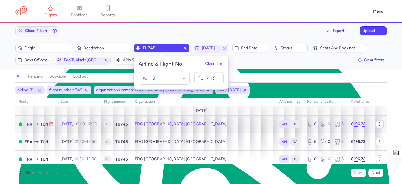
click at [378, 125] on icon "button" at bounding box center [380, 124] width 5 height 5
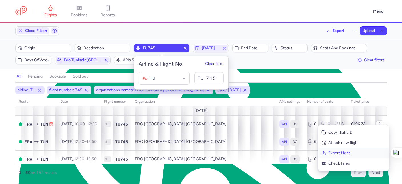
click at [344, 154] on span "Export flight" at bounding box center [357, 153] width 57 height 6
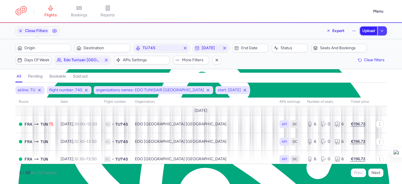
click at [367, 32] on span "Upload" at bounding box center [369, 31] width 13 height 5
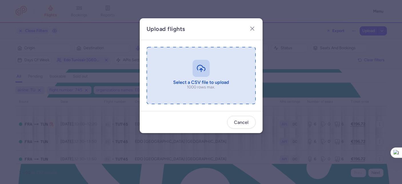
click at [247, 73] on input "file" at bounding box center [201, 75] width 109 height 57
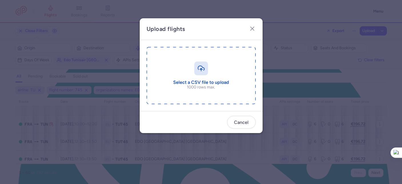
type input "C:\fakepath\export_flight_TU745_20250811,2029.csv"
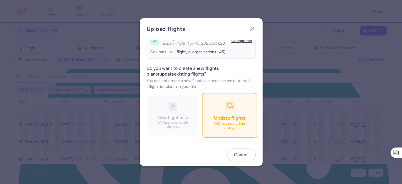
scroll to position [62, 0]
click at [233, 125] on button "Update flights Will auto schedule change" at bounding box center [229, 115] width 55 height 44
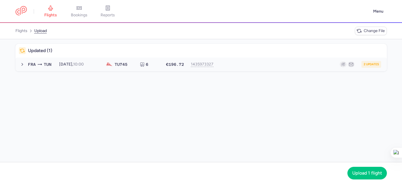
click at [270, 64] on div "2 updates" at bounding box center [300, 64] width 164 height 7
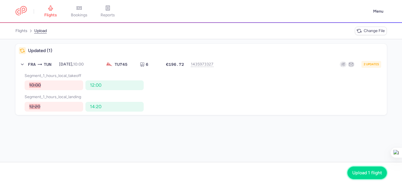
click at [363, 170] on span "Upload 1 flight" at bounding box center [368, 172] width 30 height 5
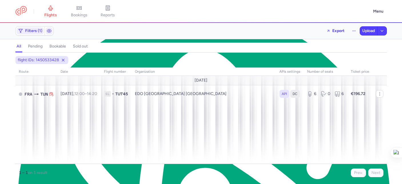
click at [36, 26] on div "Filters (1) Export Upload" at bounding box center [201, 31] width 376 height 14
click at [34, 28] on span "Filters (1)" at bounding box center [30, 30] width 27 height 7
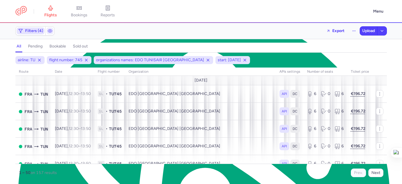
click at [30, 31] on span "Filters (4)" at bounding box center [34, 31] width 18 height 5
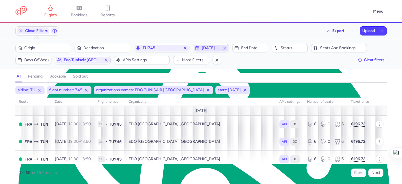
click at [213, 47] on span "2025-09-09" at bounding box center [211, 48] width 18 height 5
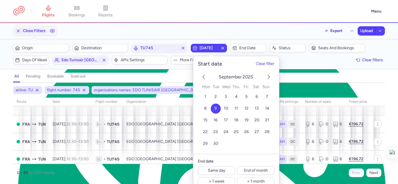
drag, startPoint x: 268, startPoint y: 96, endPoint x: 285, endPoint y: 87, distance: 19.6
click at [268, 96] on span "7" at bounding box center [267, 96] width 2 height 5
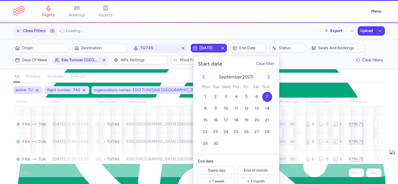
click at [303, 77] on div "all pending bookable sold out" at bounding box center [199, 78] width 372 height 10
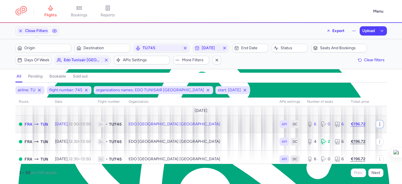
click at [378, 122] on icon "button" at bounding box center [380, 124] width 5 height 5
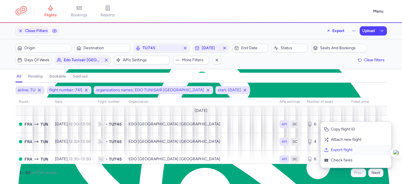
click at [350, 151] on span "Export flight" at bounding box center [359, 150] width 57 height 6
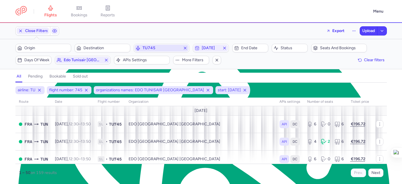
click at [163, 49] on span "TU745" at bounding box center [162, 48] width 38 height 5
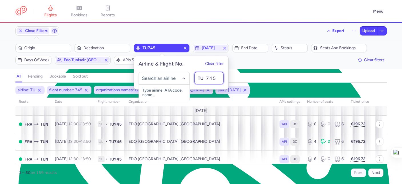
type textarea "5"
drag, startPoint x: 218, startPoint y: 77, endPoint x: 201, endPoint y: 74, distance: 17.4
click at [201, 74] on input "745" at bounding box center [208, 78] width 29 height 13
paste input "526"
type input "526"
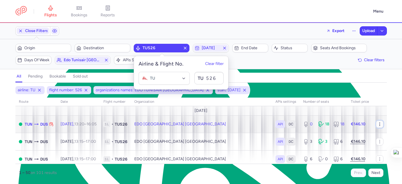
click at [378, 126] on icon "button" at bounding box center [380, 124] width 5 height 5
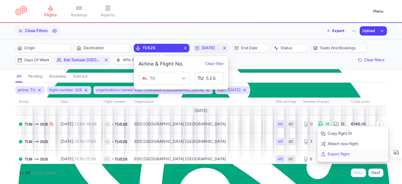
click at [359, 152] on span "Export flight" at bounding box center [356, 154] width 57 height 6
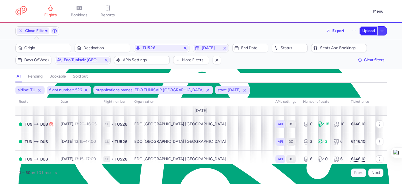
click at [363, 31] on span "Upload" at bounding box center [369, 31] width 13 height 5
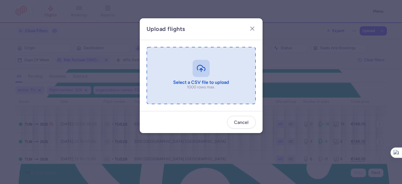
click at [231, 81] on input "file" at bounding box center [201, 75] width 109 height 57
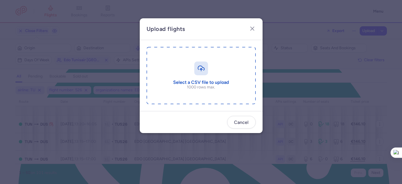
type input "C:\fakepath\export_flight_TU526_20250811,2032.csv"
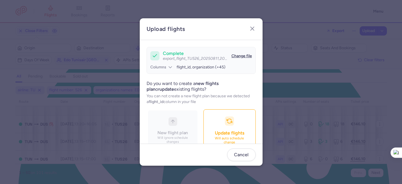
scroll to position [62, 0]
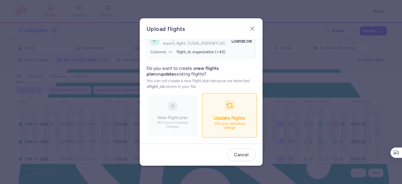
click at [214, 119] on span "Update flights" at bounding box center [229, 118] width 31 height 6
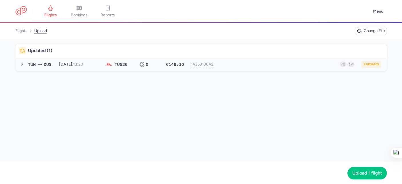
drag, startPoint x: 296, startPoint y: 63, endPoint x: 298, endPoint y: 65, distance: 3.0
click at [296, 63] on div "2 updates" at bounding box center [300, 64] width 164 height 7
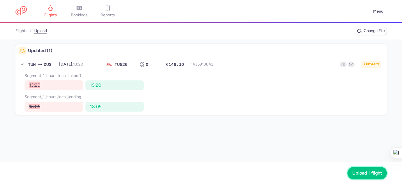
drag, startPoint x: 370, startPoint y: 170, endPoint x: 340, endPoint y: 150, distance: 36.4
click at [370, 170] on button "Upload 1 flight" at bounding box center [367, 173] width 39 height 13
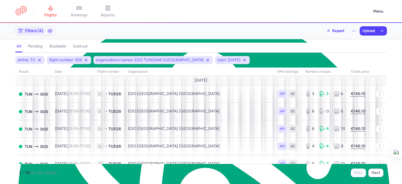
click at [25, 28] on span "Filters (4)" at bounding box center [31, 30] width 28 height 7
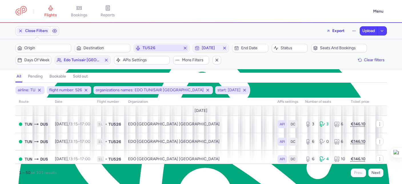
click at [174, 50] on span "TU526" at bounding box center [162, 48] width 38 height 5
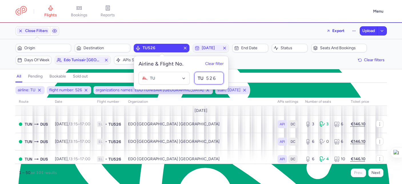
click at [215, 79] on input "526" at bounding box center [208, 78] width 29 height 13
type input "527"
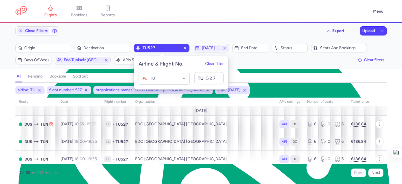
click at [318, 78] on div "all pending bookable sold out" at bounding box center [201, 78] width 372 height 10
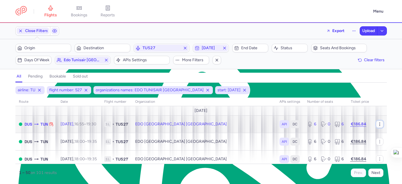
click at [378, 123] on icon "button" at bounding box center [380, 124] width 5 height 5
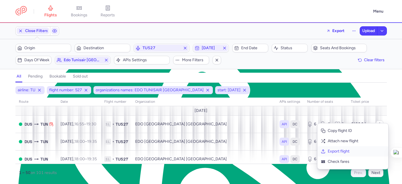
click at [353, 150] on span "Export flight" at bounding box center [356, 151] width 57 height 6
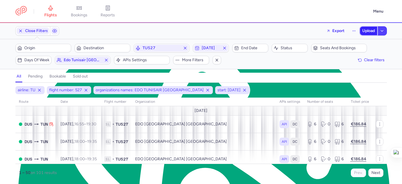
click at [367, 31] on span "Upload" at bounding box center [369, 31] width 13 height 5
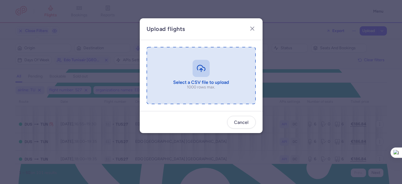
click at [223, 75] on input "file" at bounding box center [201, 75] width 109 height 57
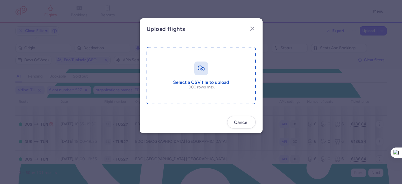
type input "C:\fakepath\export_flight_TU527_20250811,2033.csv"
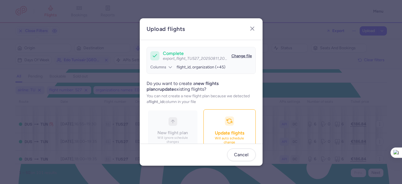
scroll to position [62, 0]
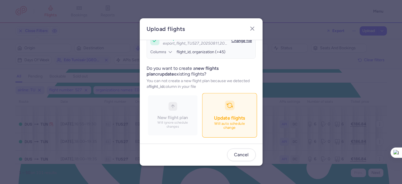
click at [214, 119] on span "Update flights" at bounding box center [229, 118] width 31 height 6
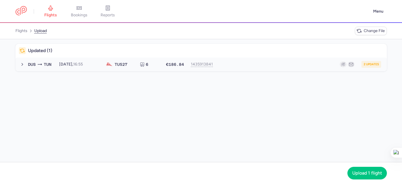
click at [257, 69] on button "DUS TUN 2025-09-07, 16:55 TU 527 6 €186.84 1435913841 2 updates 2025-09-07, 16:…" at bounding box center [201, 64] width 372 height 14
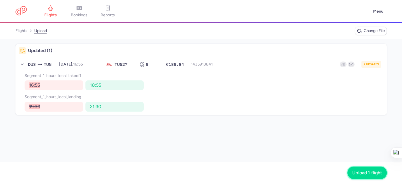
click at [369, 174] on span "Upload 1 flight" at bounding box center [368, 172] width 30 height 5
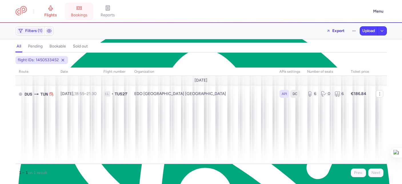
click at [80, 9] on icon at bounding box center [79, 8] width 6 height 6
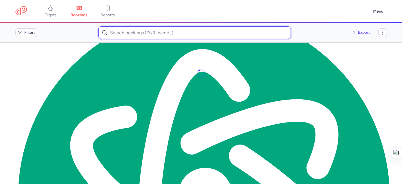
drag, startPoint x: 118, startPoint y: 30, endPoint x: 122, endPoint y: 29, distance: 4.0
click at [122, 29] on input at bounding box center [194, 32] width 193 height 13
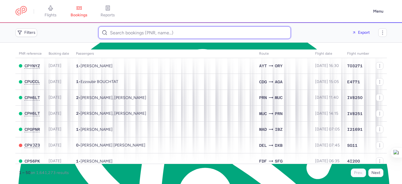
paste input "Fatima Zohra El irari"
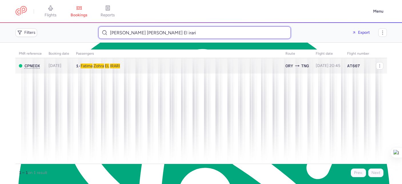
type input "Fatima Zohra El irari"
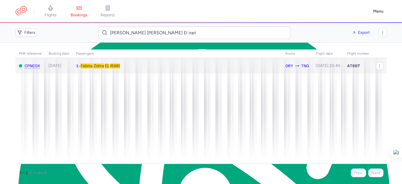
click at [312, 63] on td "1 • Fatima Zohra EL IRARI" at bounding box center [327, 66] width 31 height 16
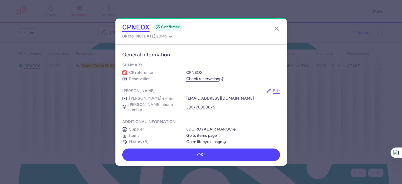
click at [126, 26] on button "CPNEOX" at bounding box center [135, 27] width 27 height 9
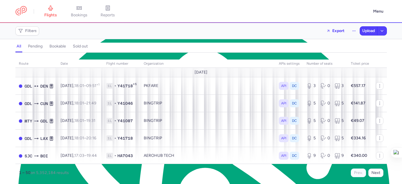
scroll to position [10, 0]
click at [83, 14] on span "bookings" at bounding box center [79, 15] width 17 height 5
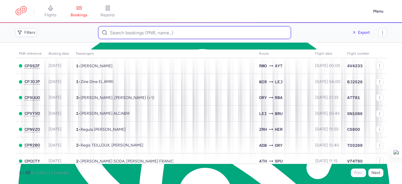
click at [167, 30] on input at bounding box center [194, 32] width 193 height 13
paste input "[PERSON_NAME]"
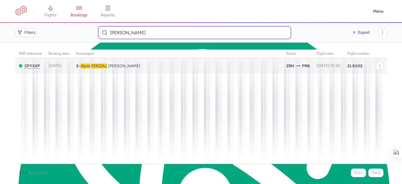
type input "[PERSON_NAME]"
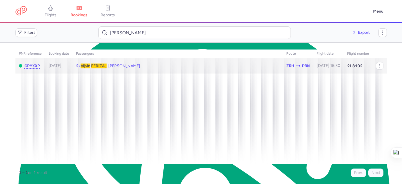
click at [313, 69] on td "2 • Aljvin FERIZAJ , [PERSON_NAME]" at bounding box center [328, 66] width 31 height 16
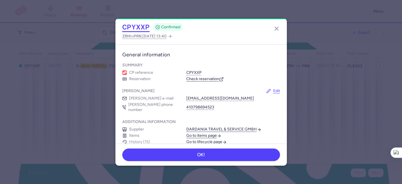
click at [139, 29] on button "CPYXXP" at bounding box center [135, 27] width 27 height 9
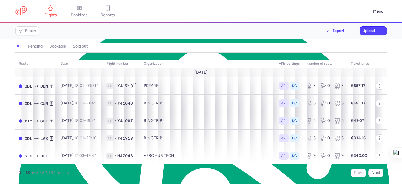
scroll to position [10, 0]
click at [73, 10] on link "bookings" at bounding box center [79, 11] width 29 height 13
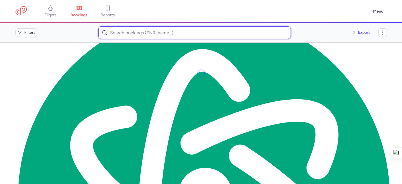
click at [131, 36] on input at bounding box center [194, 32] width 193 height 13
paste input "[PERSON_NAME]"
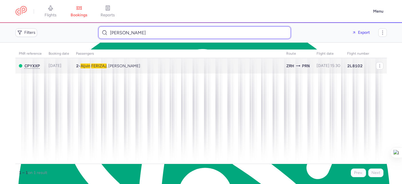
type input "[PERSON_NAME]"
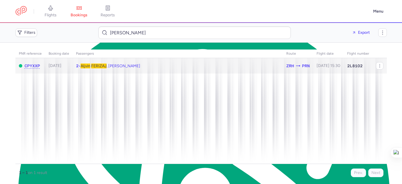
click at [140, 64] on span "[PERSON_NAME] , [PERSON_NAME]" at bounding box center [111, 65] width 60 height 5
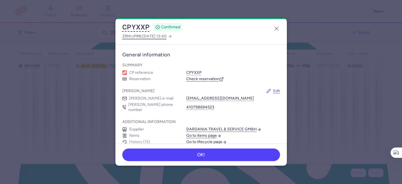
click at [130, 34] on span "ZRH to PRN , [DATE] 13:40" at bounding box center [144, 36] width 44 height 7
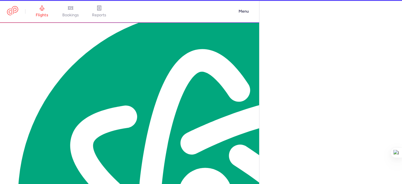
select select "hours"
